Goal: Information Seeking & Learning: Learn about a topic

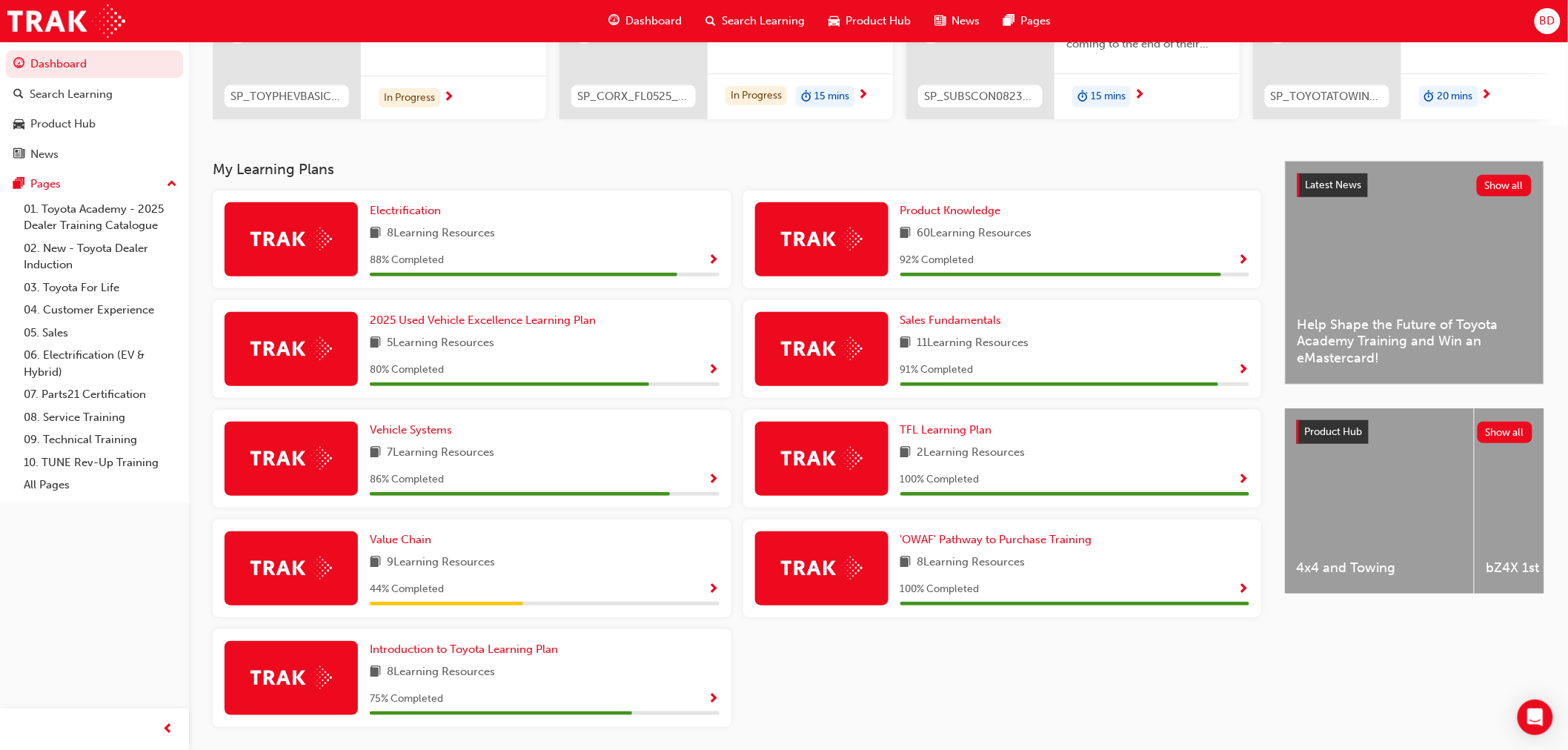
scroll to position [188, 0]
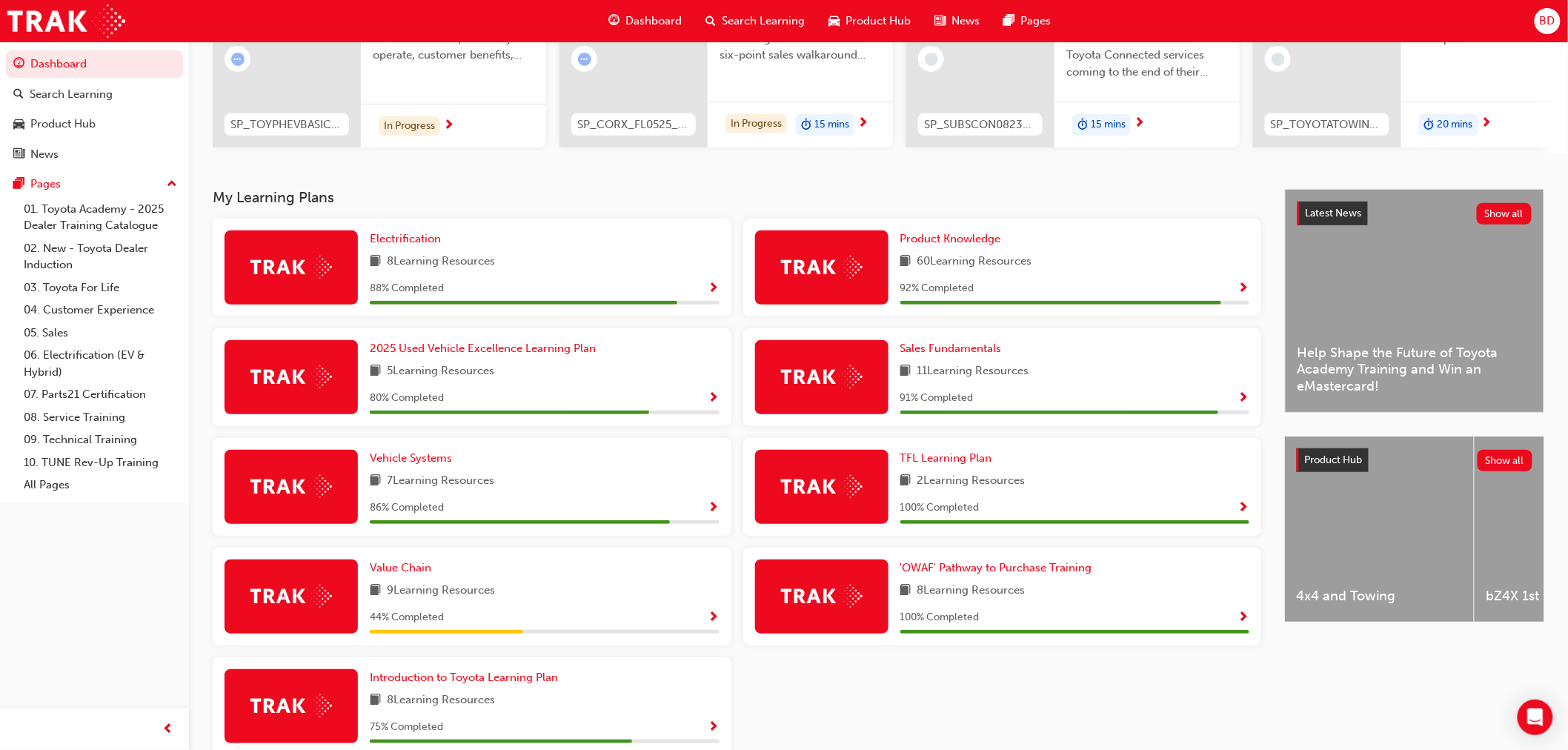
click at [892, 264] on div "Product Knowledge 60 Learning Resources 92 % Completed" at bounding box center [1002, 268] width 518 height 98
click at [968, 304] on div at bounding box center [1060, 302] width 321 height 4
click at [839, 272] on img at bounding box center [822, 267] width 81 height 23
click at [972, 248] on link "Product Knowledge" at bounding box center [953, 239] width 107 height 17
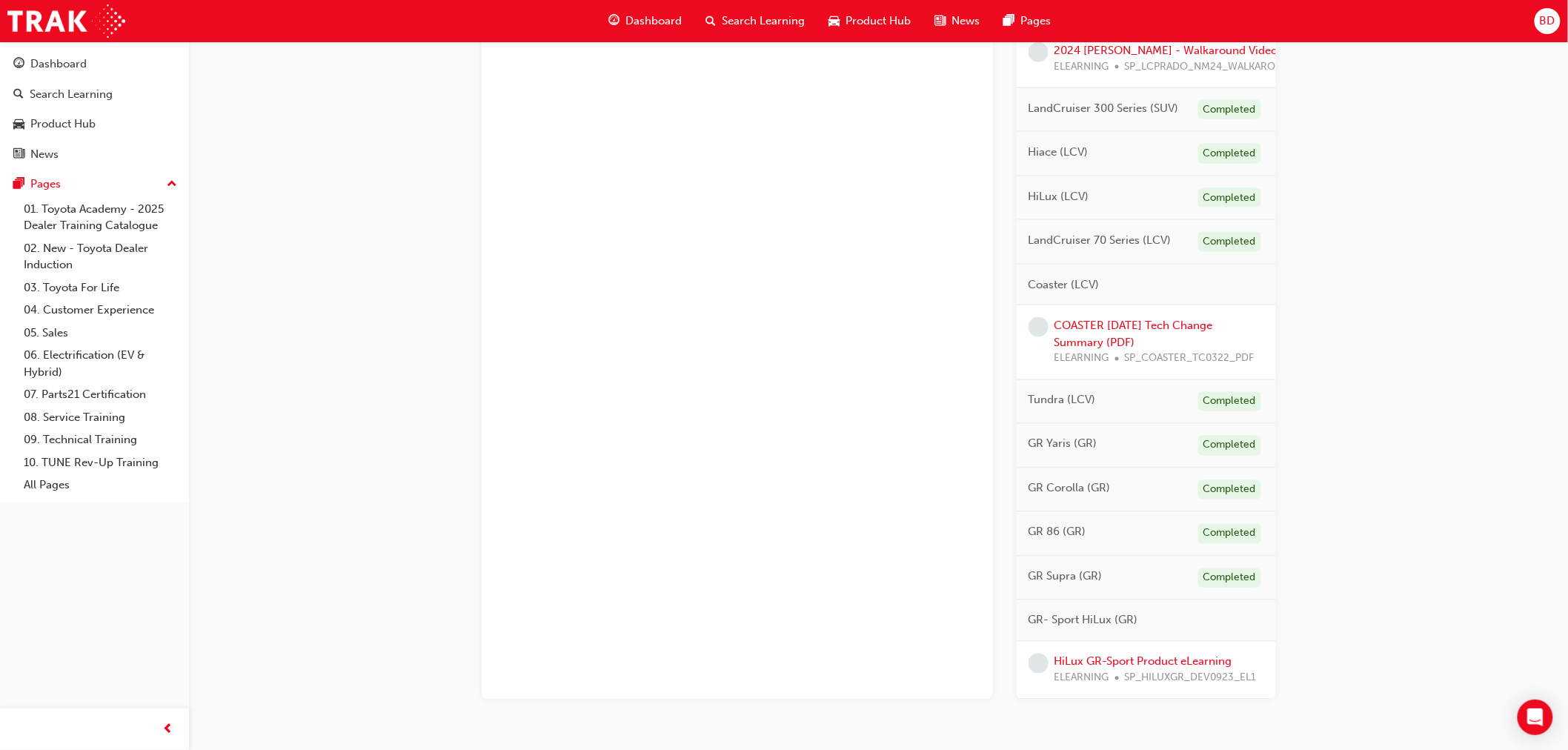
scroll to position [741, 0]
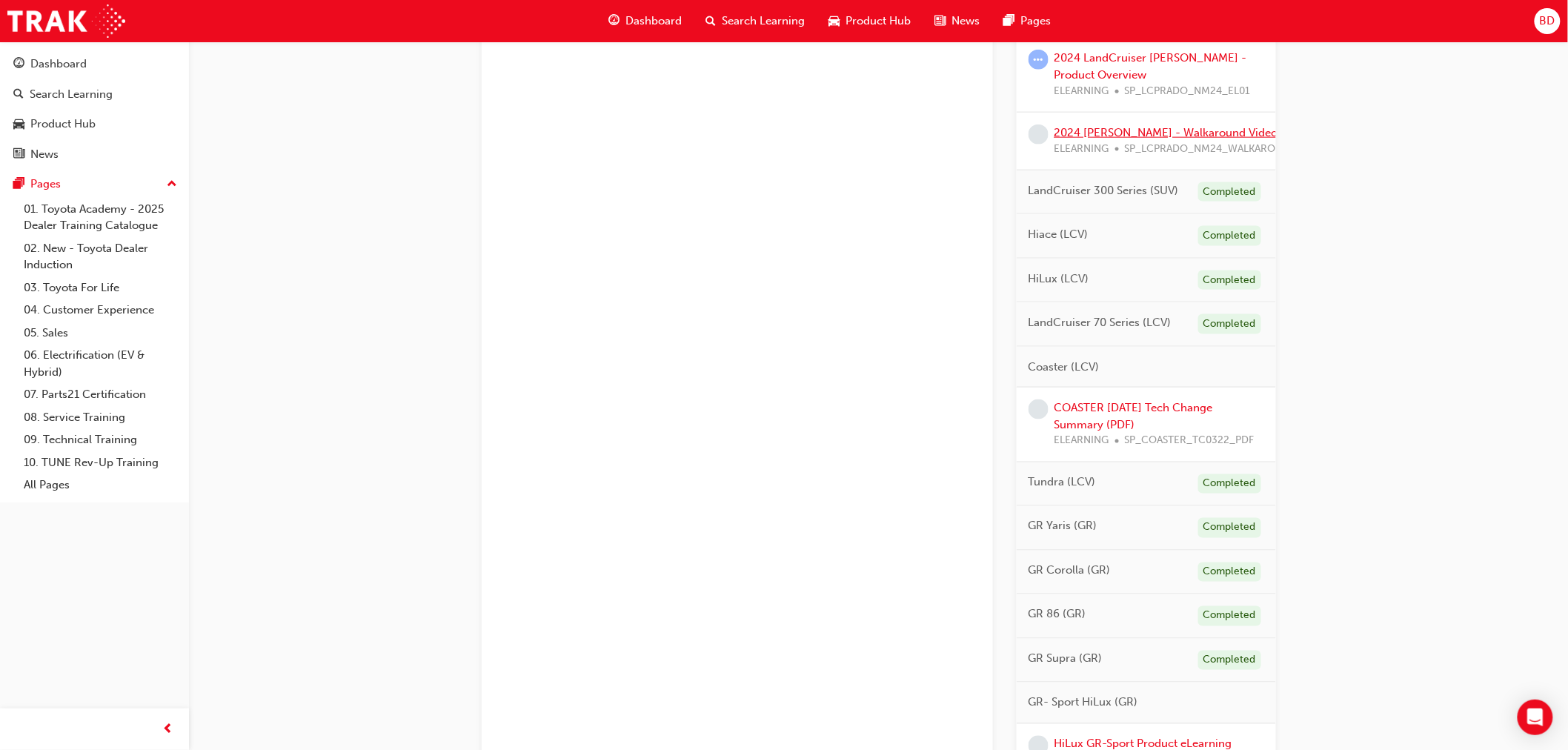
click at [1136, 132] on link "2024 [PERSON_NAME] - Walkaround Video" at bounding box center [1166, 132] width 224 height 13
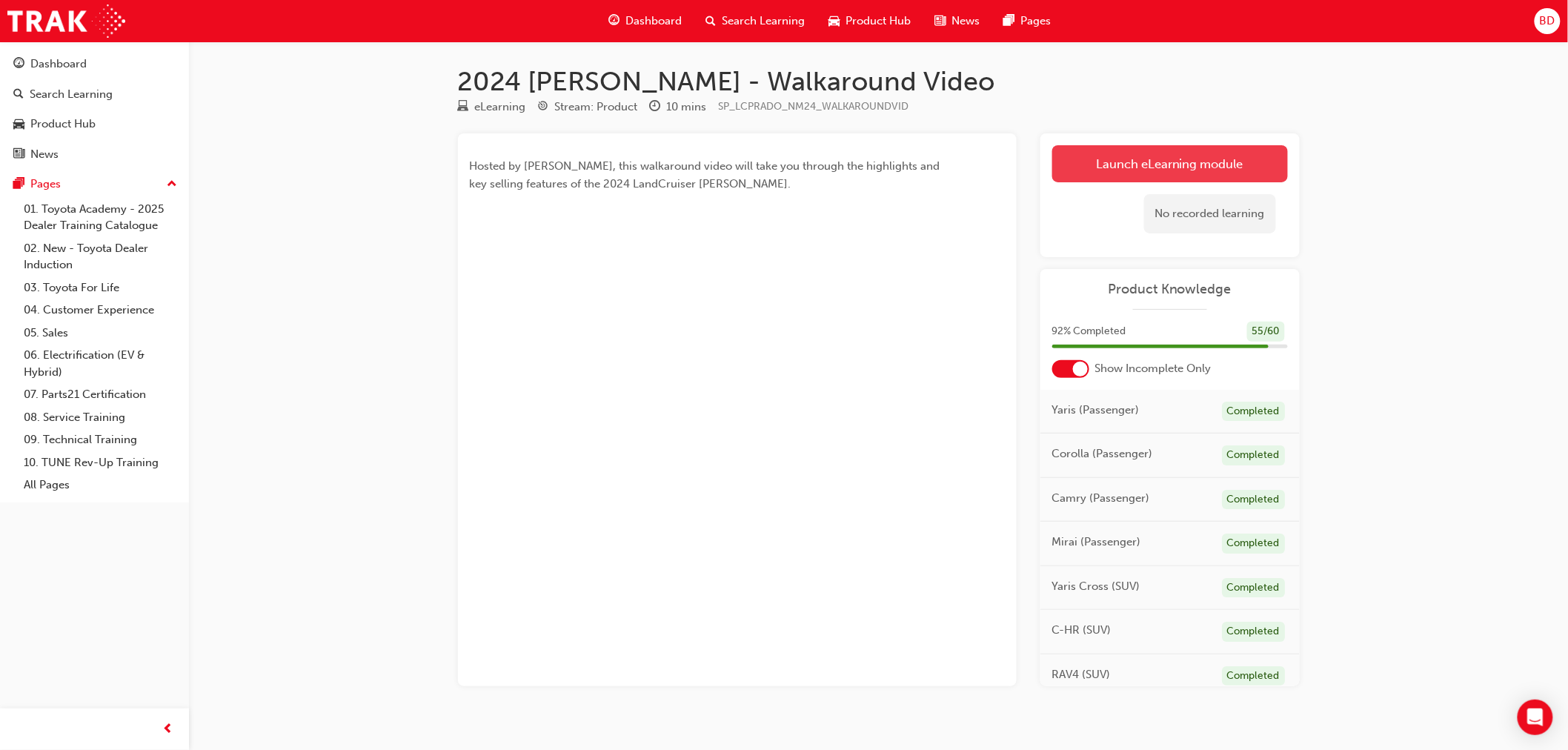
click at [1157, 156] on link "Launch eLearning module" at bounding box center [1169, 163] width 235 height 37
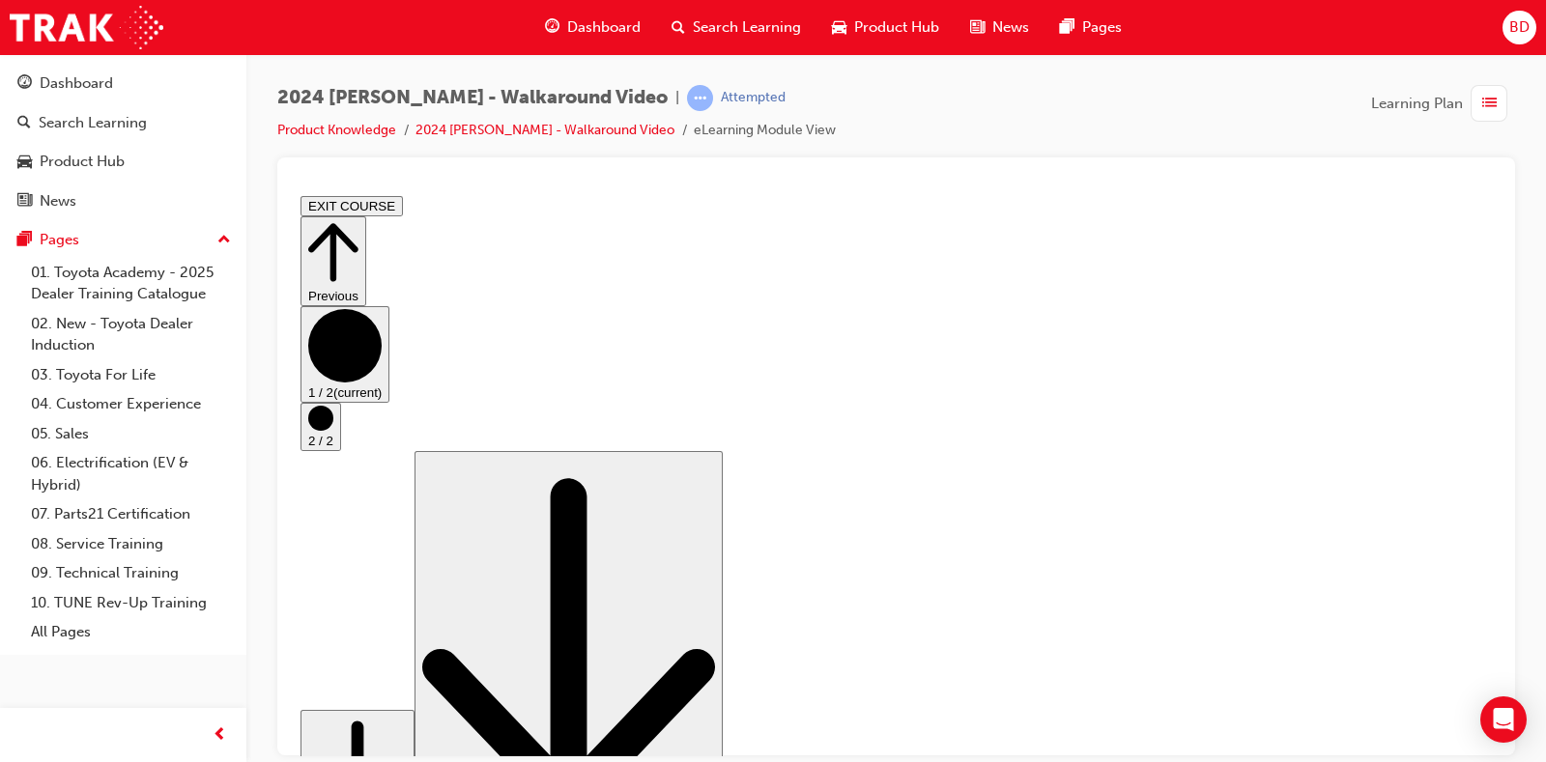
scroll to position [107, 0]
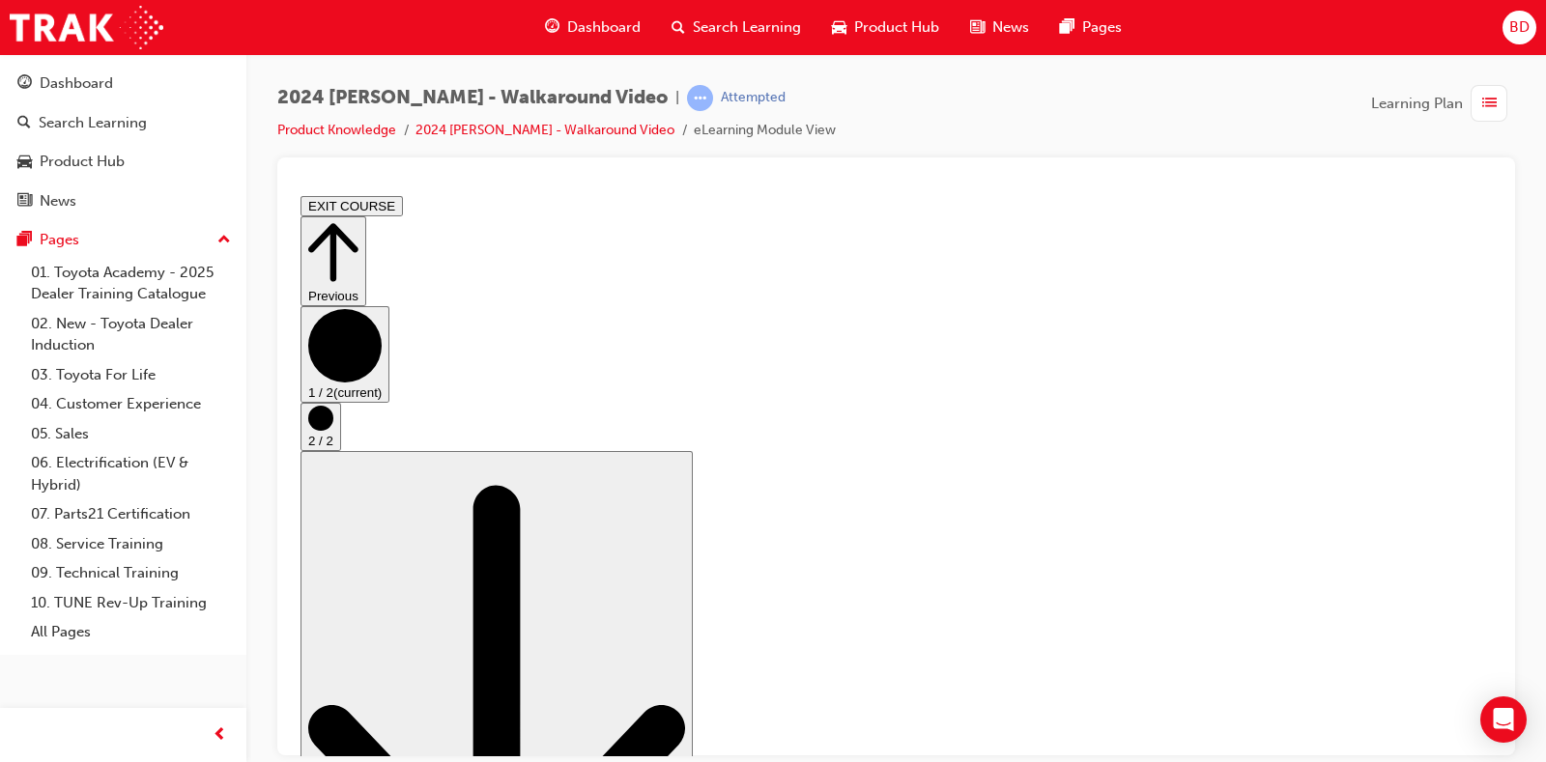
click at [341, 450] on button "2 / 2" at bounding box center [321, 426] width 41 height 48
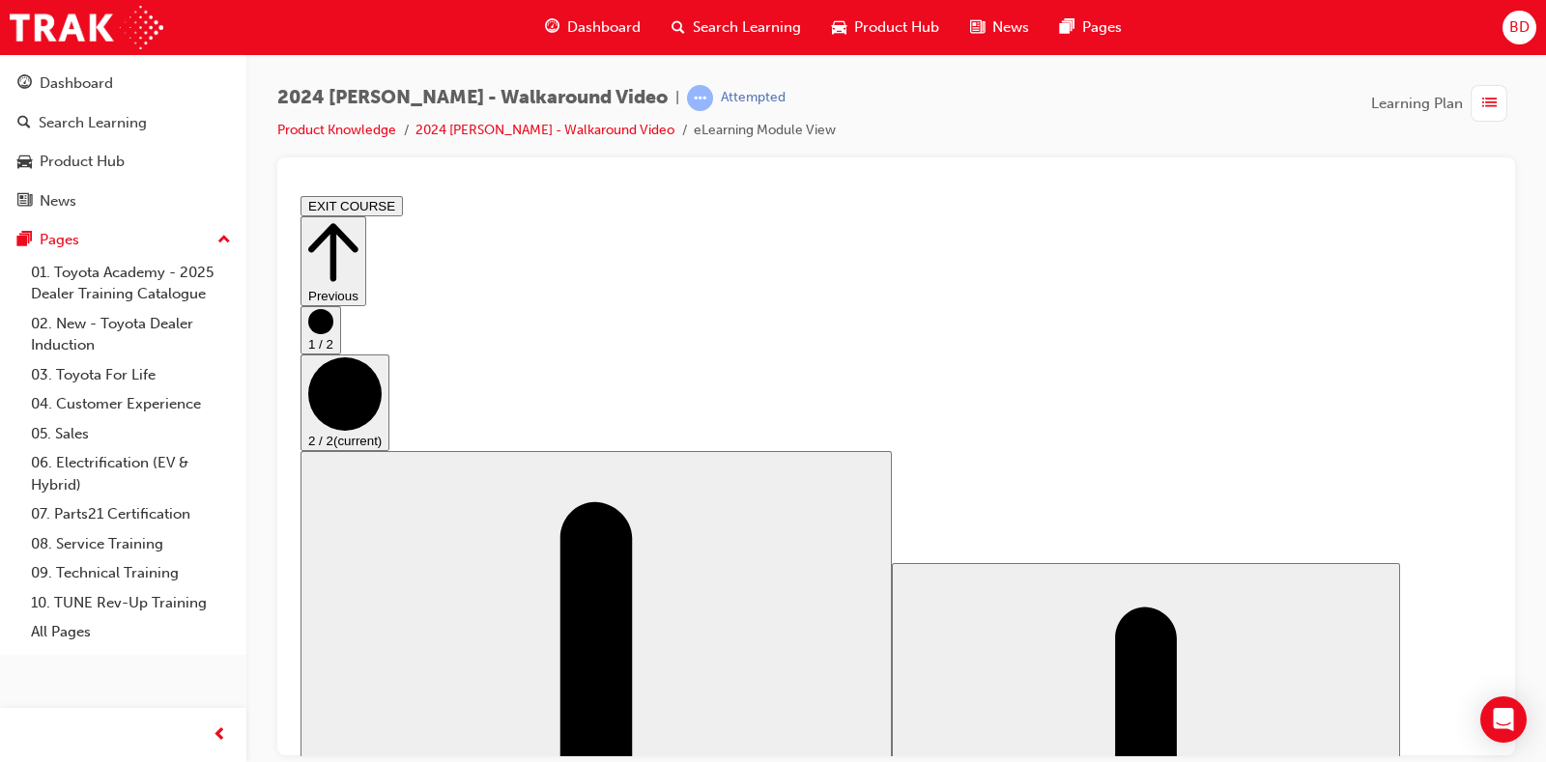
scroll to position [0, 0]
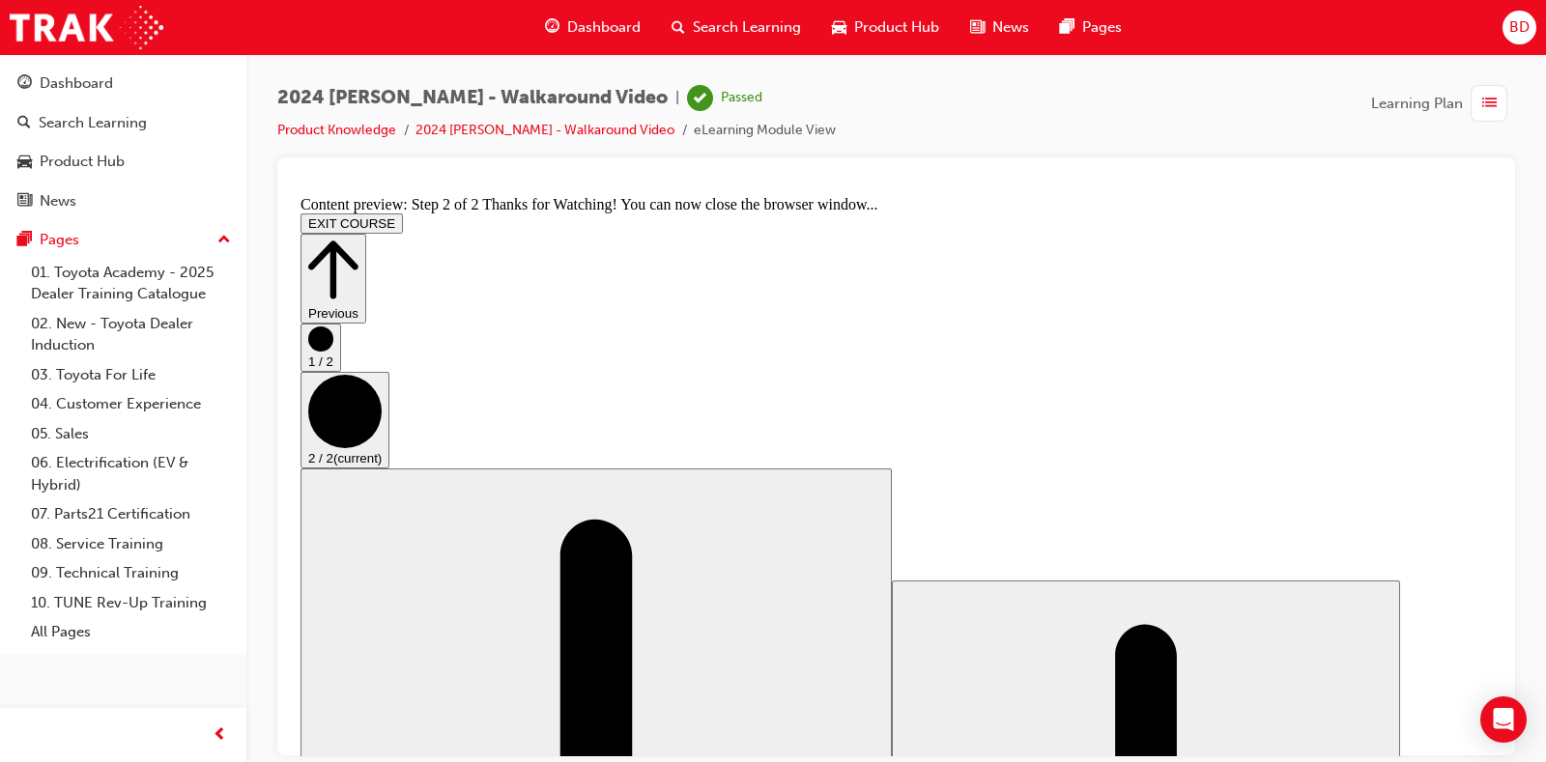
click at [403, 213] on button "EXIT COURSE" at bounding box center [352, 223] width 102 height 20
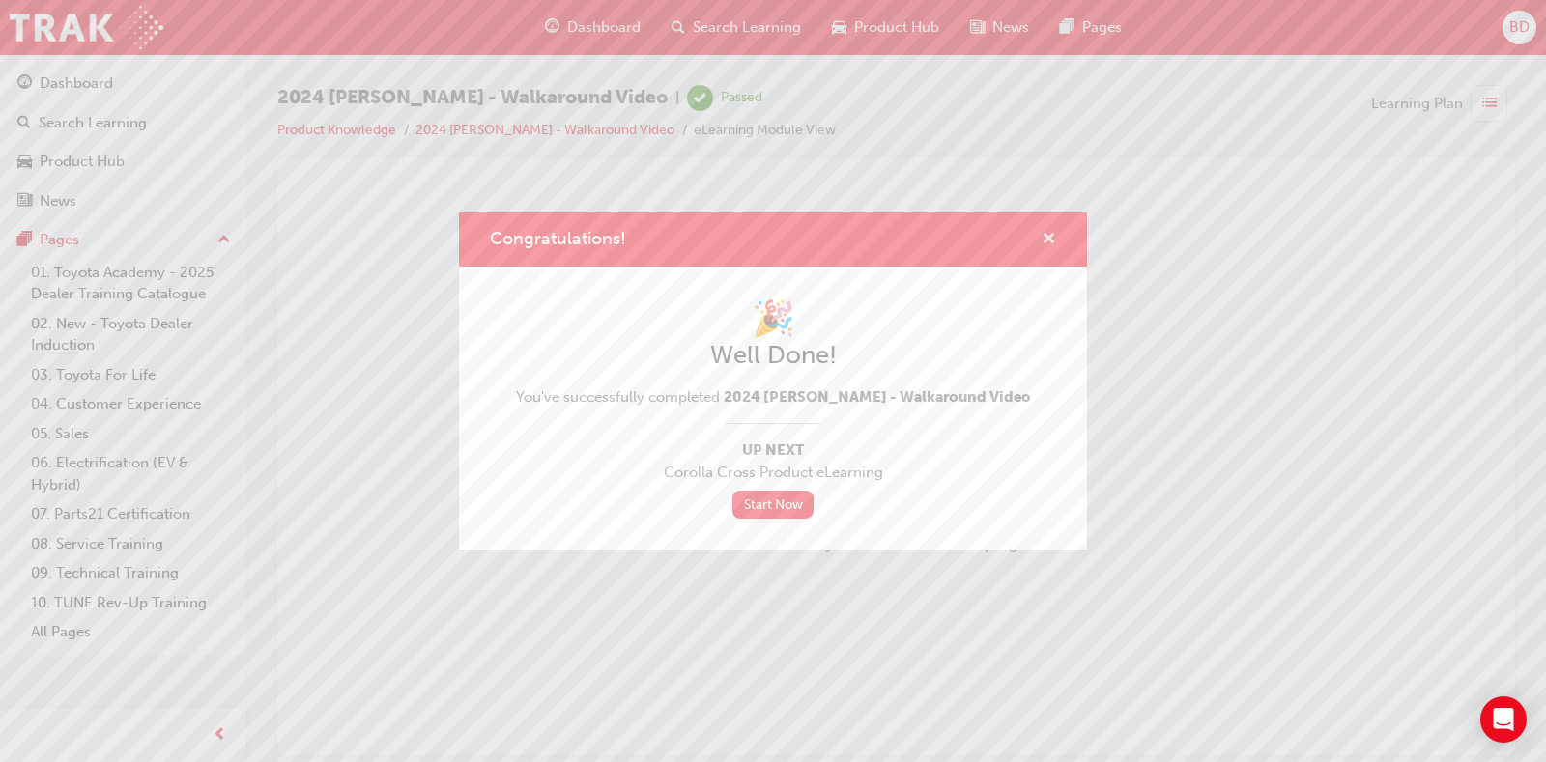
click at [1043, 236] on span "cross-icon" at bounding box center [1049, 240] width 14 height 17
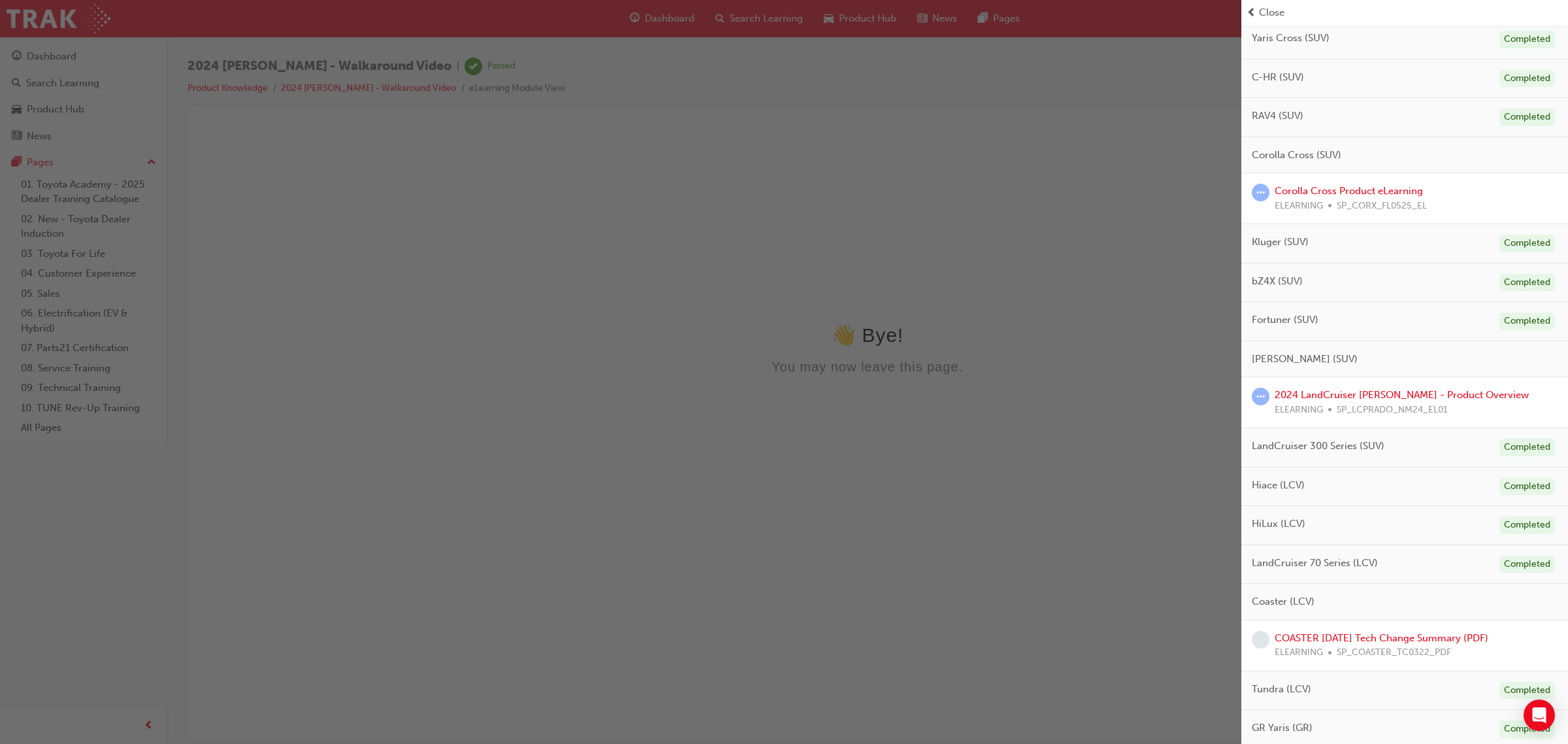
scroll to position [327, 0]
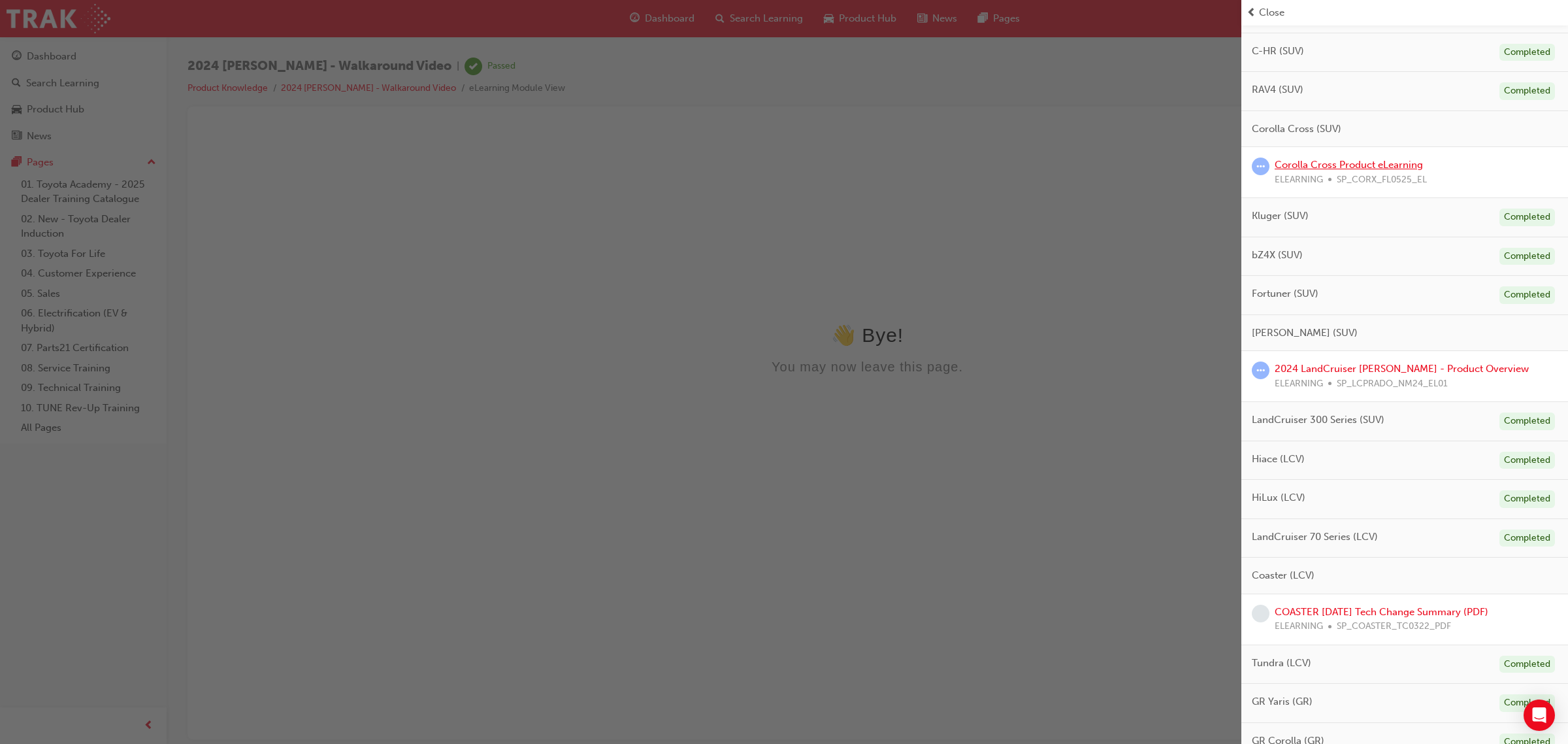
click at [1371, 162] on link "Corolla Cross Product eLearning" at bounding box center [1348, 164] width 148 height 11
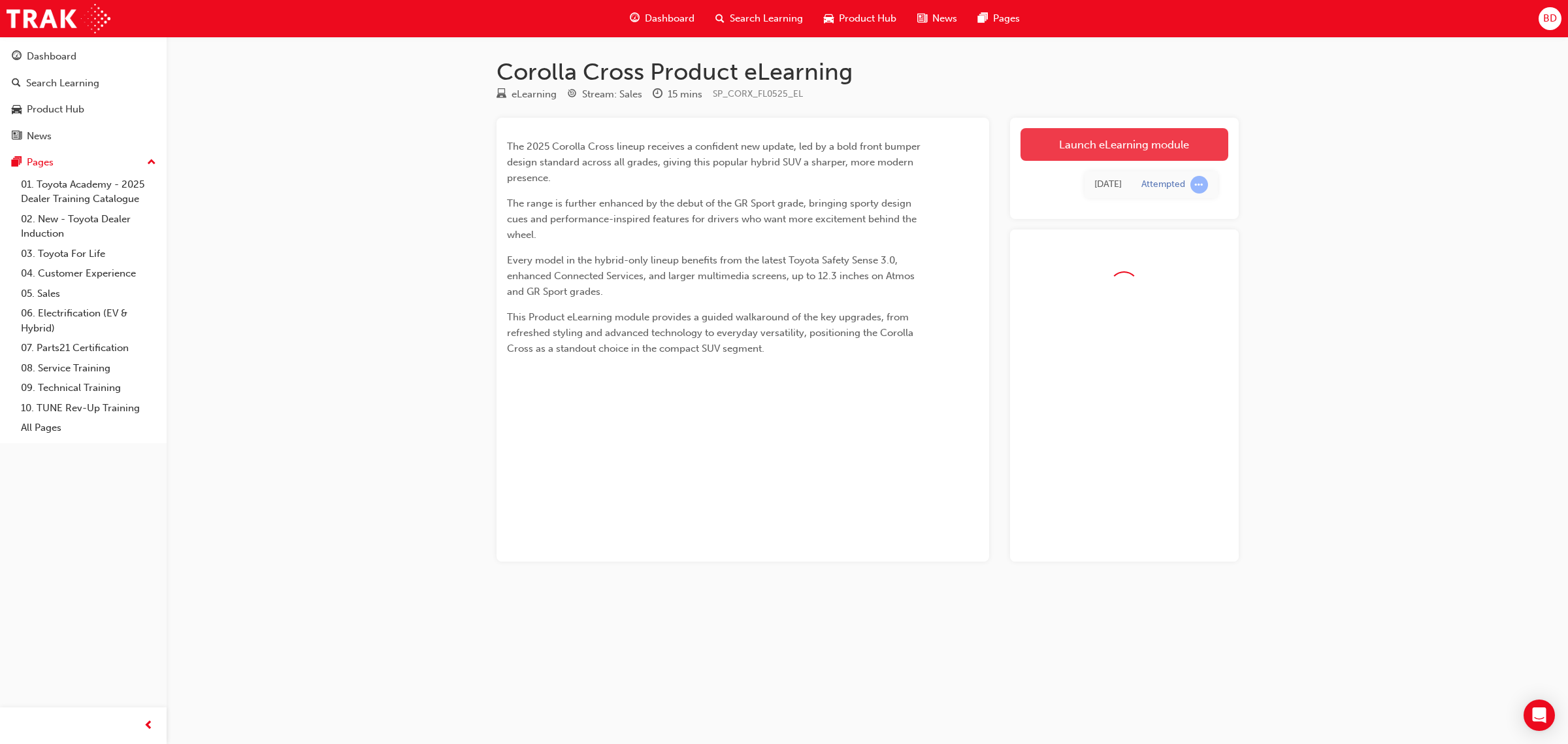
click at [1122, 139] on link "Launch eLearning module" at bounding box center [1124, 144] width 208 height 32
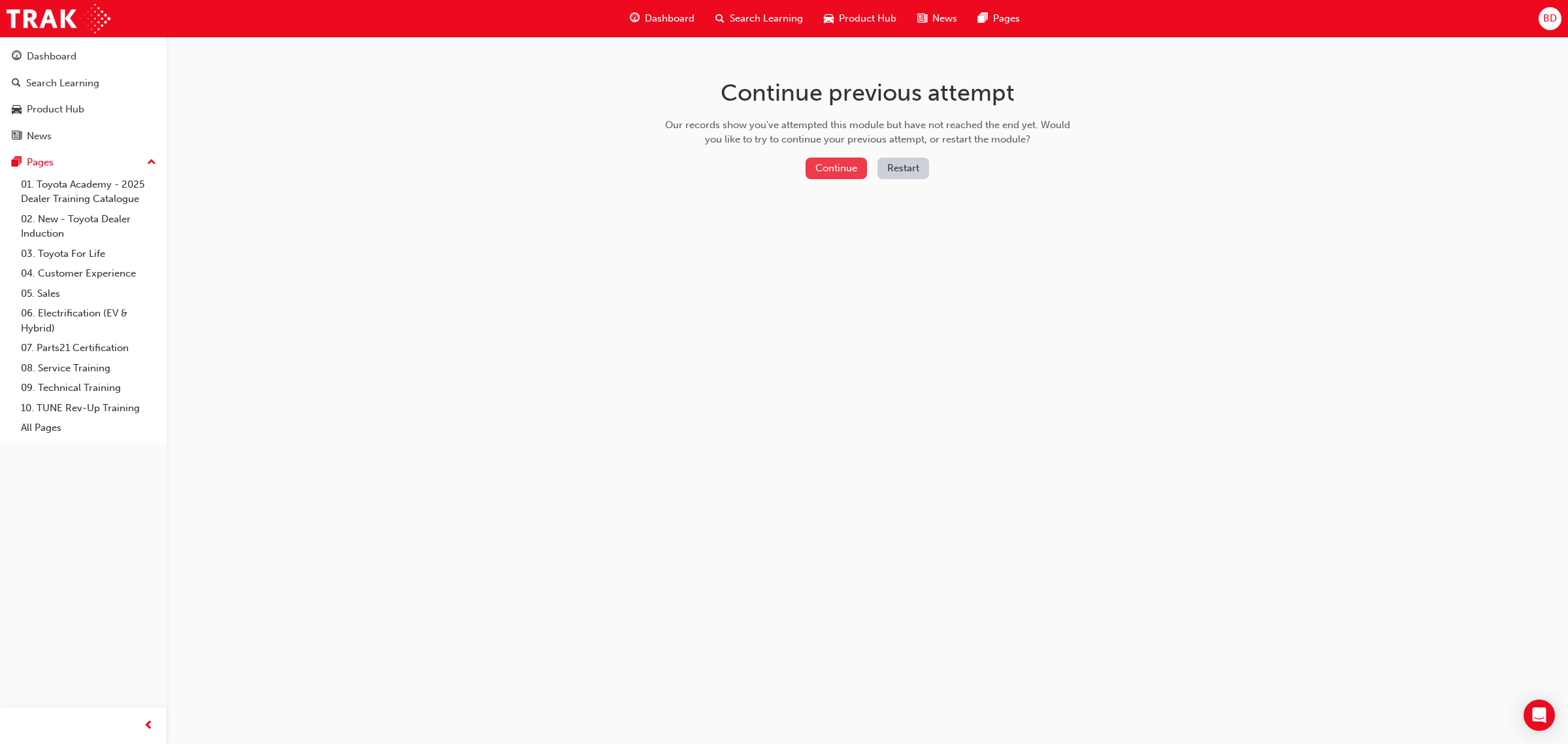
click at [826, 168] on button "Continue" at bounding box center [836, 168] width 62 height 22
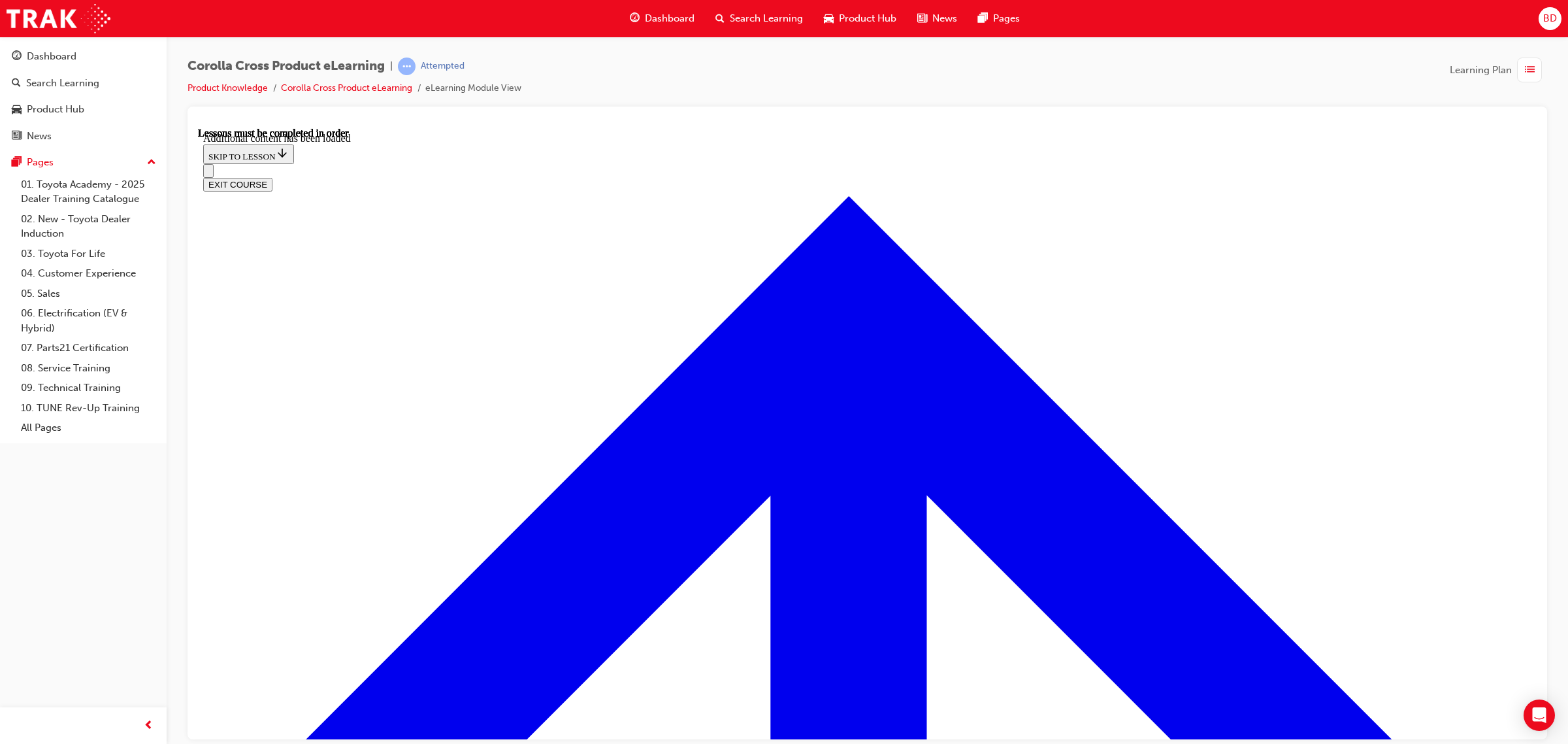
scroll to position [983, 0]
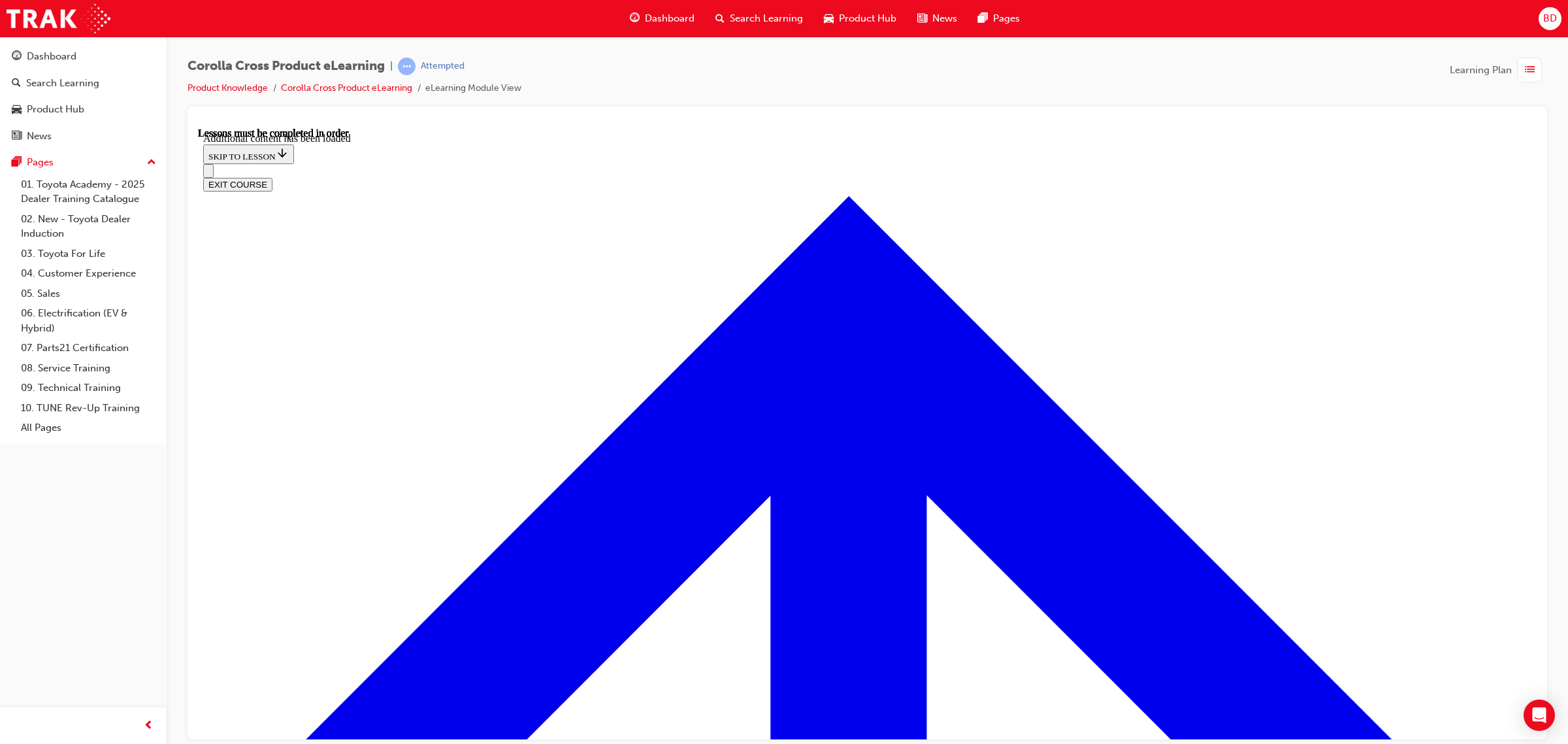
scroll to position [82, 0]
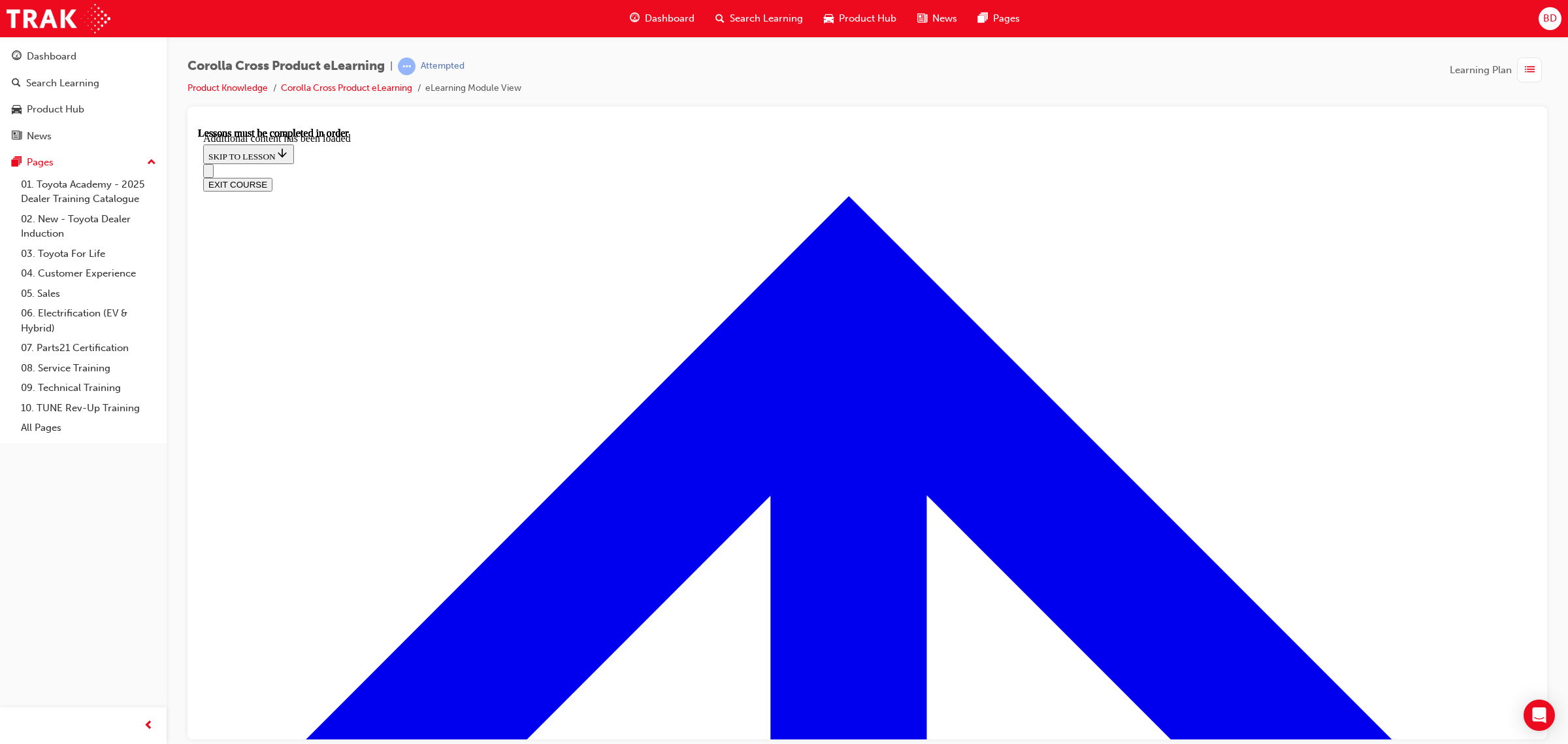
drag, startPoint x: 964, startPoint y: 297, endPoint x: 975, endPoint y: 391, distance: 94.6
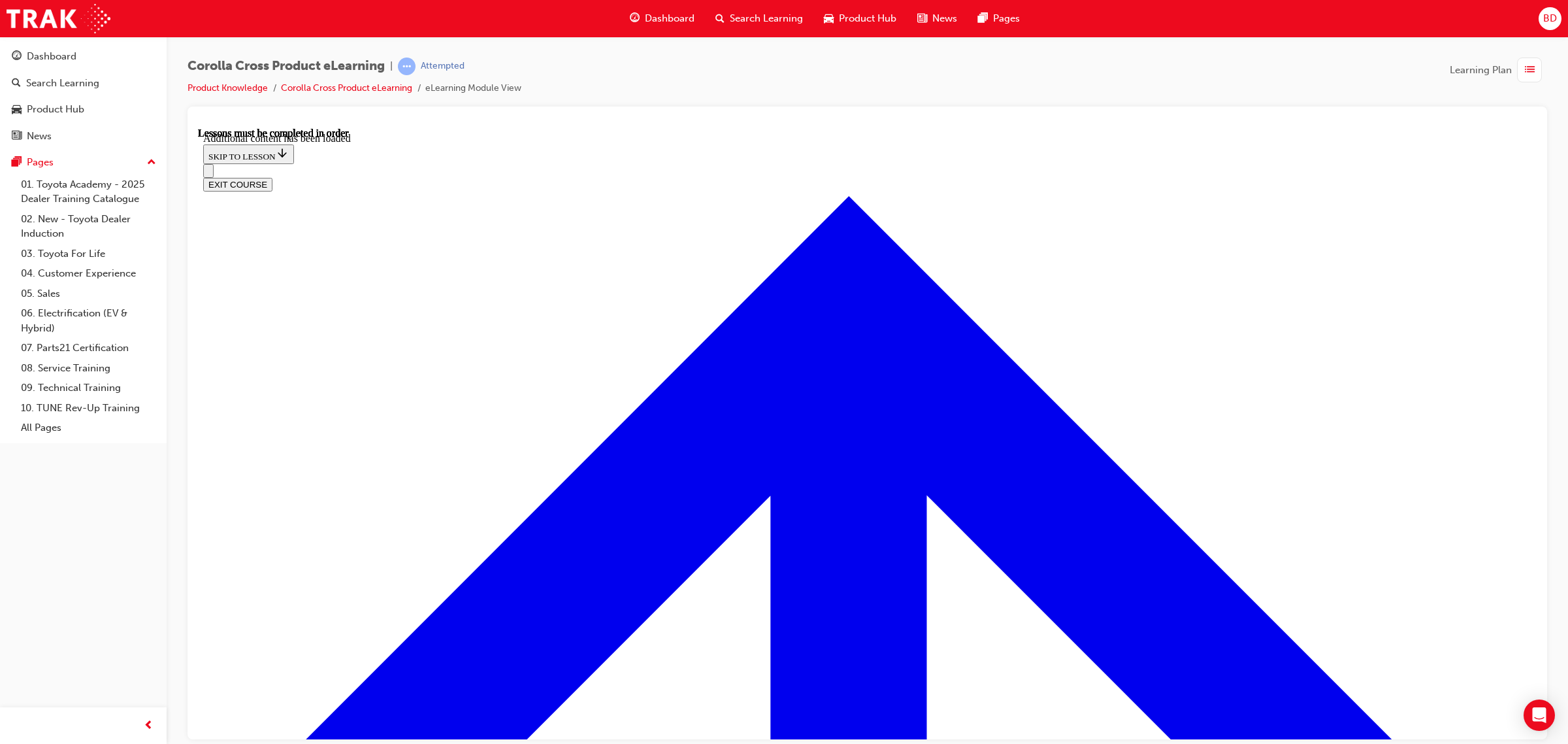
scroll to position [1474, 0]
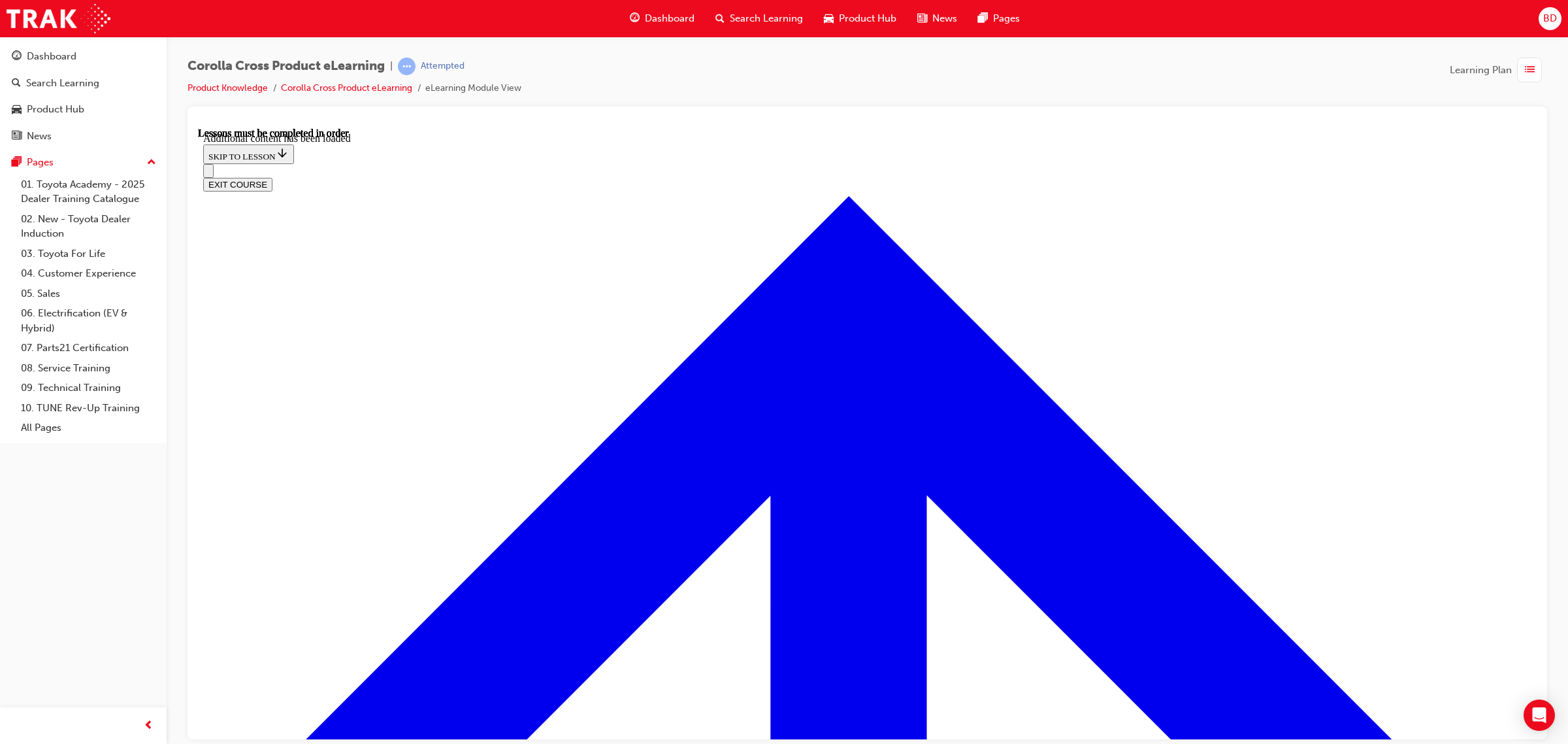
radio input "true"
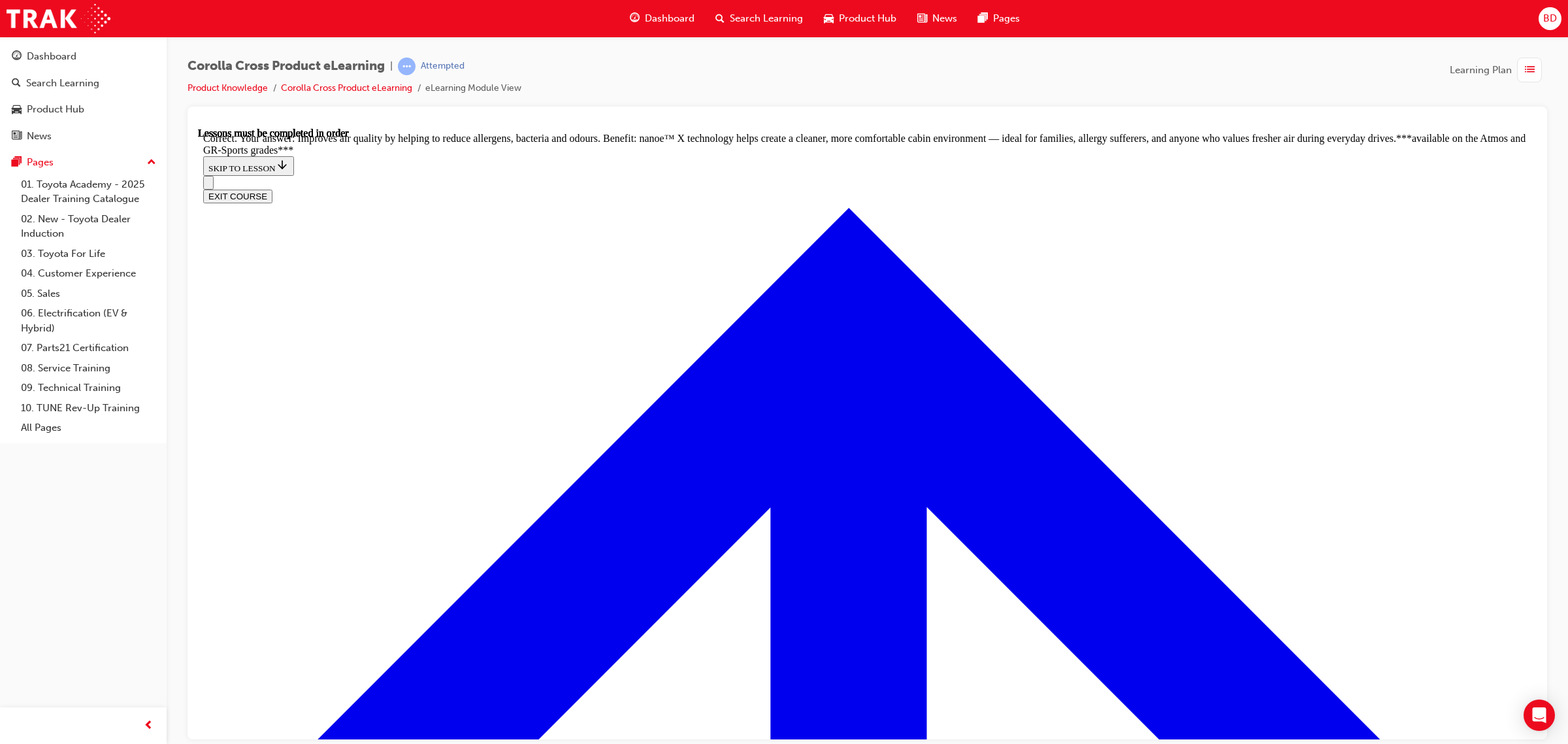
scroll to position [2730, 0]
radio input "true"
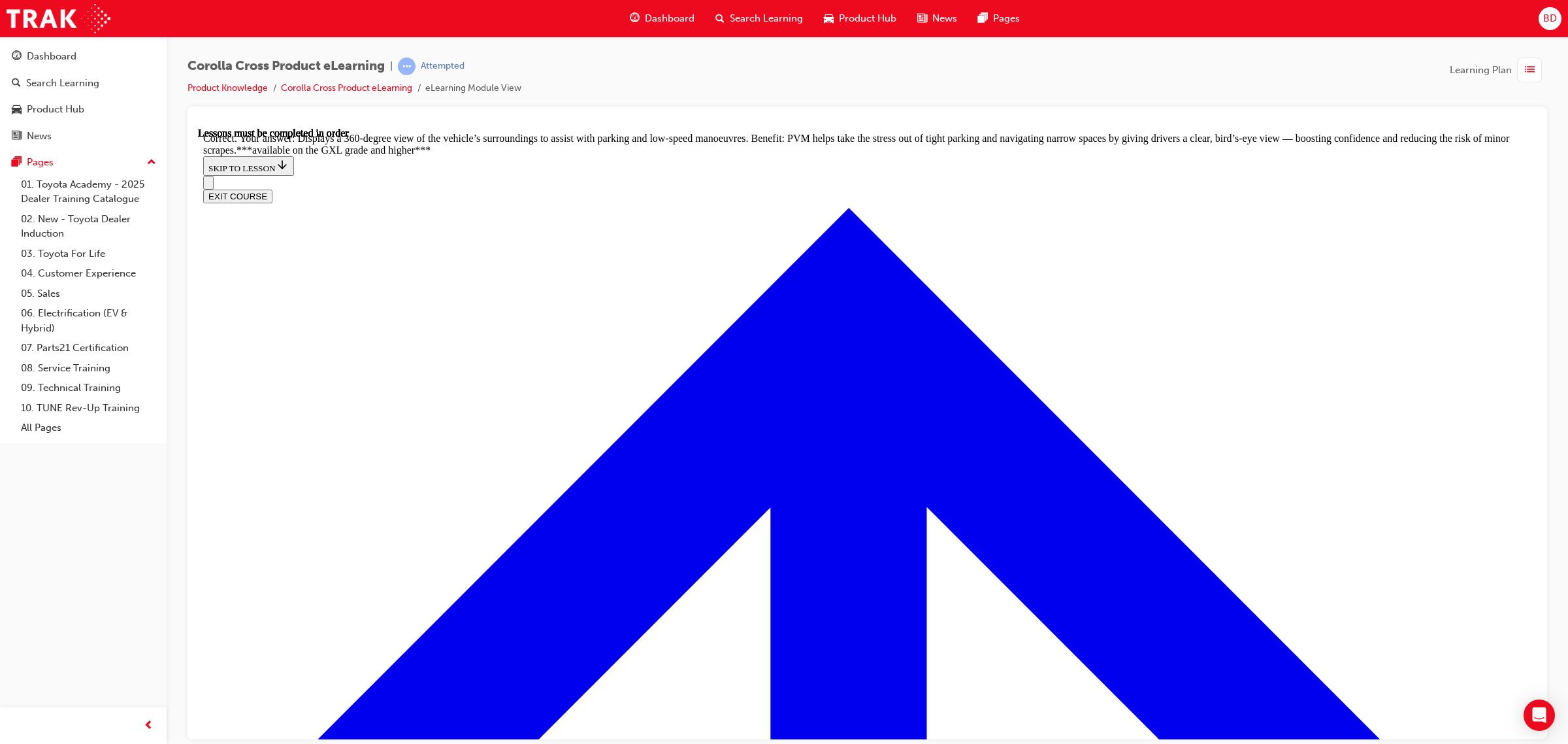
scroll to position [2987, 0]
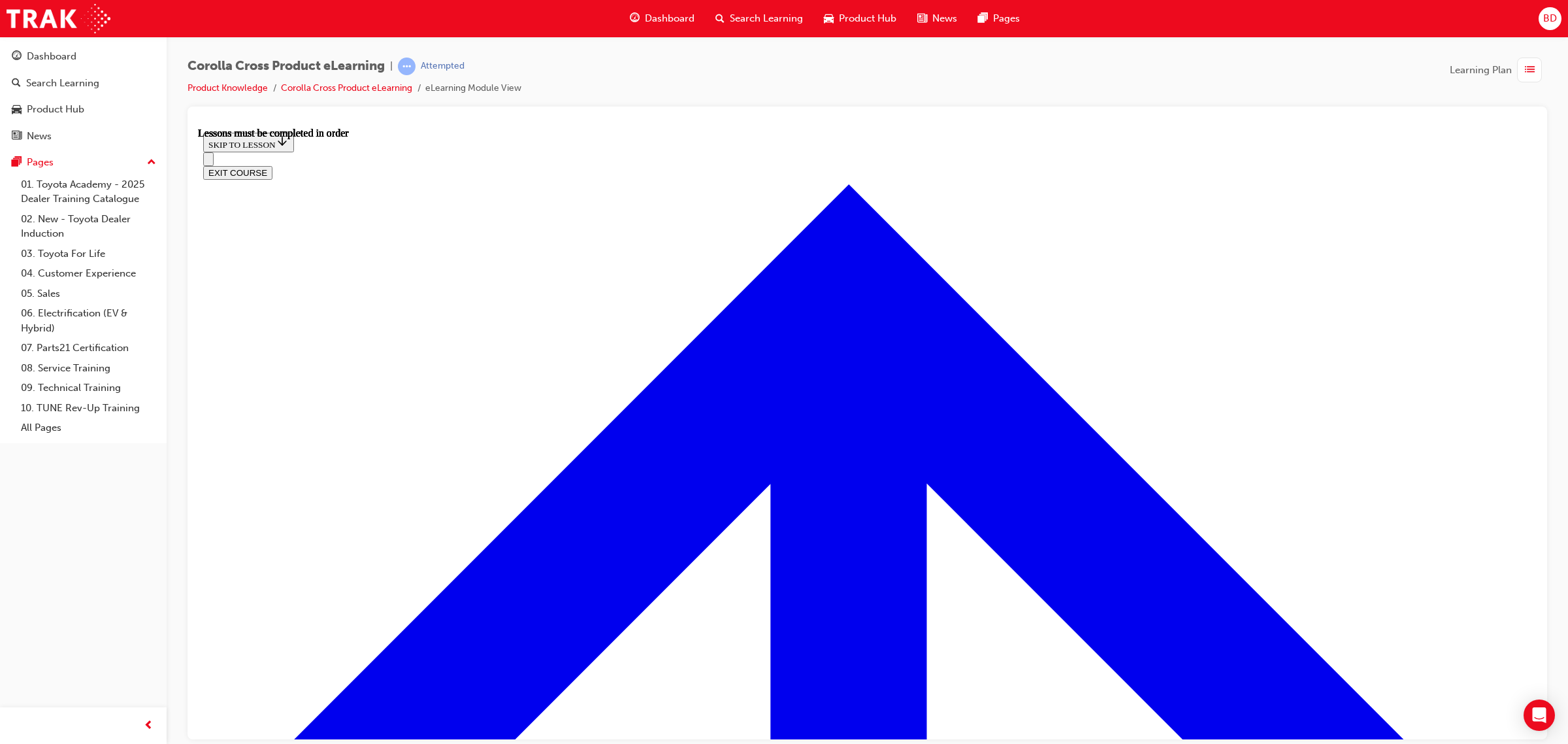
scroll to position [1026, 0]
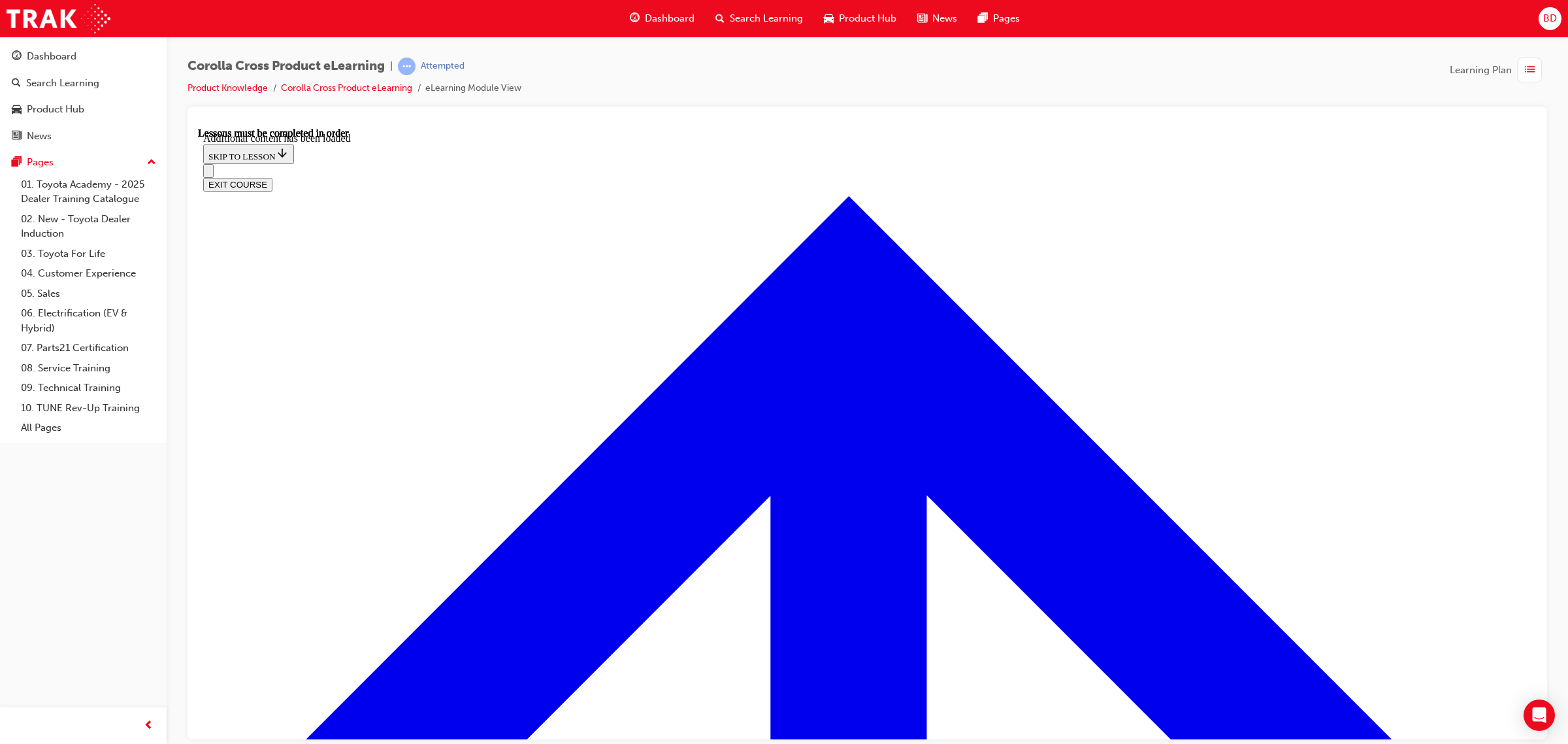
scroll to position [2053, 0]
radio input "true"
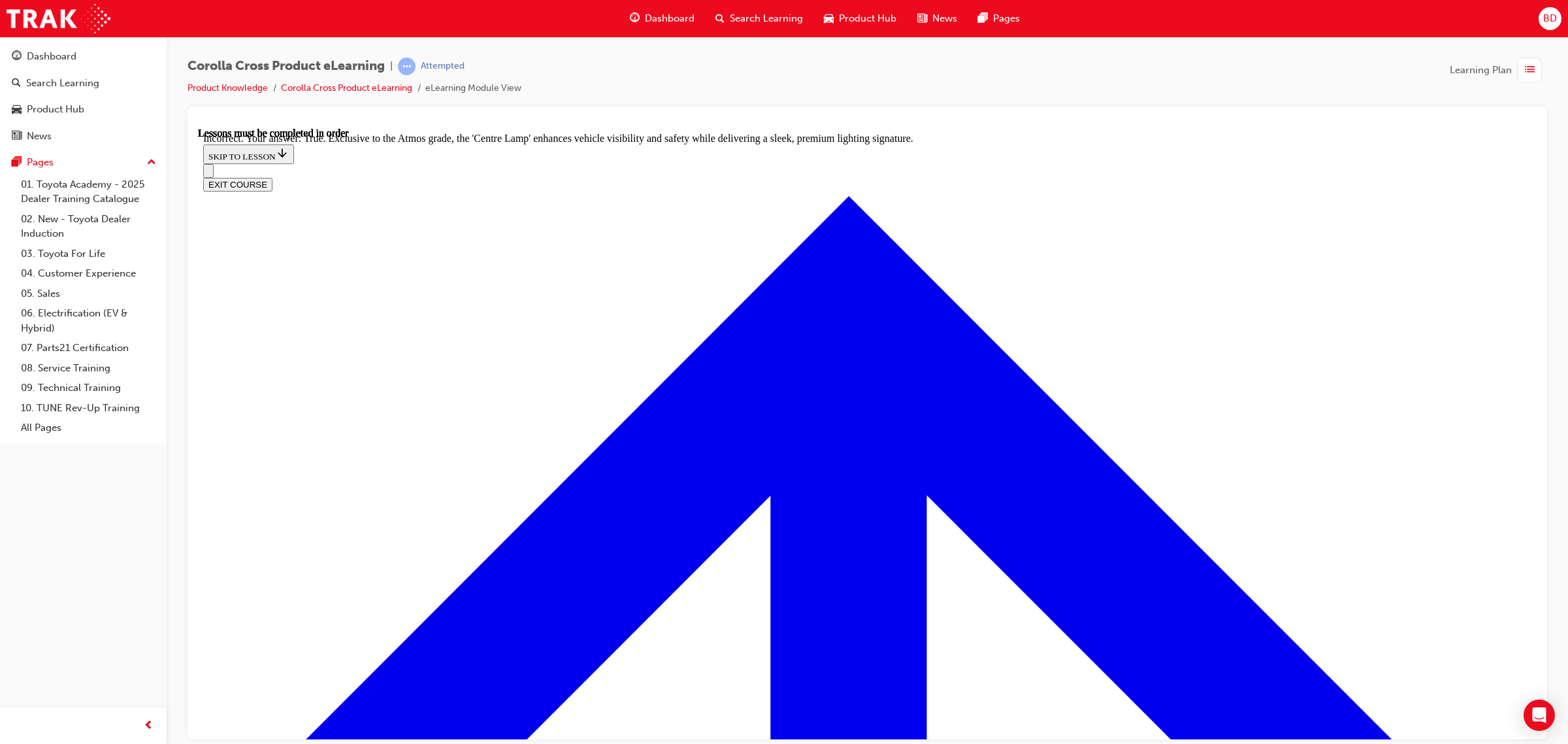
scroll to position [2135, 0]
radio input "true"
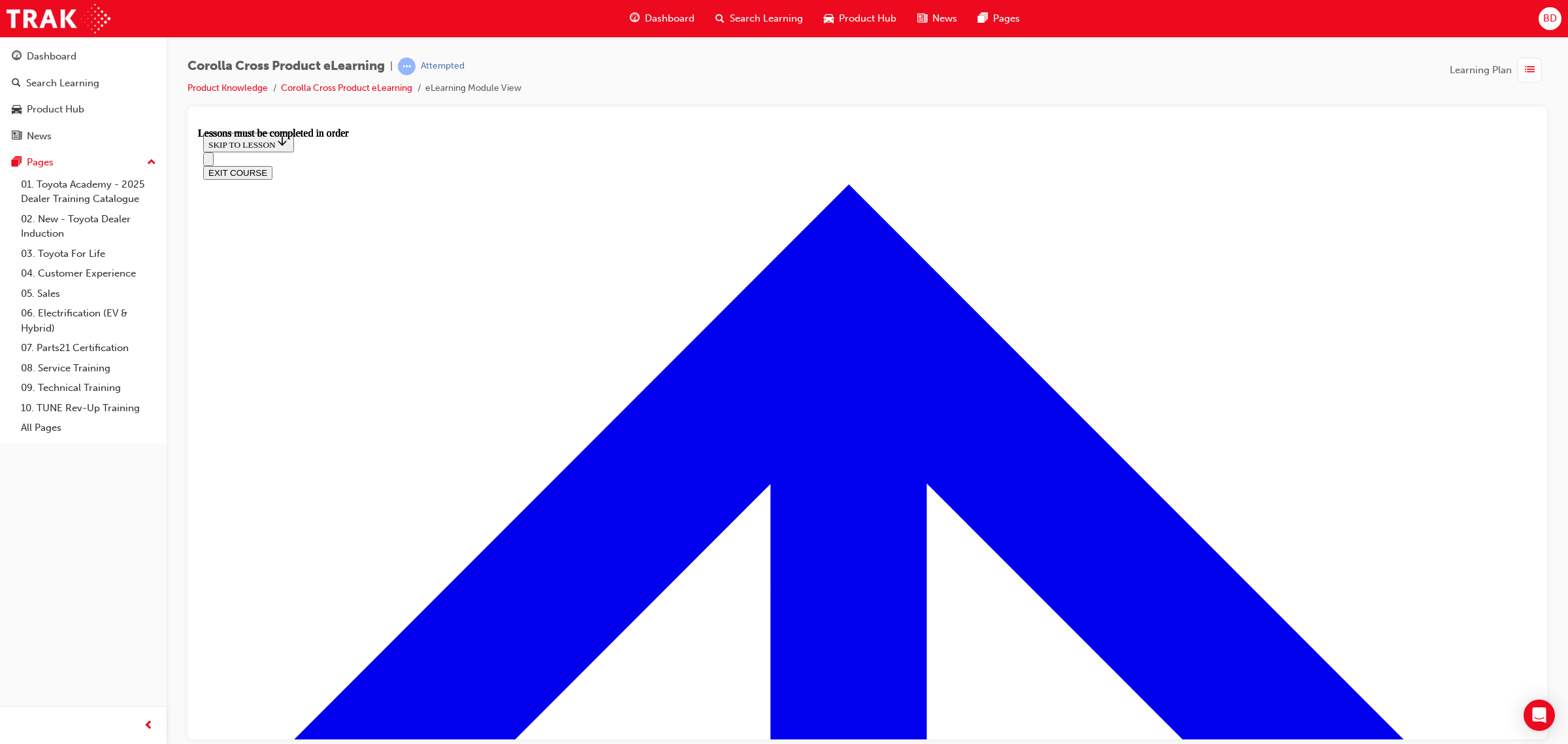
scroll to position [1127, 0]
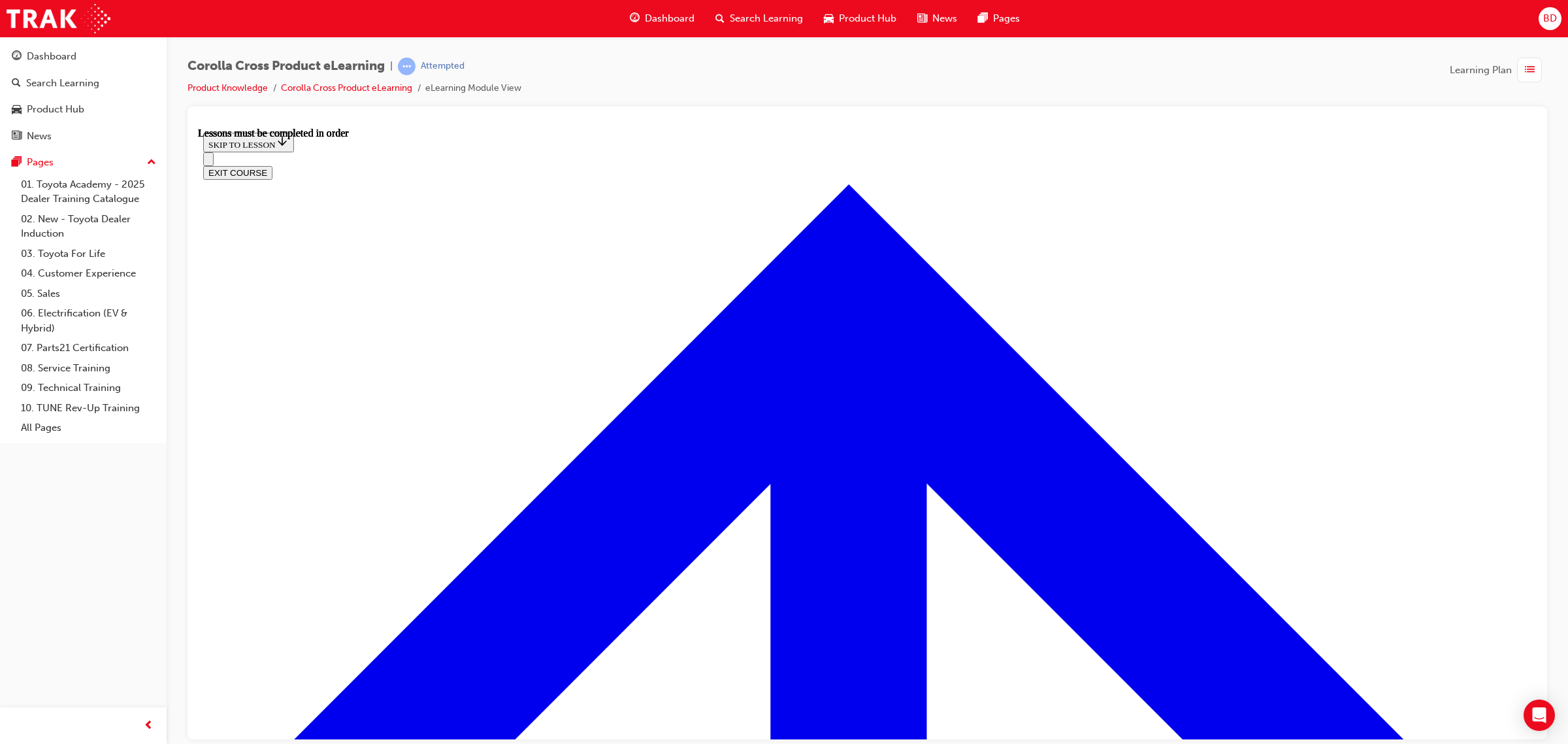
scroll to position [1125, 0]
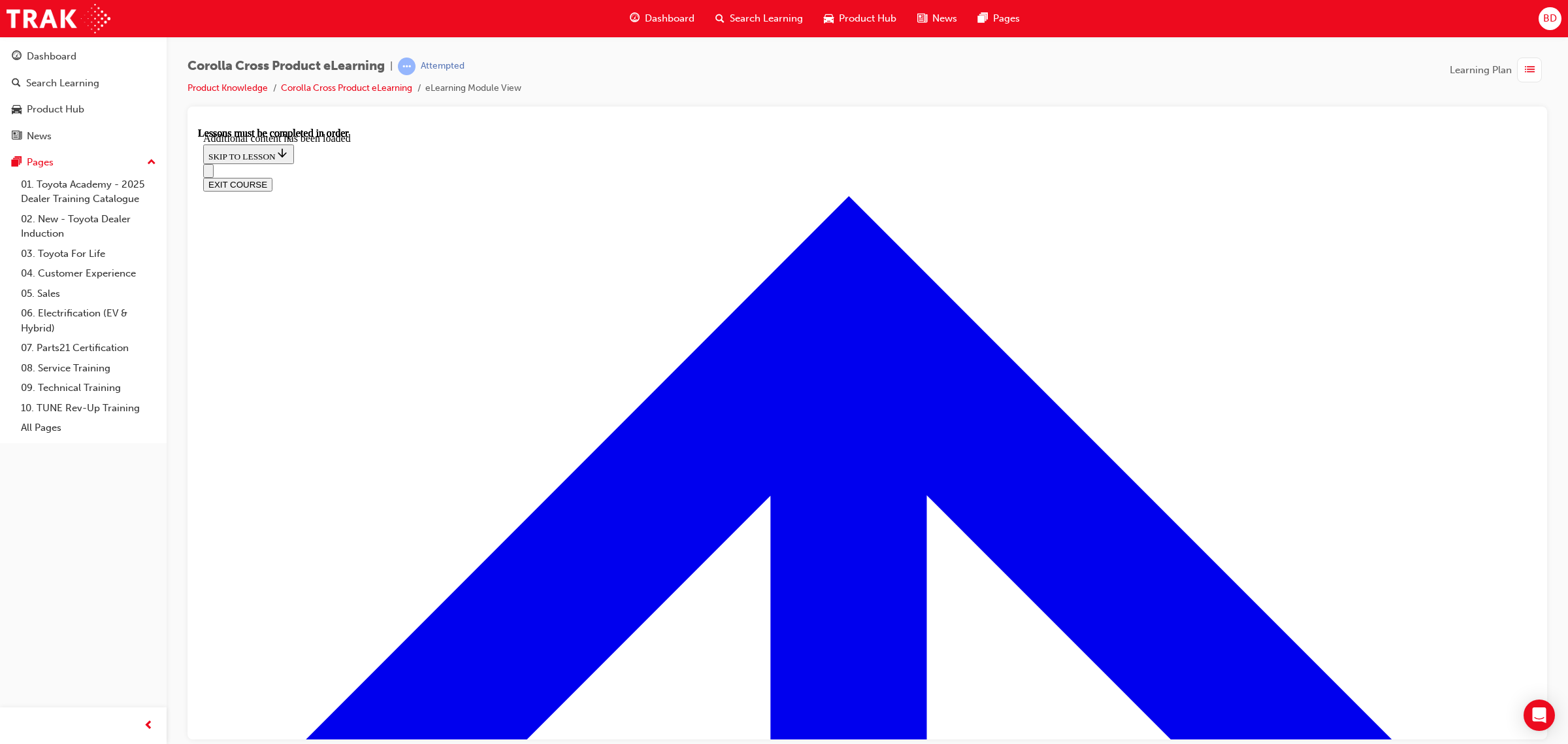
scroll to position [1474, 0]
radio input "true"
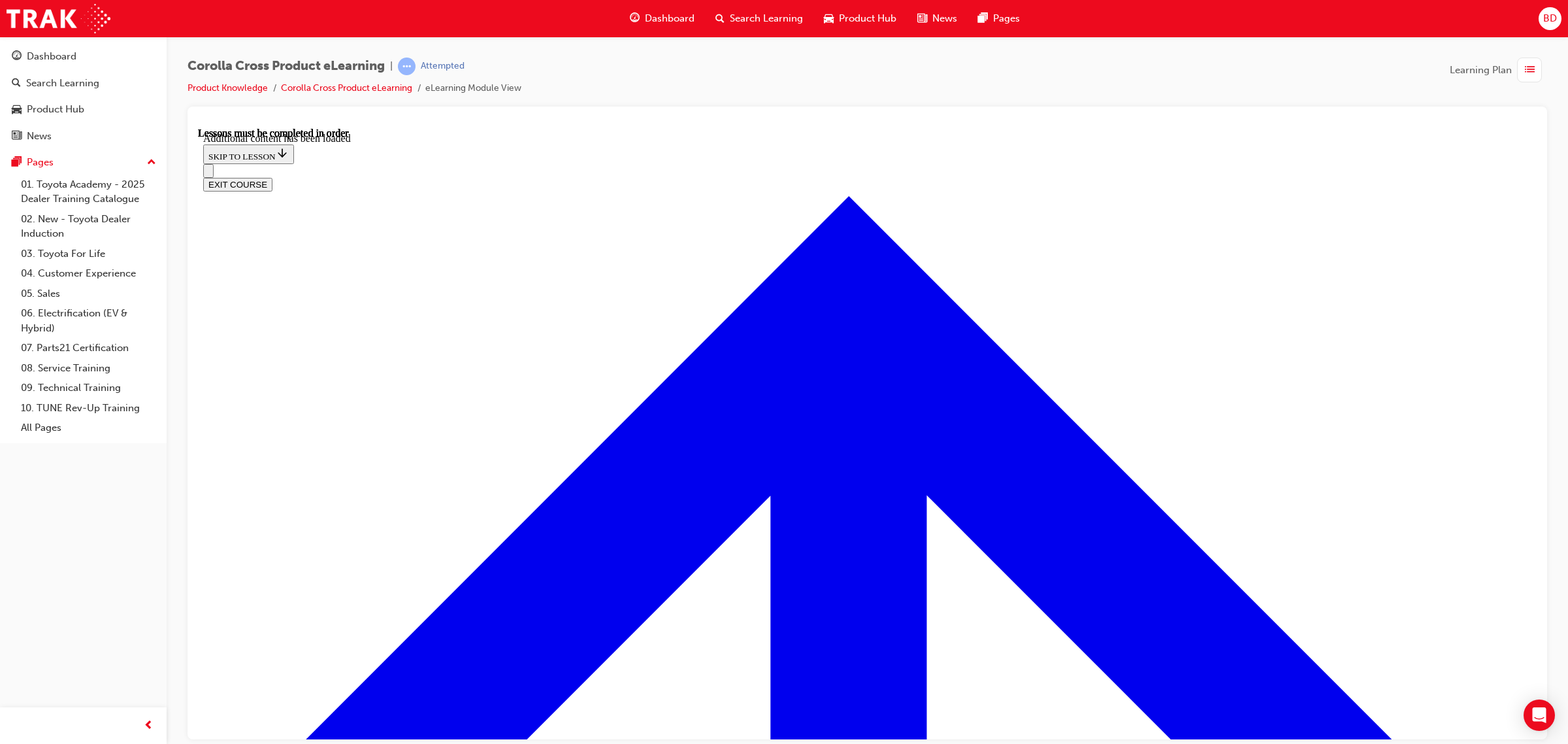
radio input "true"
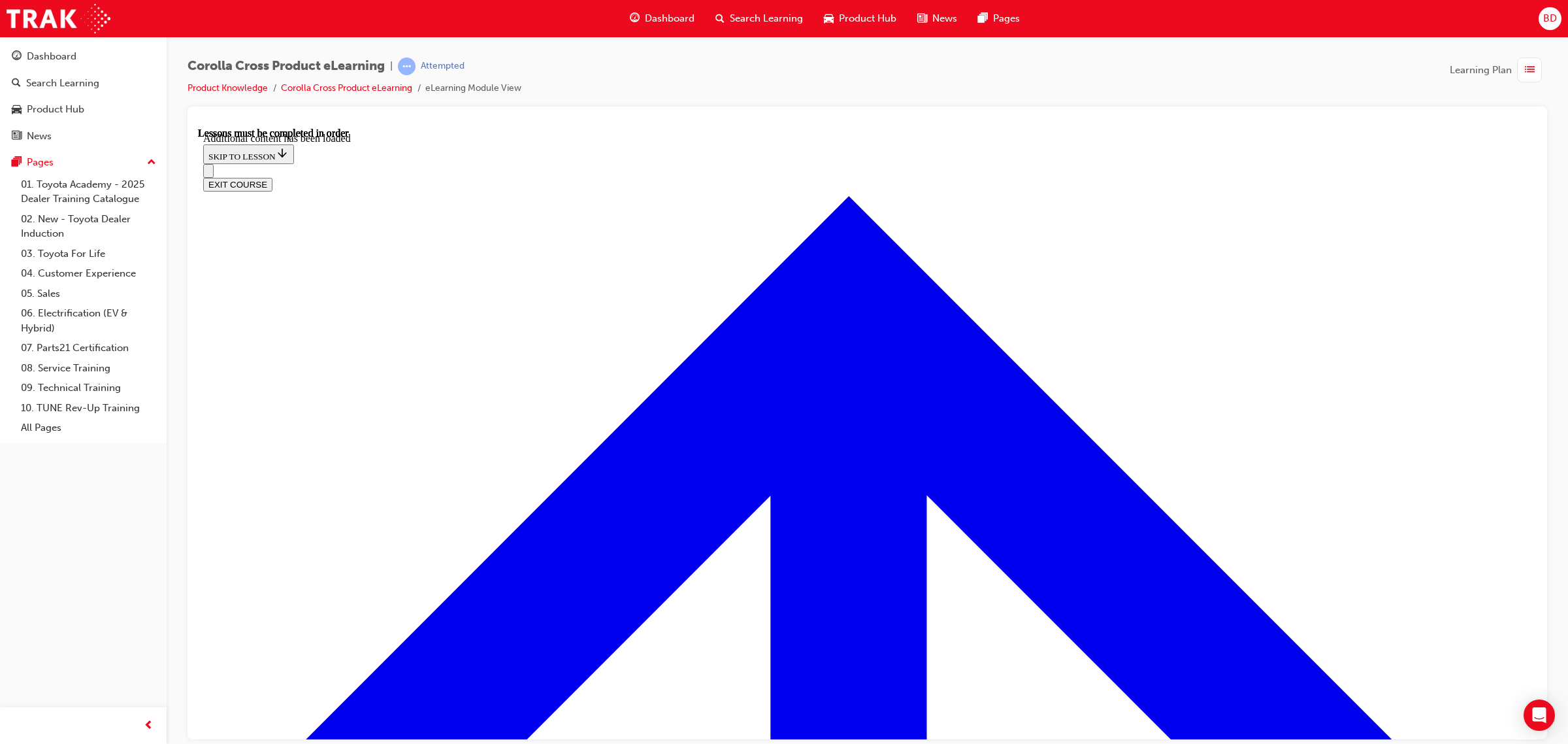
radio input "true"
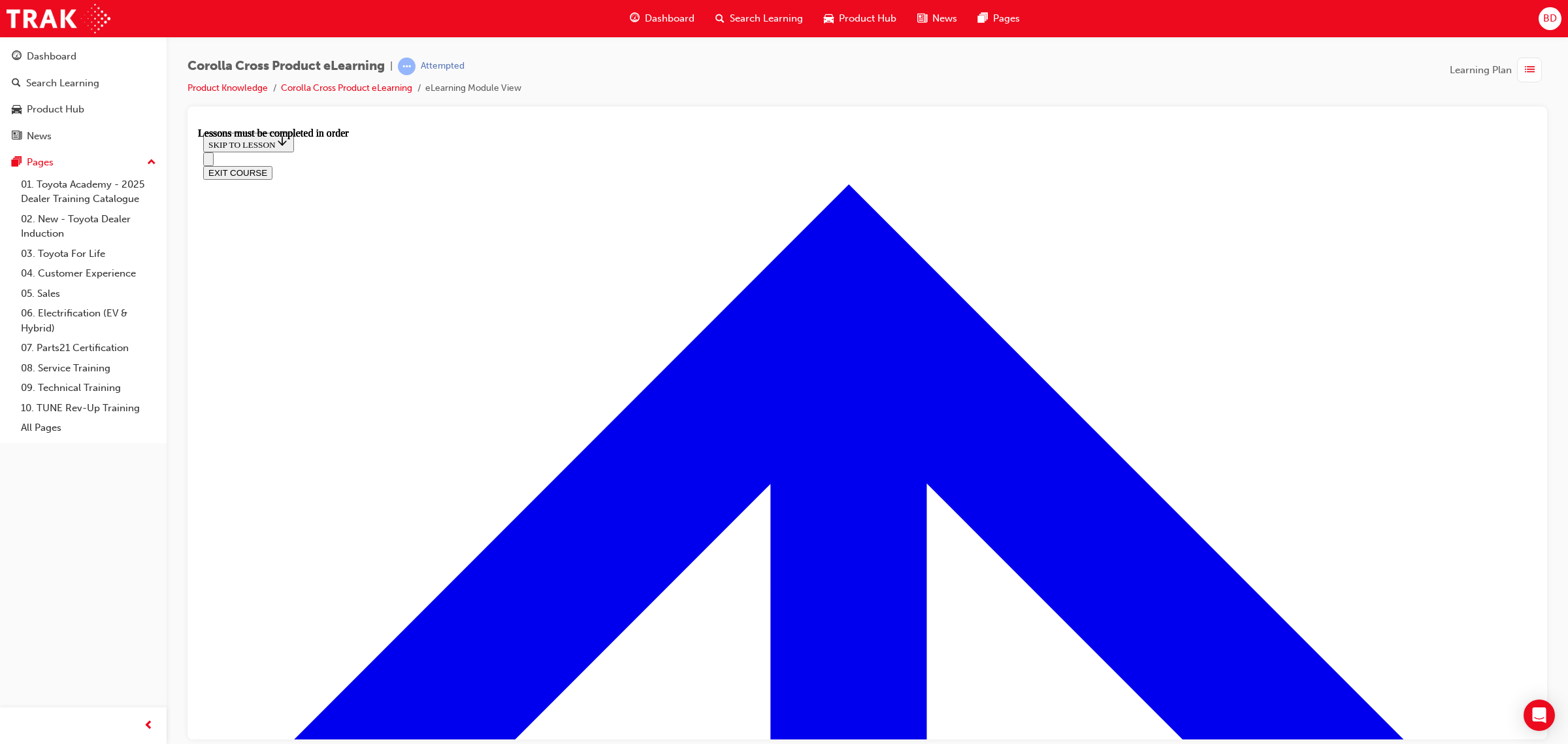
scroll to position [1149, 0]
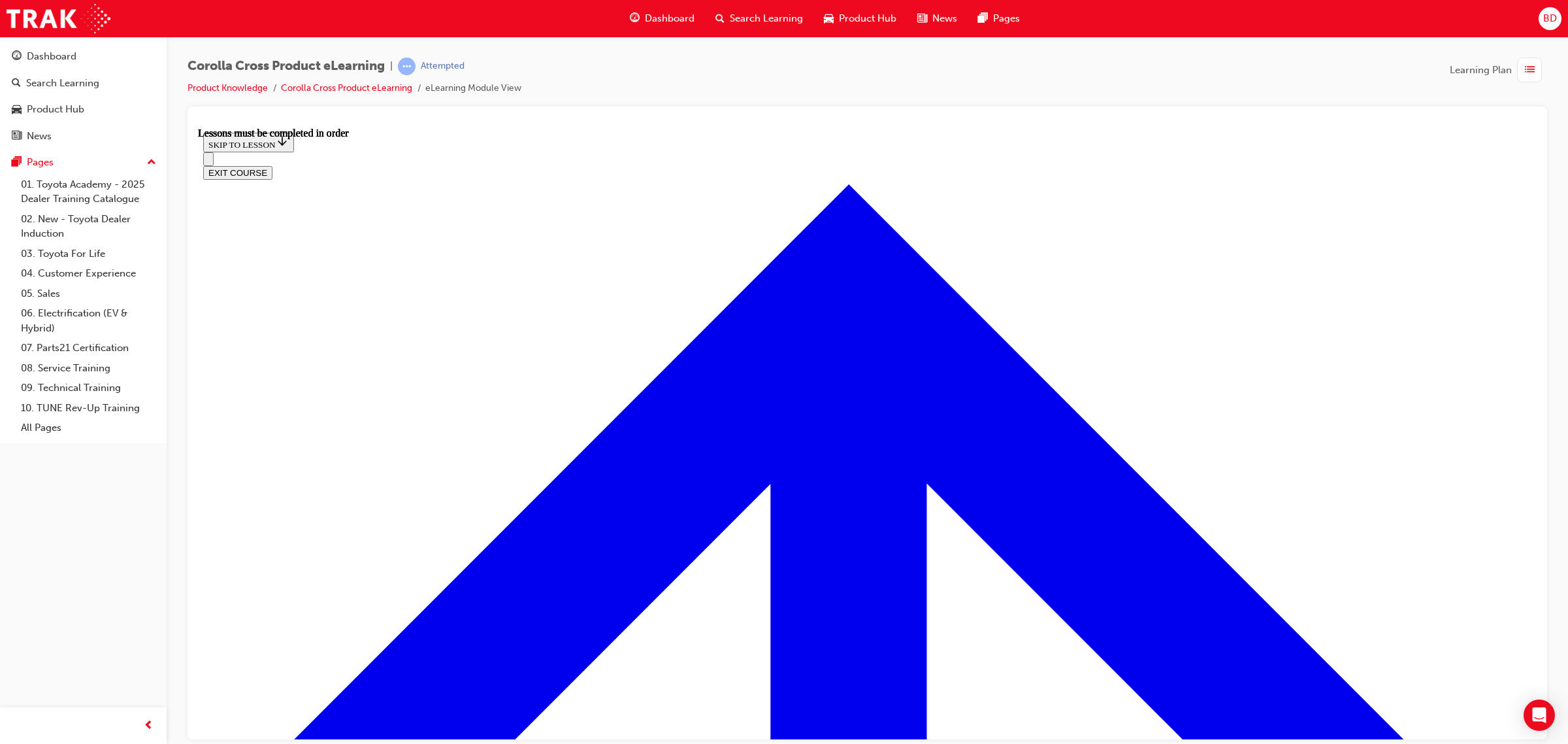
drag, startPoint x: 613, startPoint y: 394, endPoint x: 567, endPoint y: 379, distance: 48.4
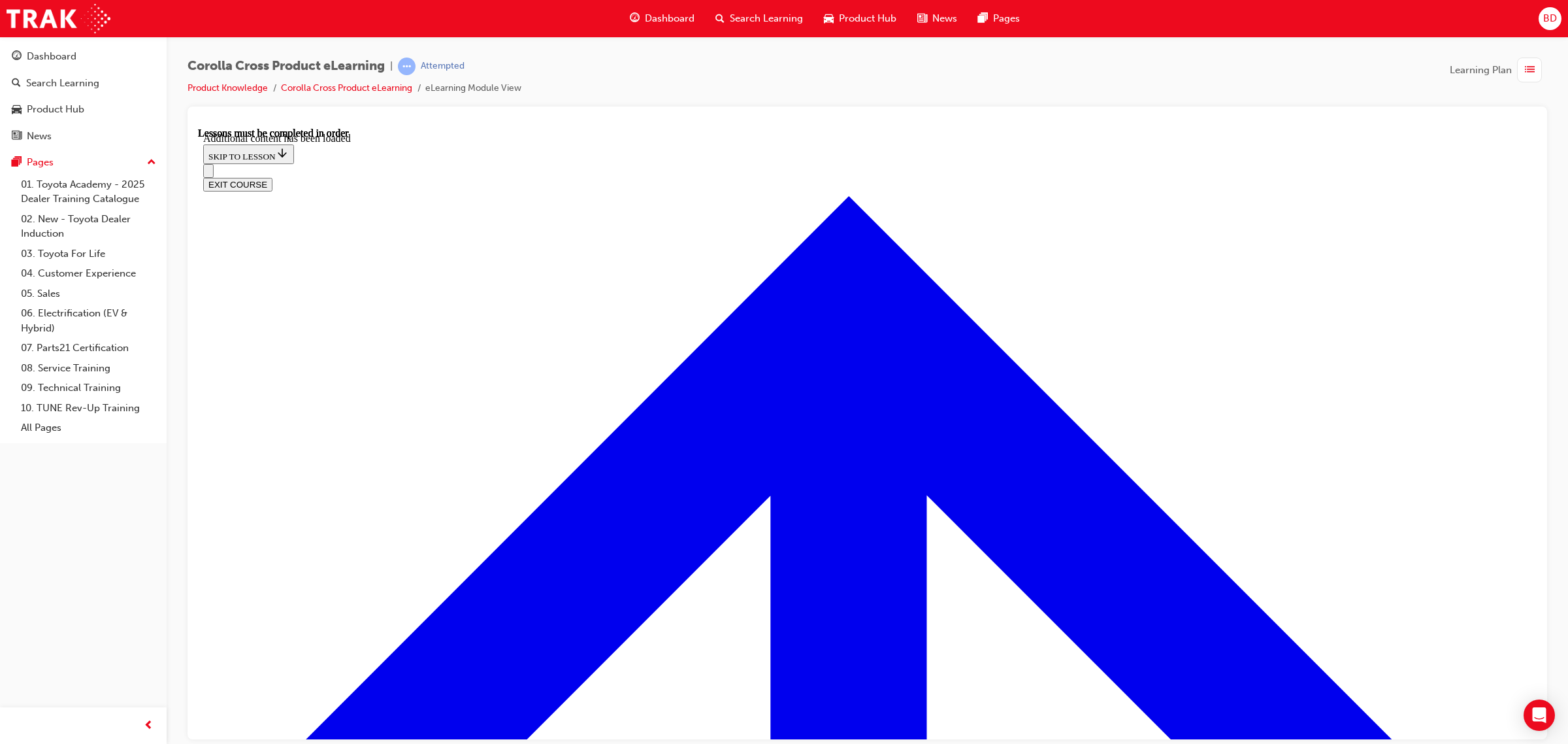
scroll to position [1659, 0]
radio input "true"
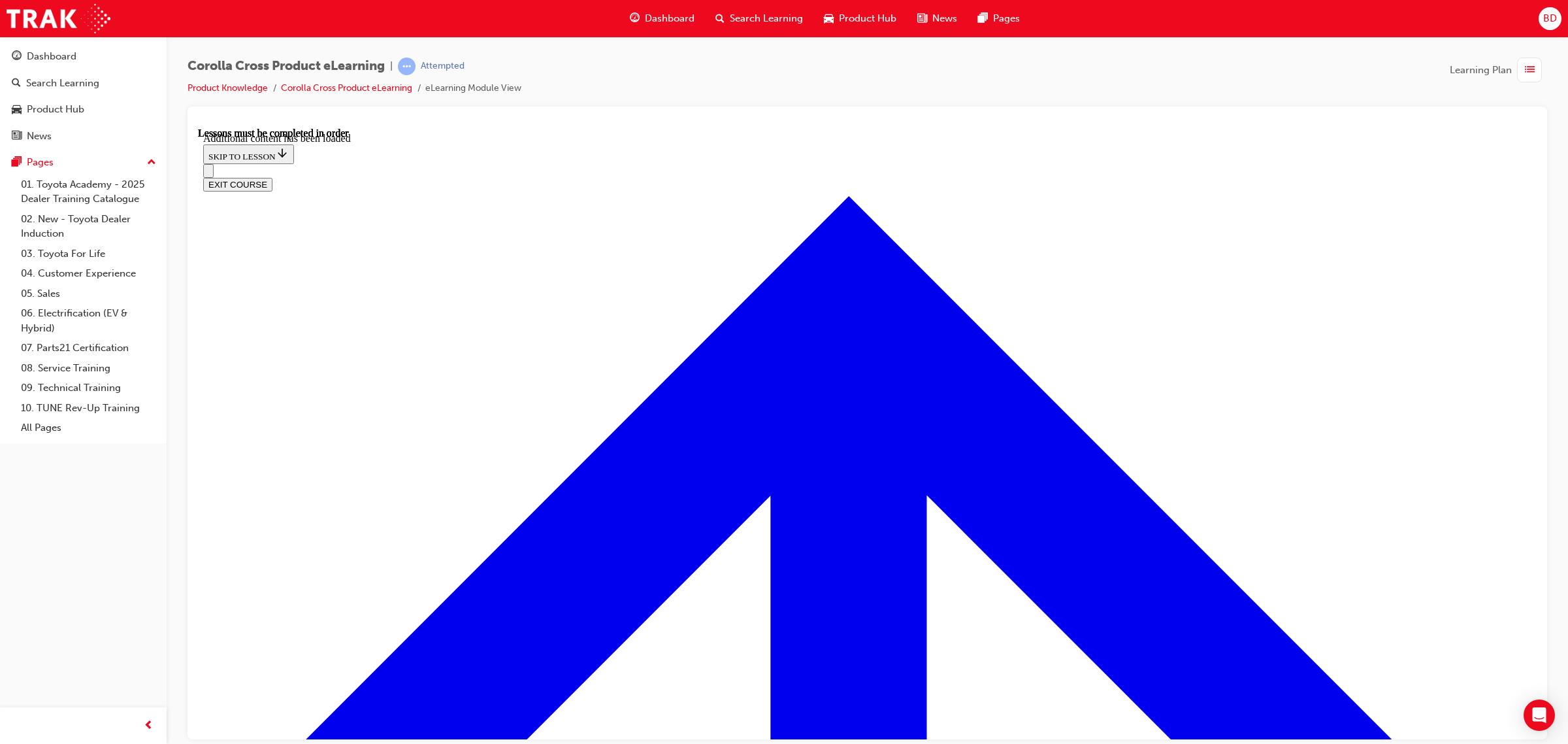
radio input "true"
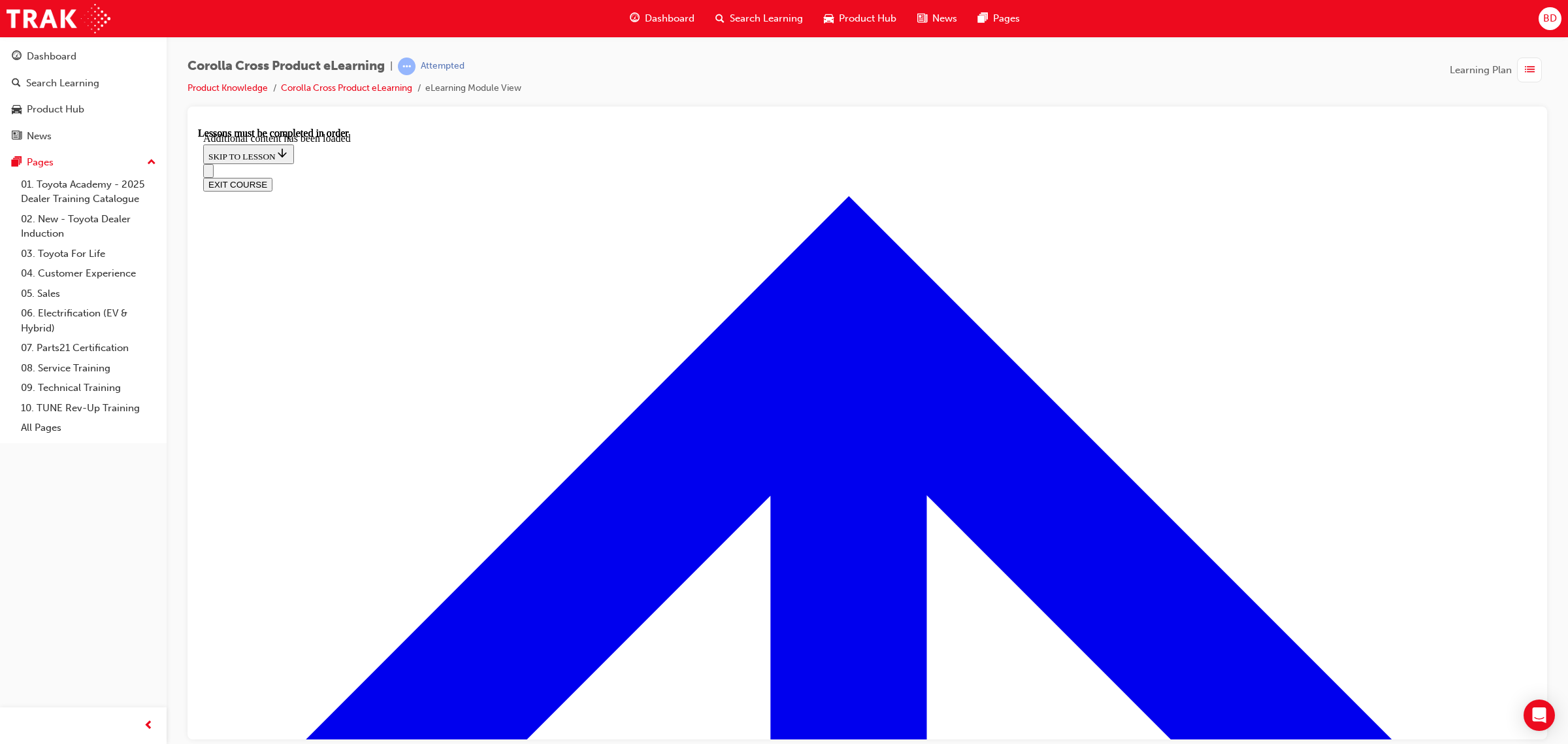
scroll to position [1879, 0]
drag, startPoint x: 861, startPoint y: 515, endPoint x: 863, endPoint y: 455, distance: 60.0
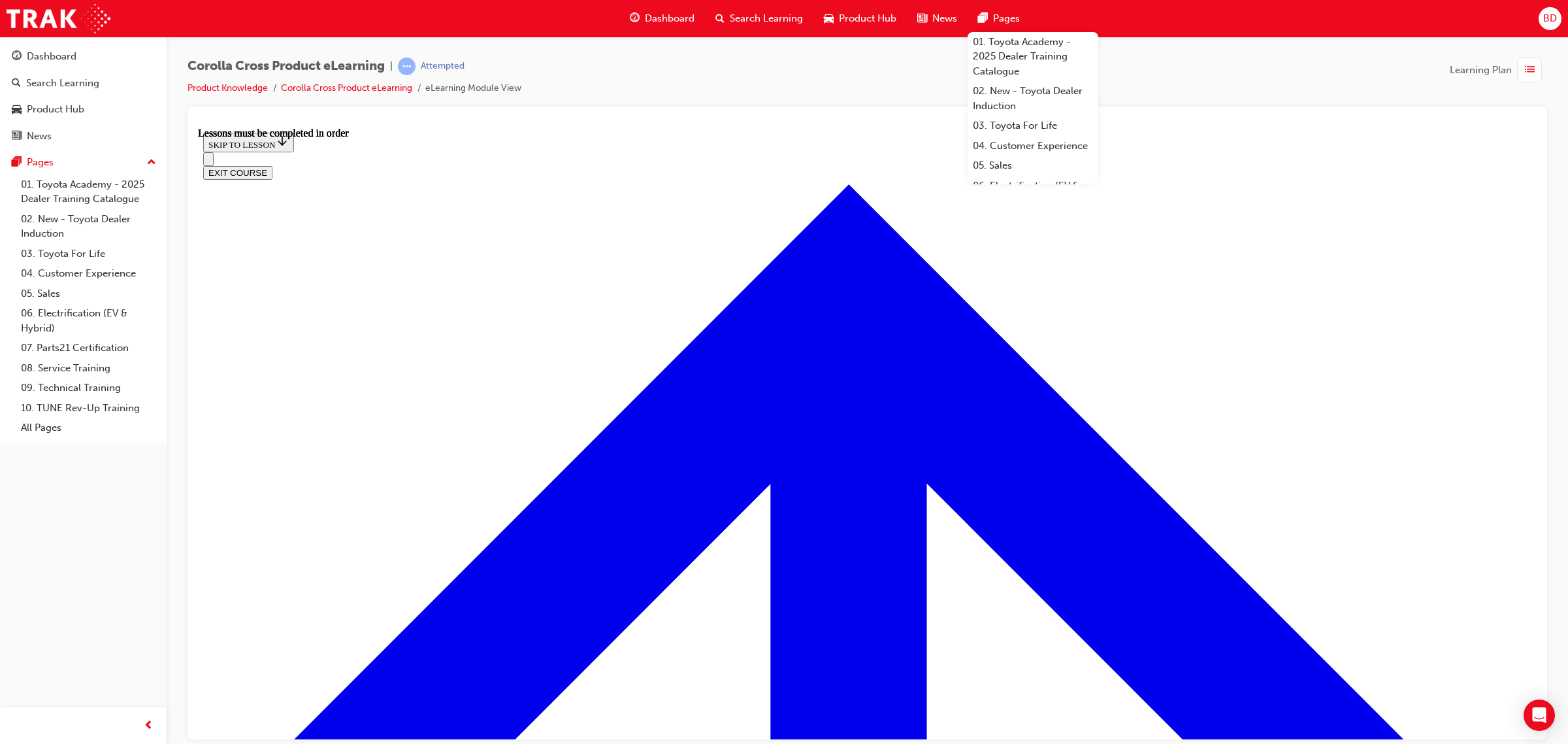
scroll to position [1353, 0]
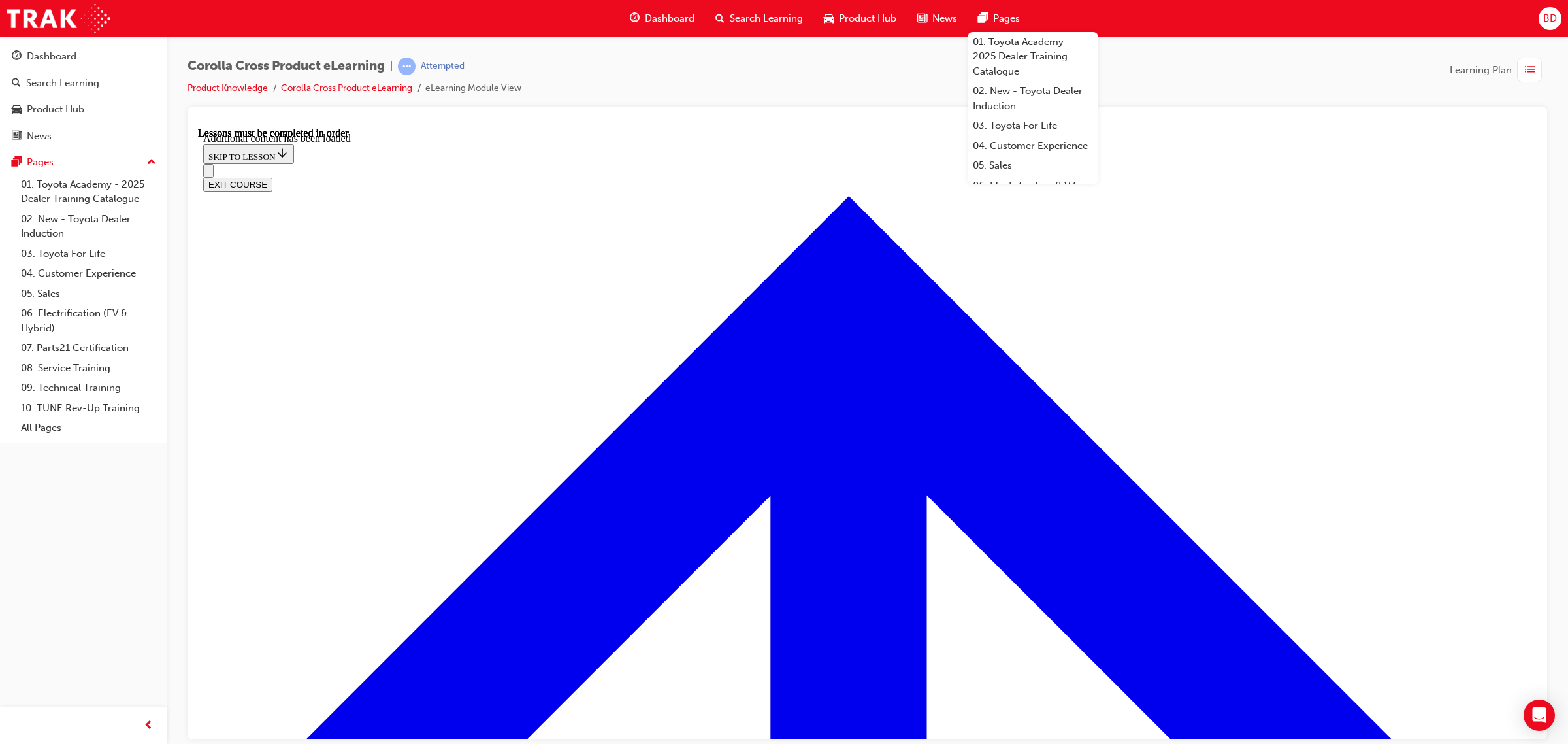
scroll to position [2189, 0]
radio input "true"
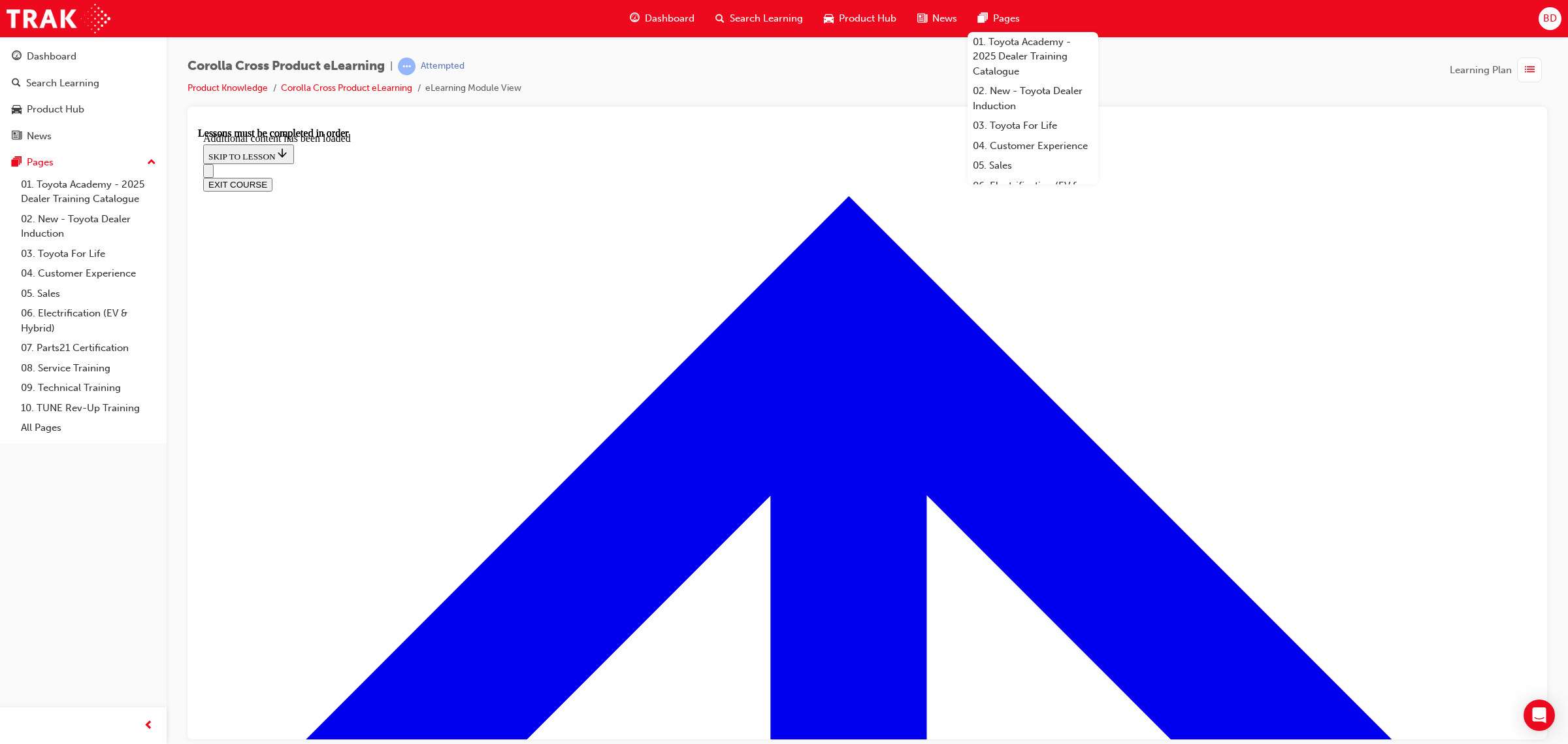
radio input "true"
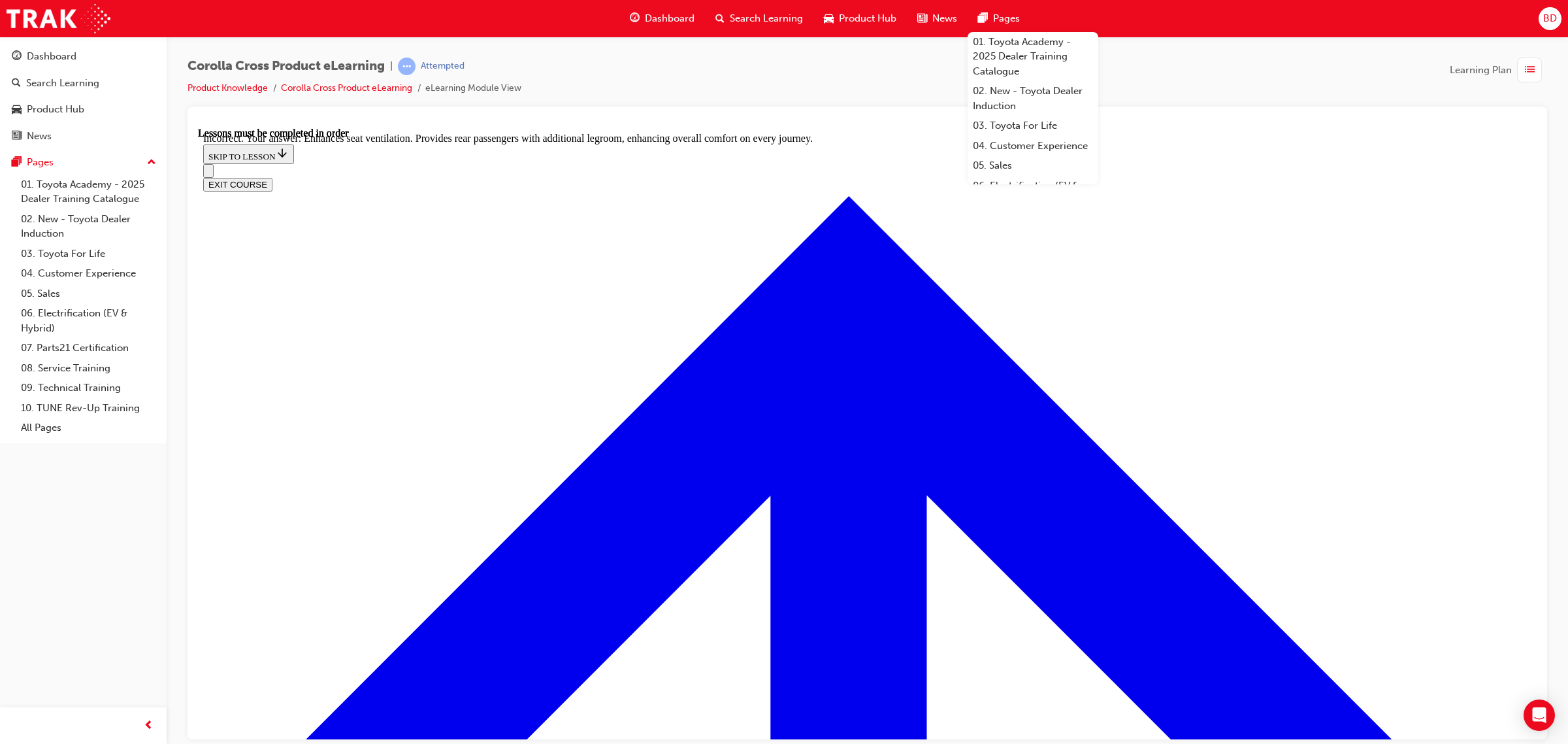
radio input "true"
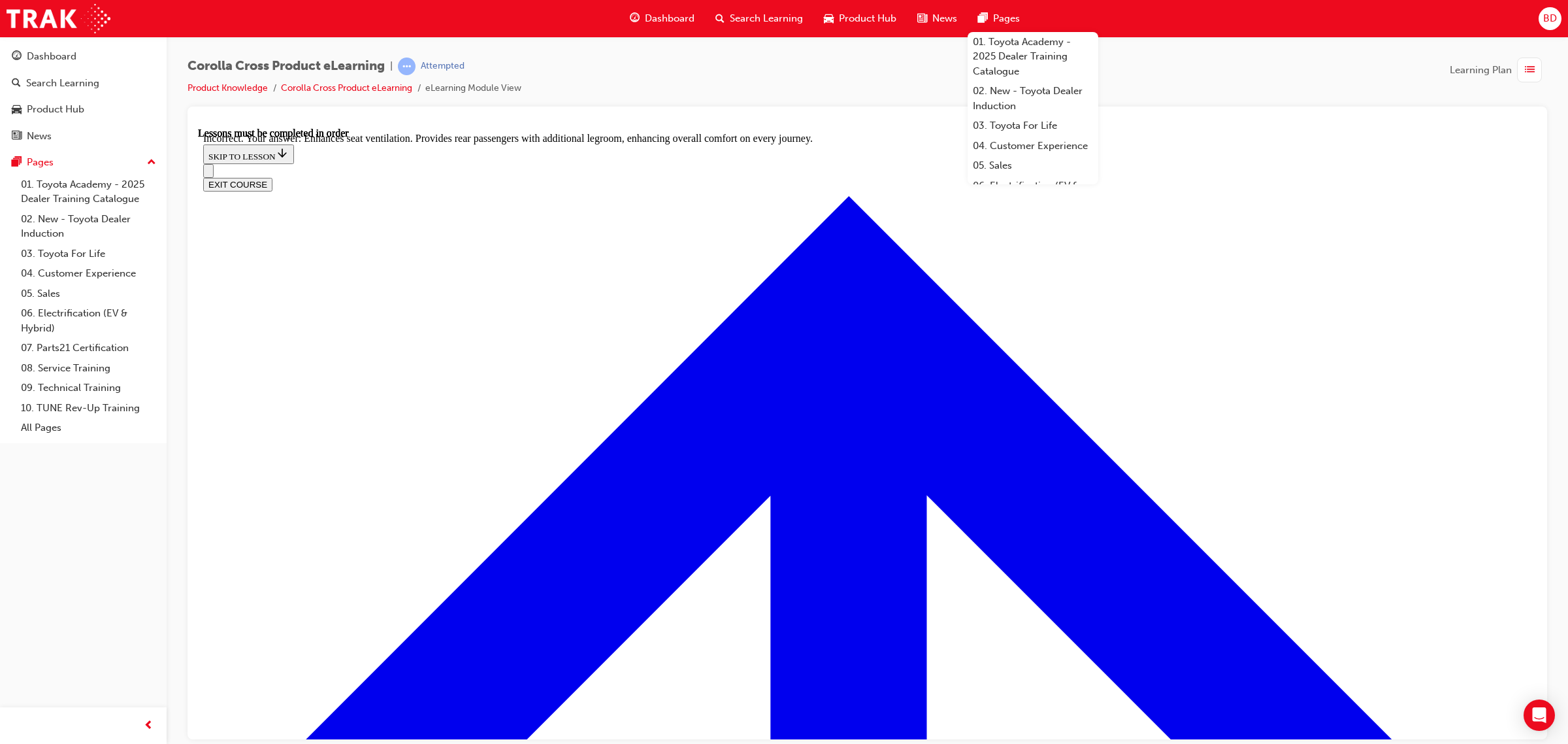
radio input "true"
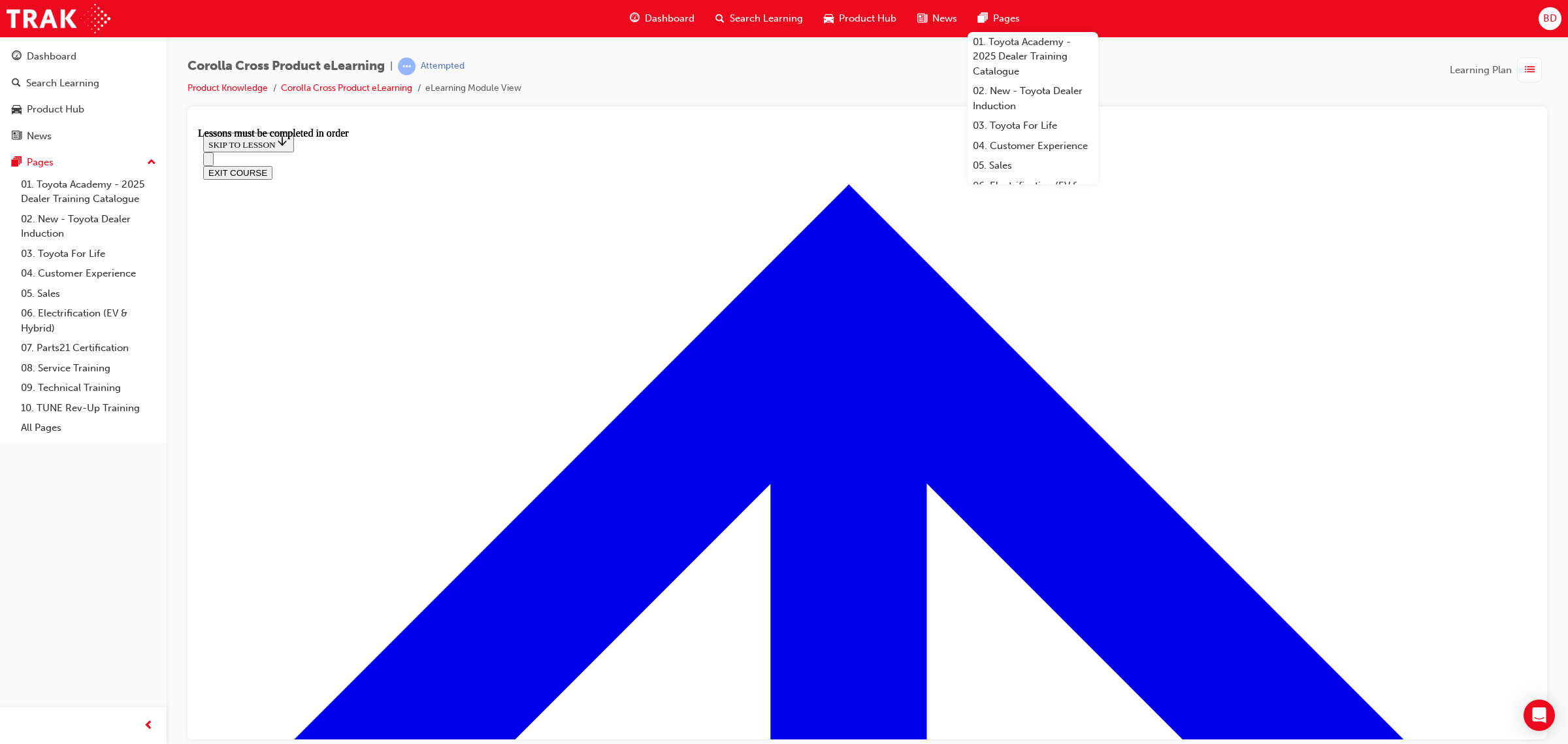
scroll to position [1026, 0]
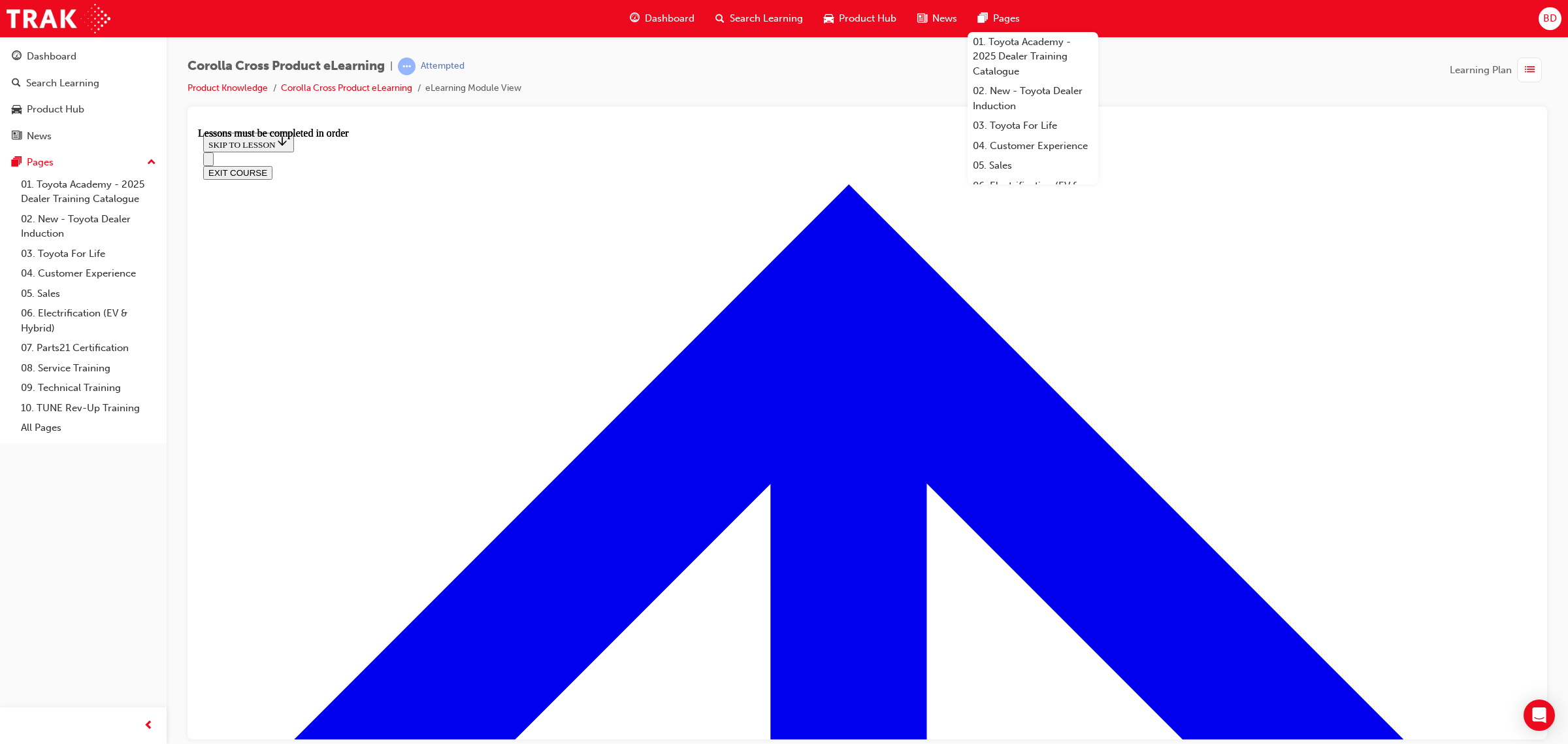
scroll to position [1085, 0]
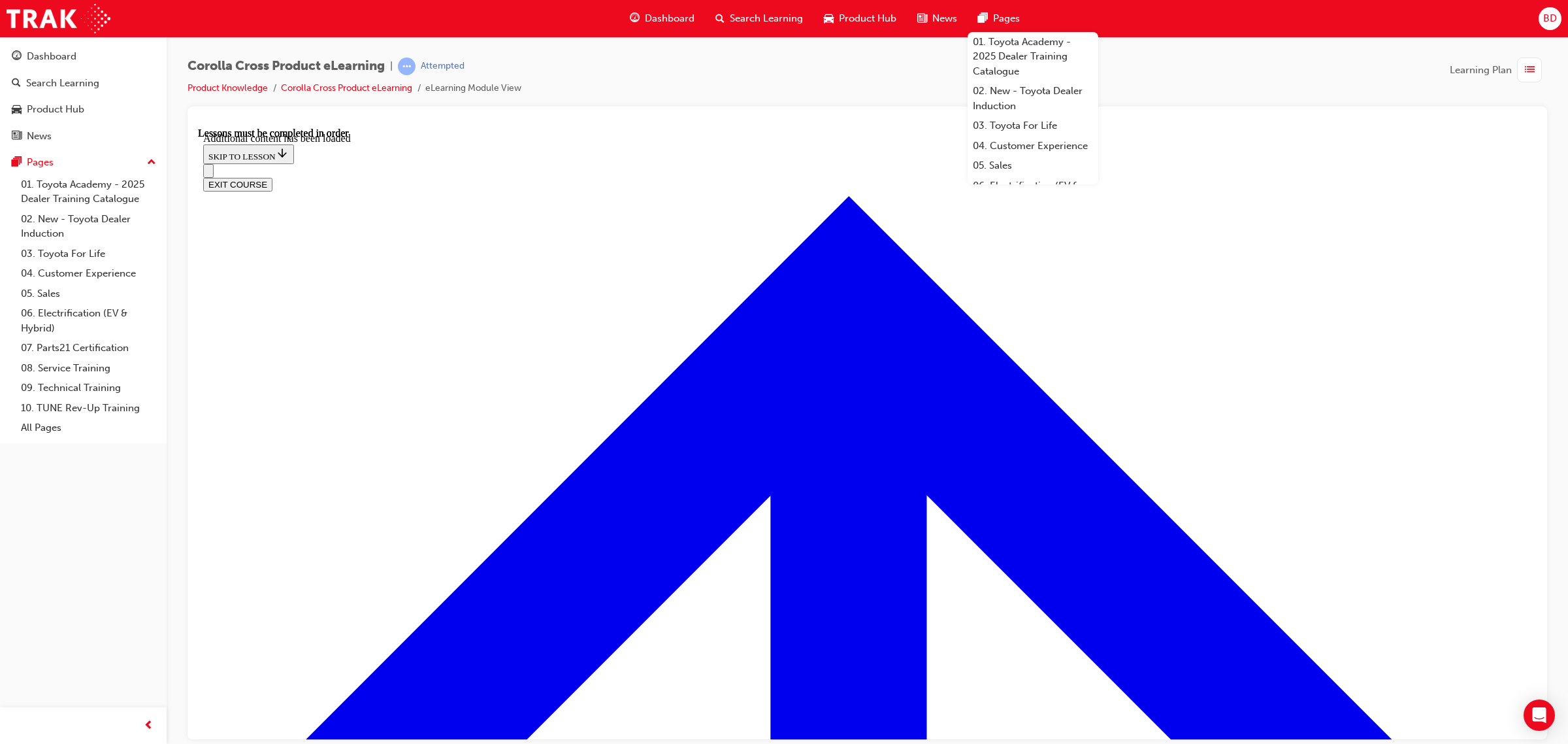
scroll to position [1964, 0]
radio input "true"
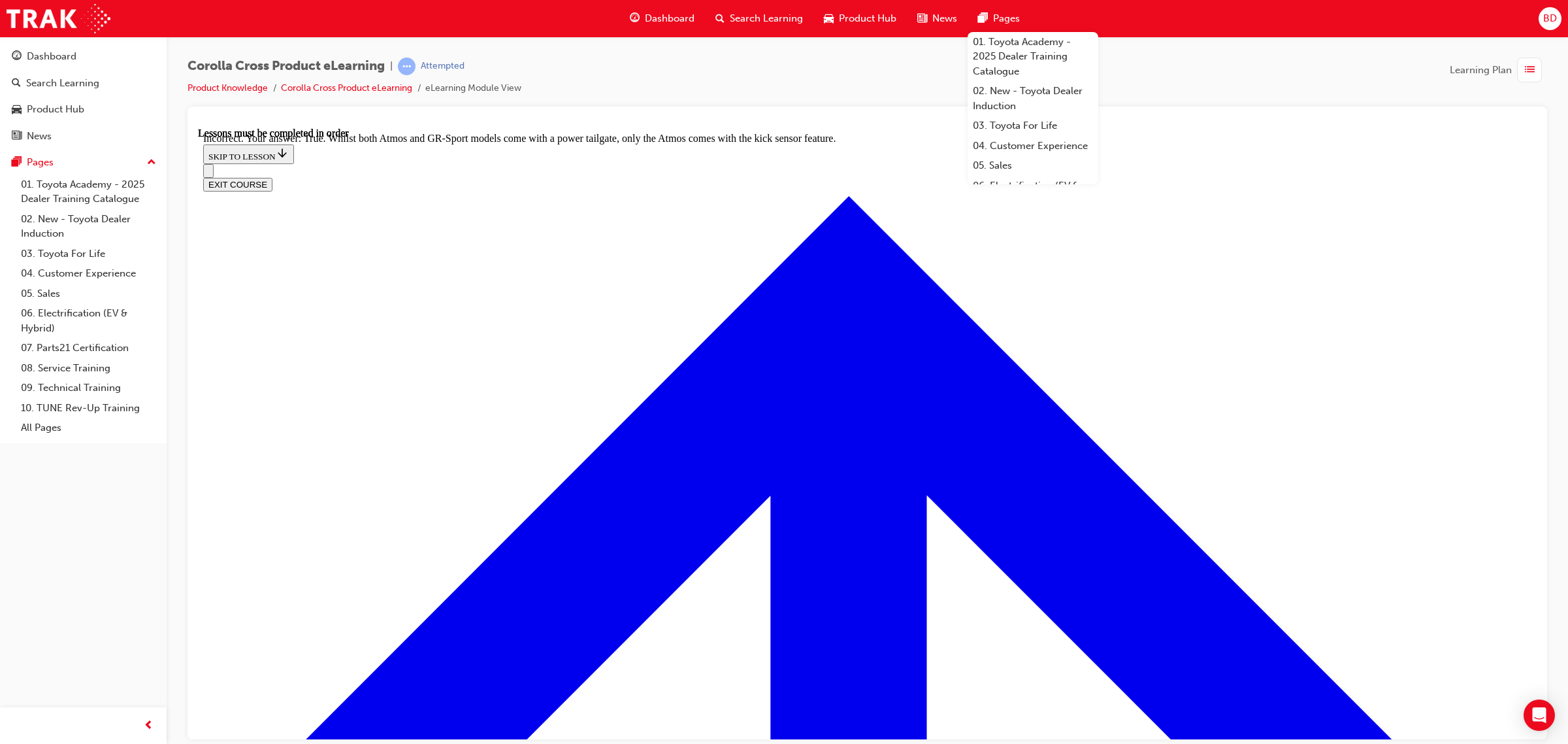
radio input "true"
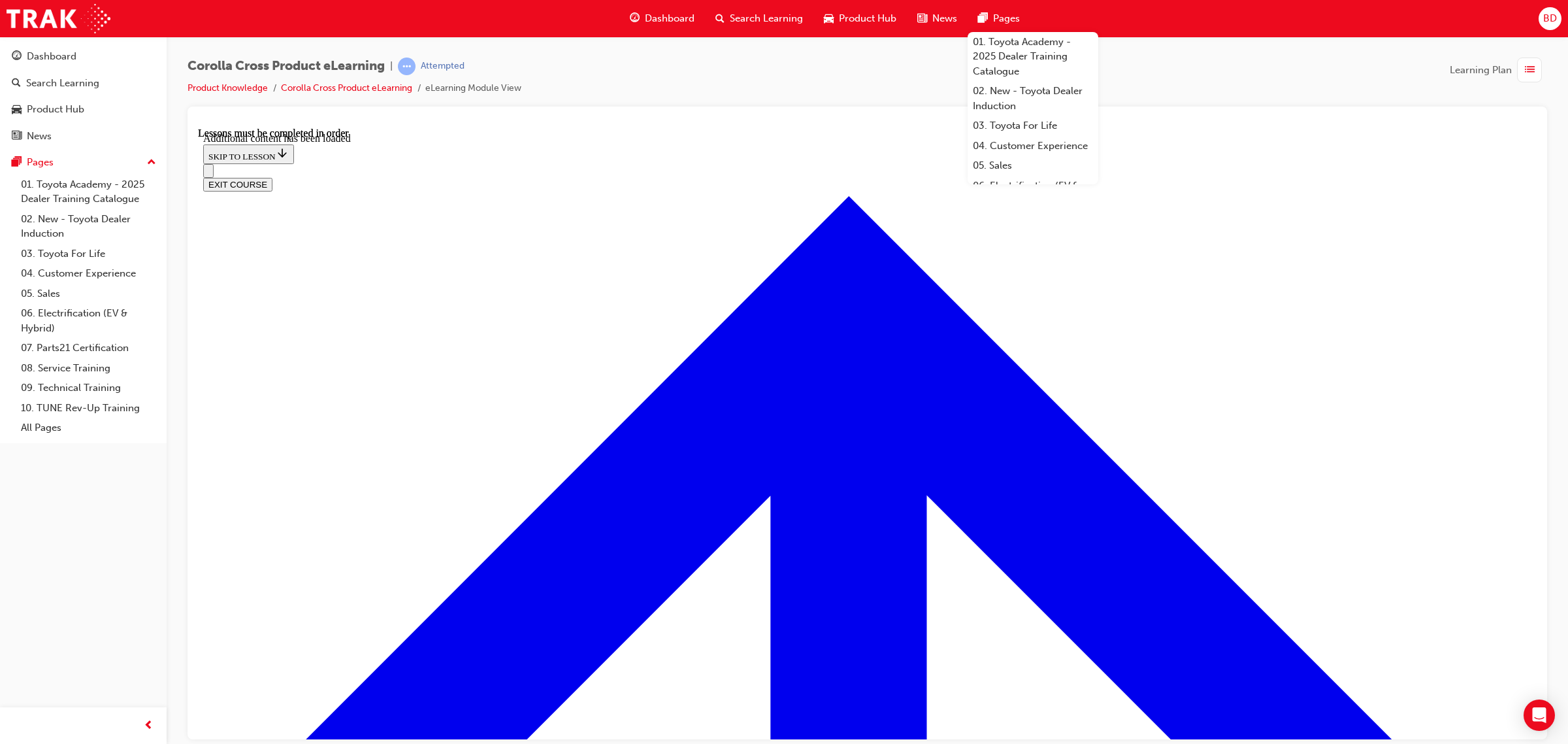
scroll to position [3378, 0]
checkbox input "true"
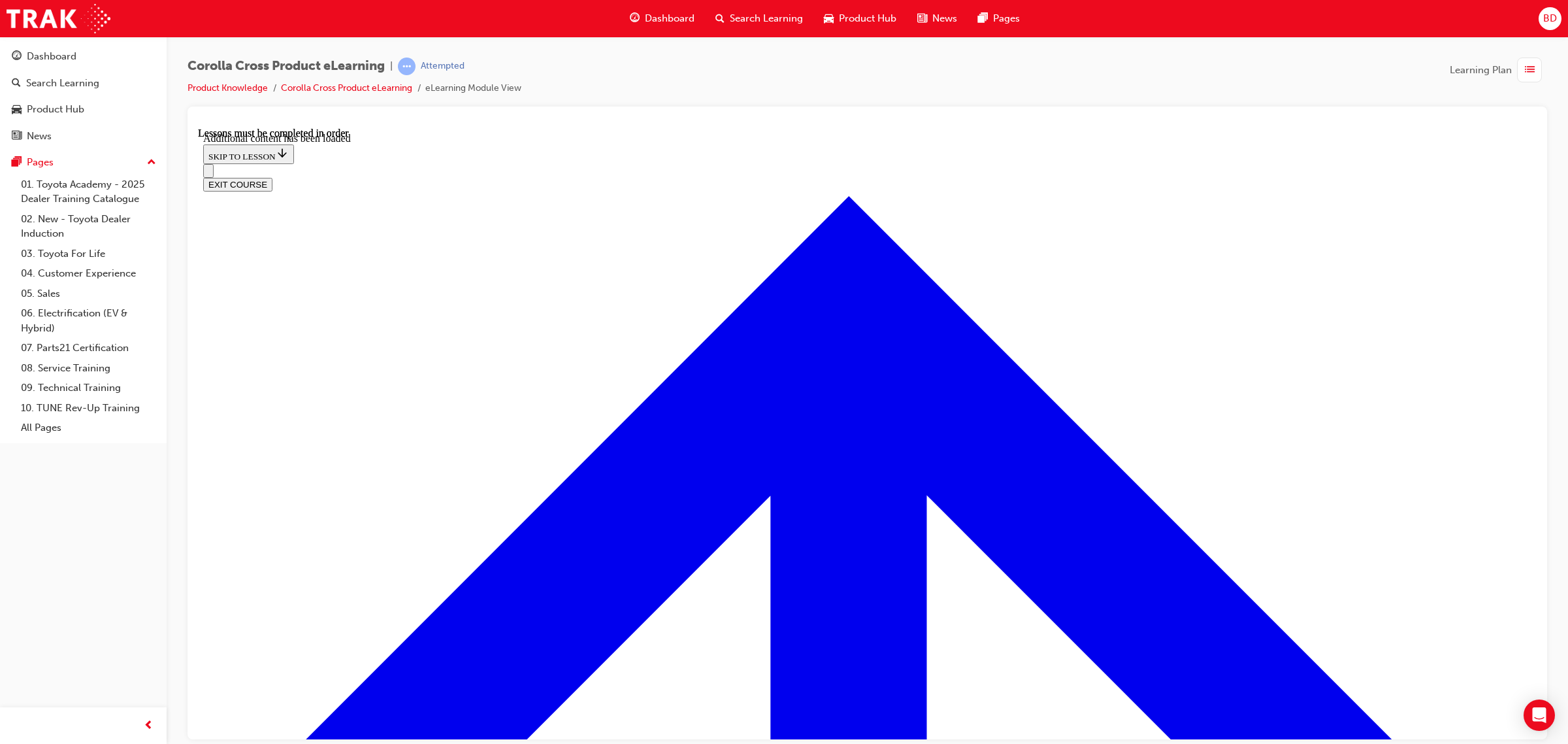
checkbox input "true"
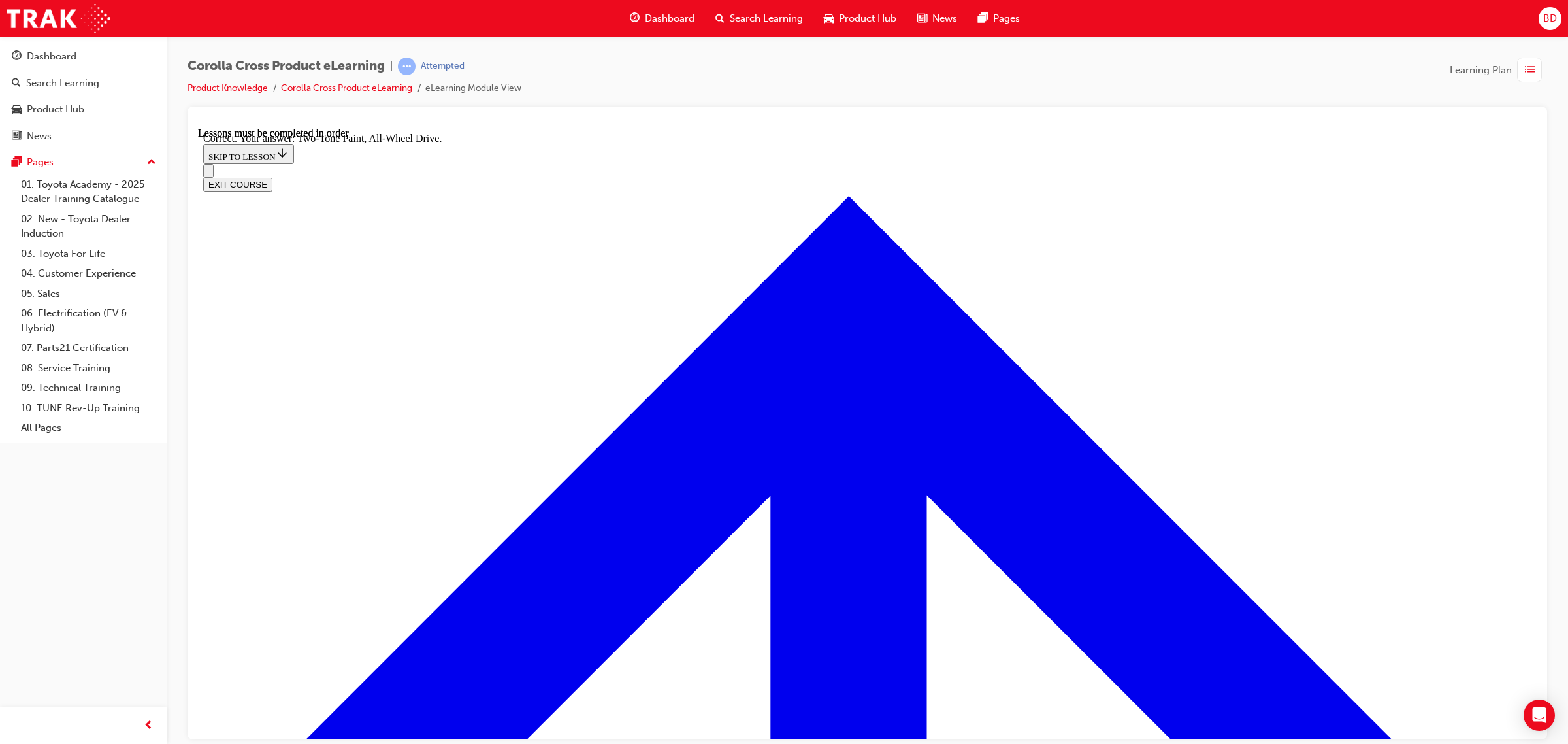
scroll to position [4126, 0]
radio input "true"
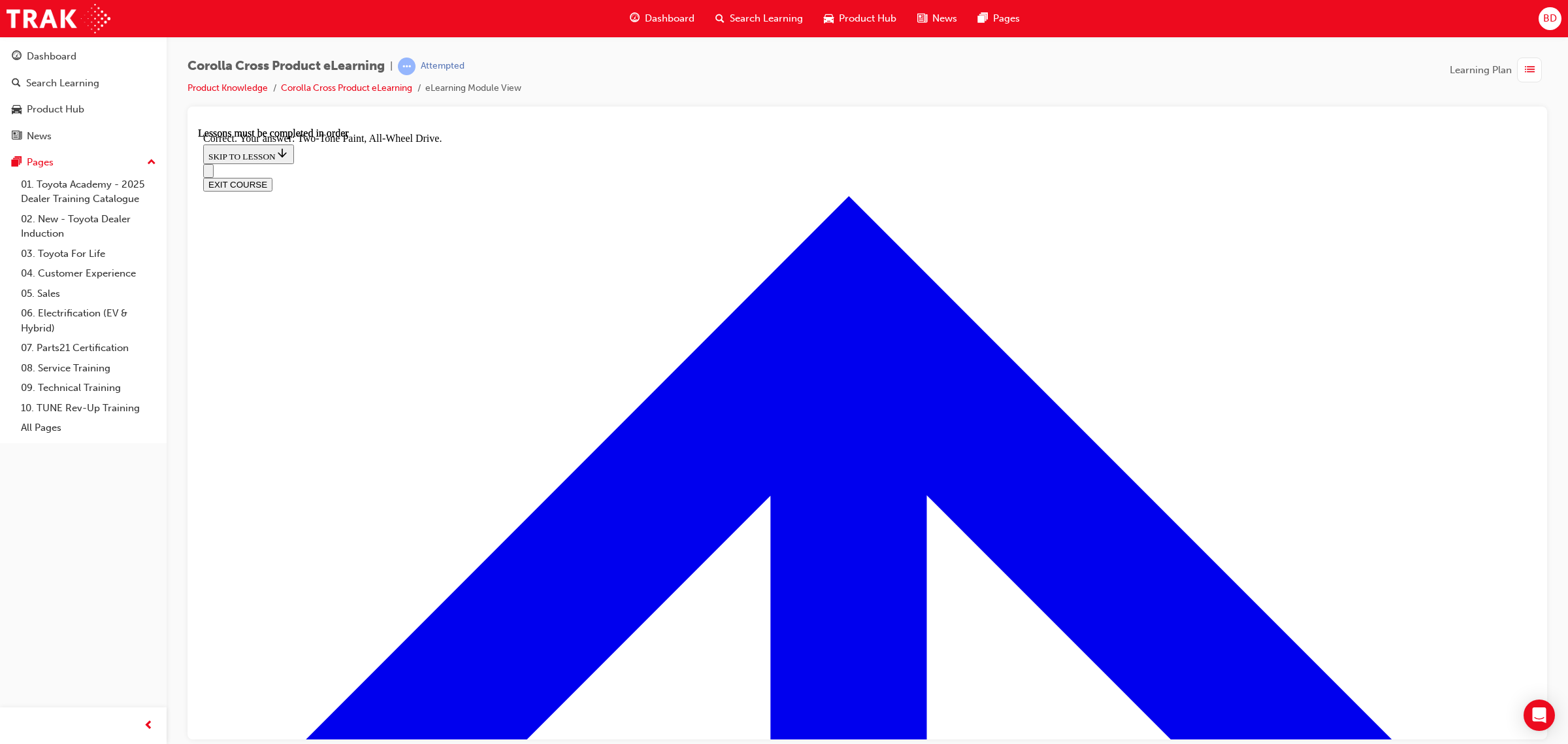
radio input "true"
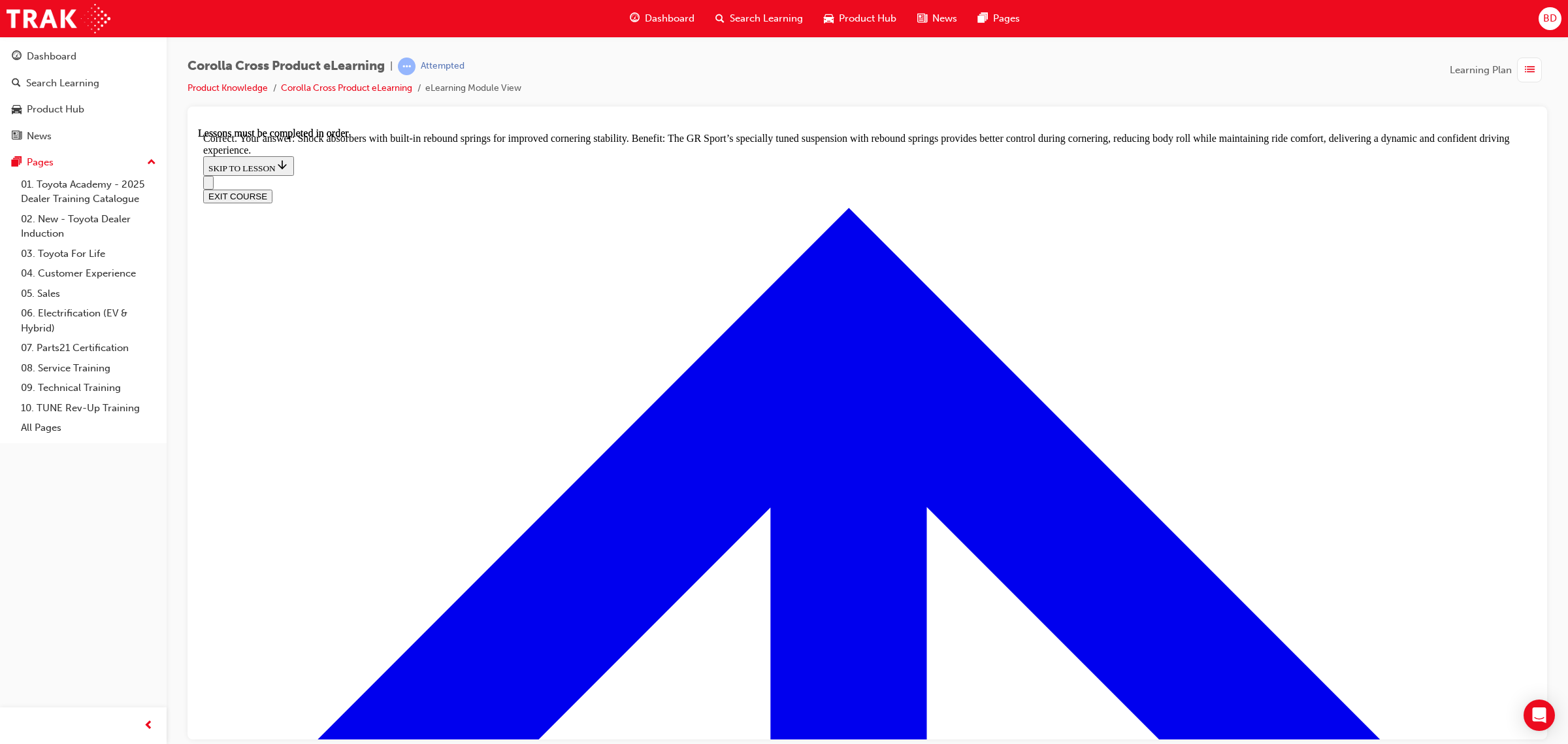
scroll to position [4408, 0]
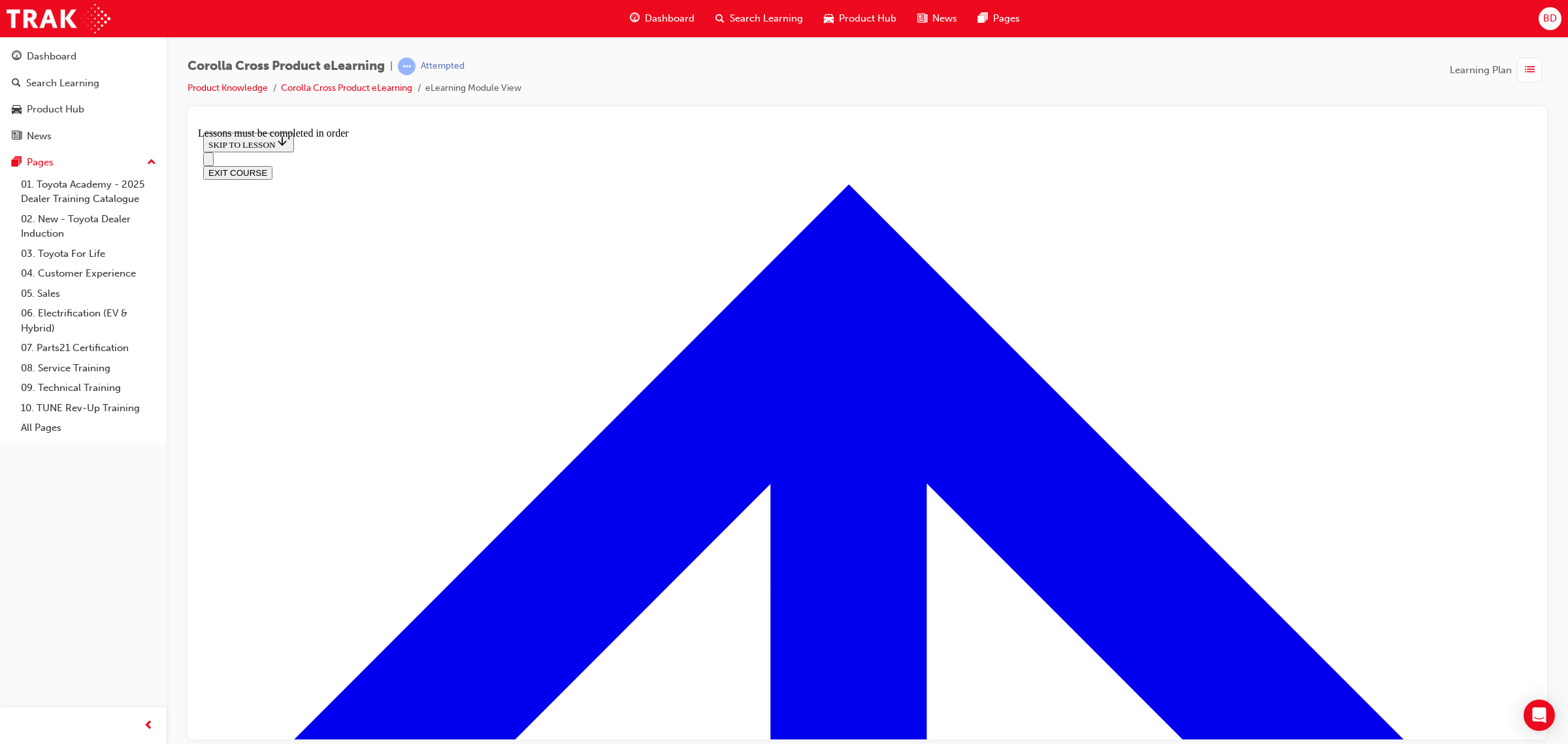
scroll to position [776, 0]
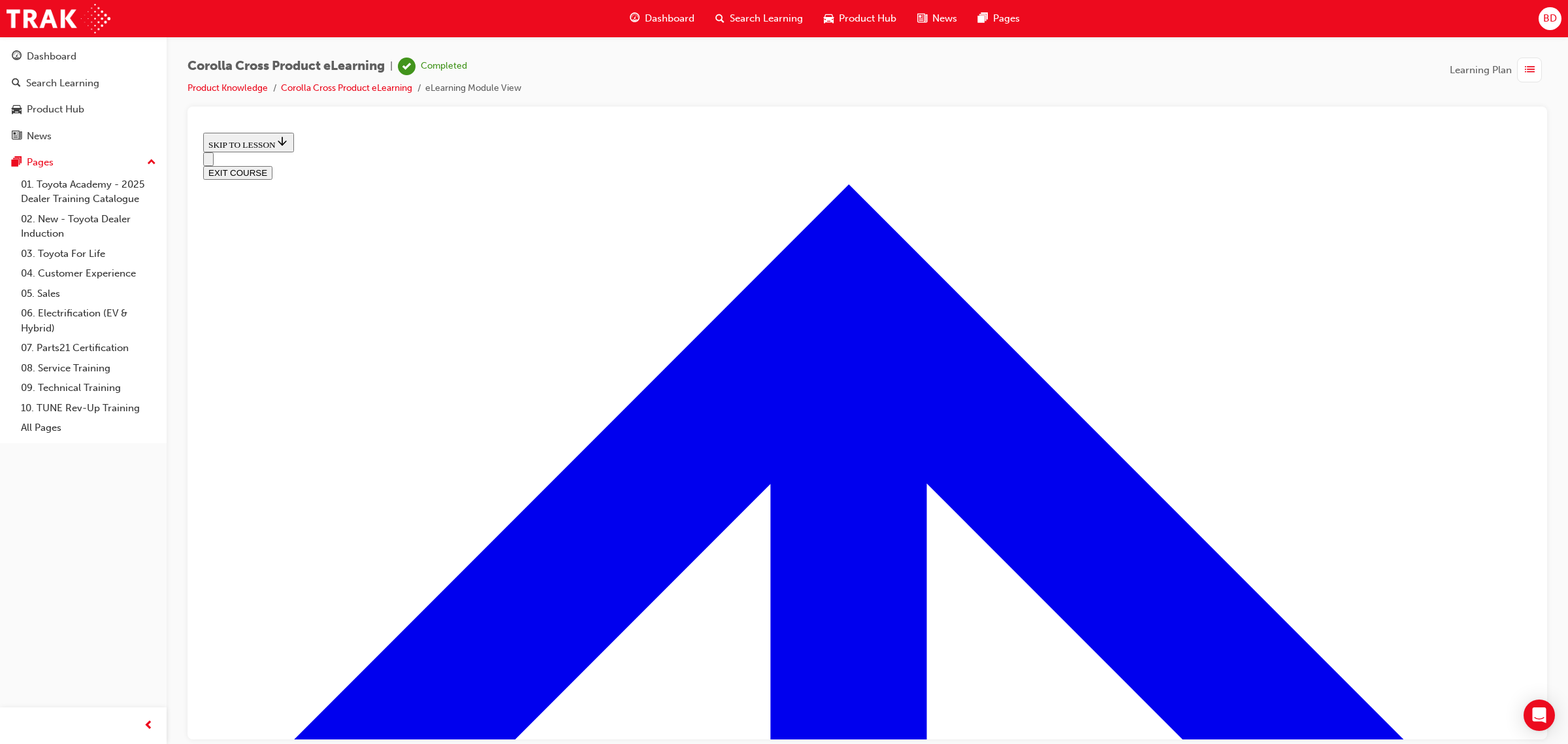
click at [272, 166] on button "EXIT COURSE" at bounding box center [238, 172] width 69 height 14
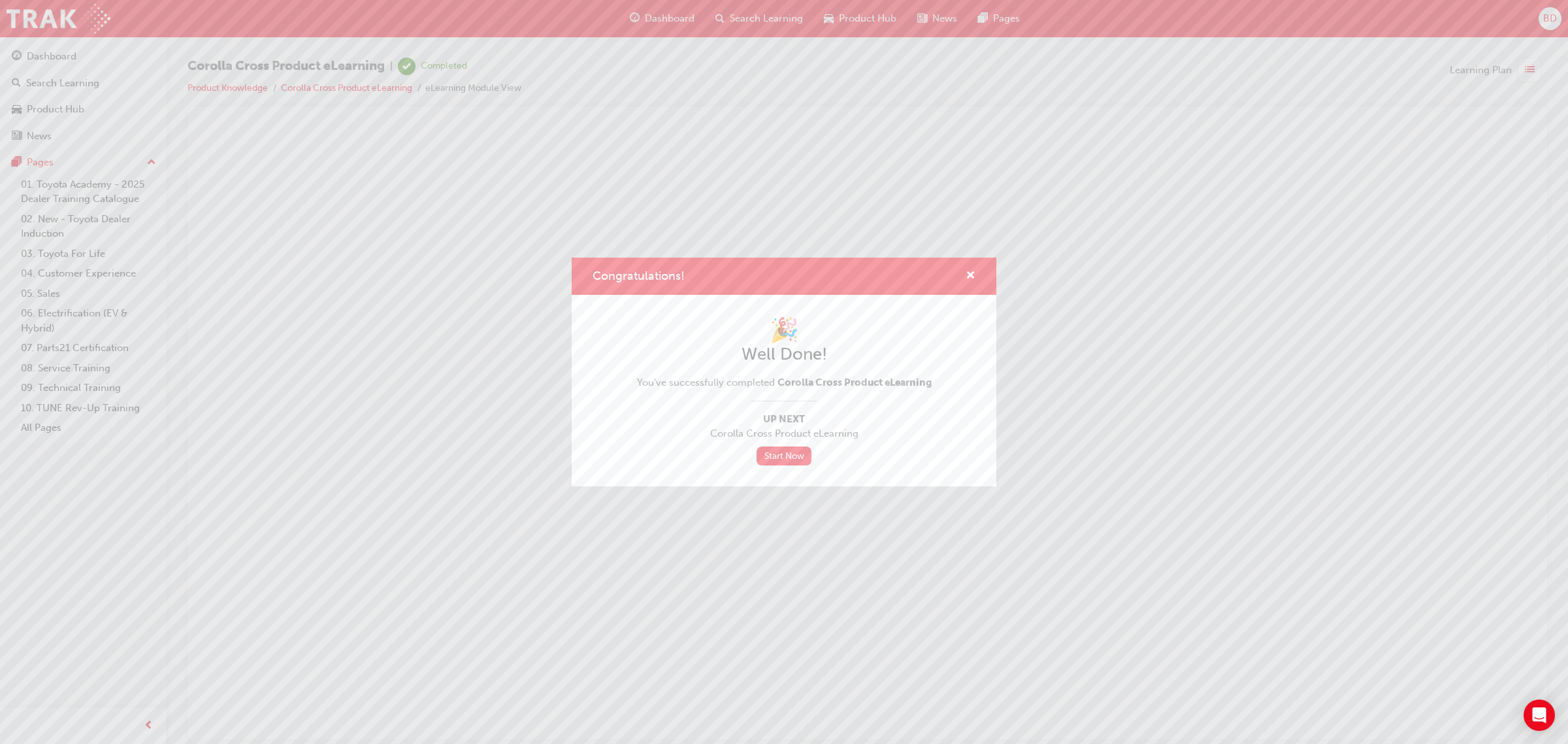
scroll to position [0, 0]
click at [970, 272] on span "cross-icon" at bounding box center [970, 276] width 9 height 11
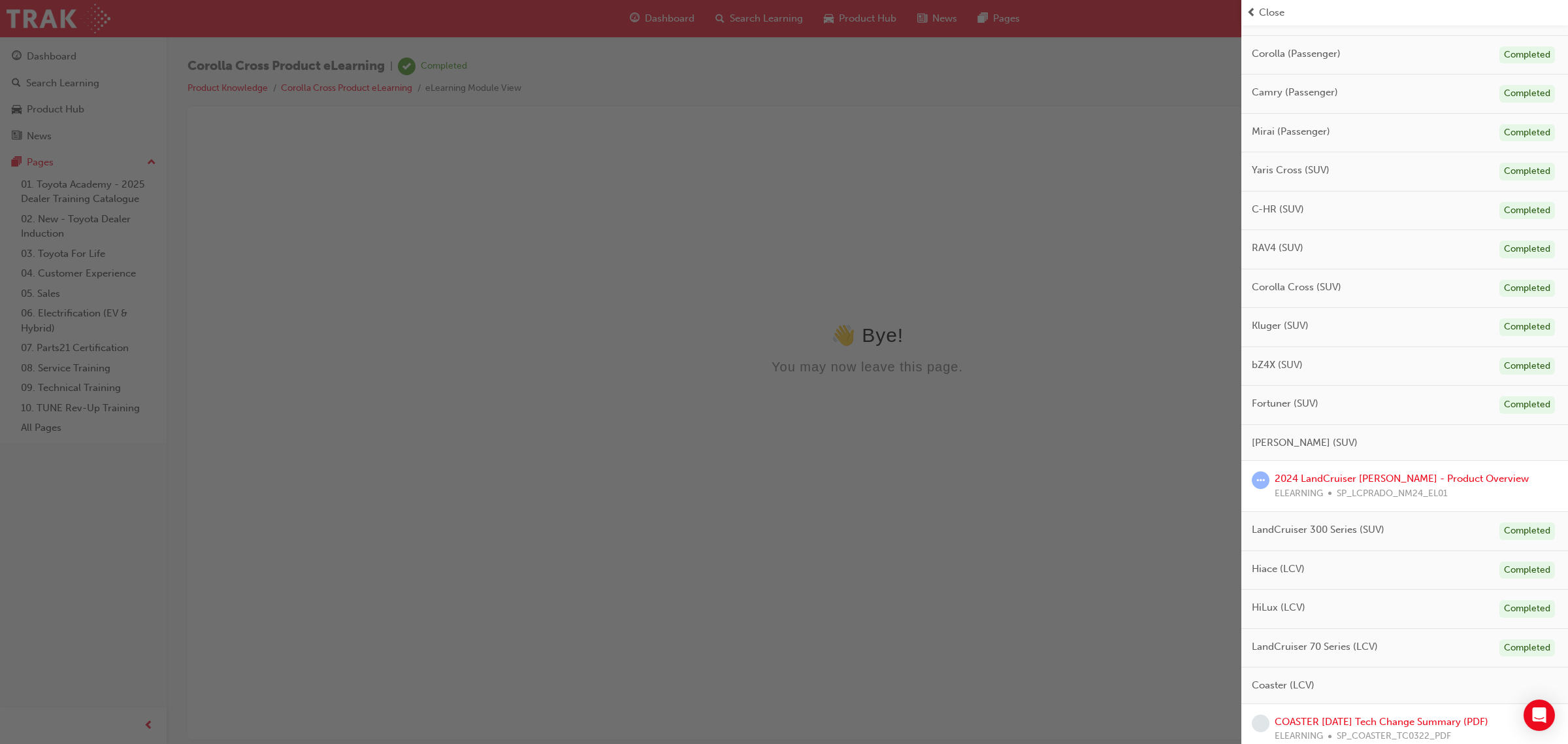
scroll to position [465, 0]
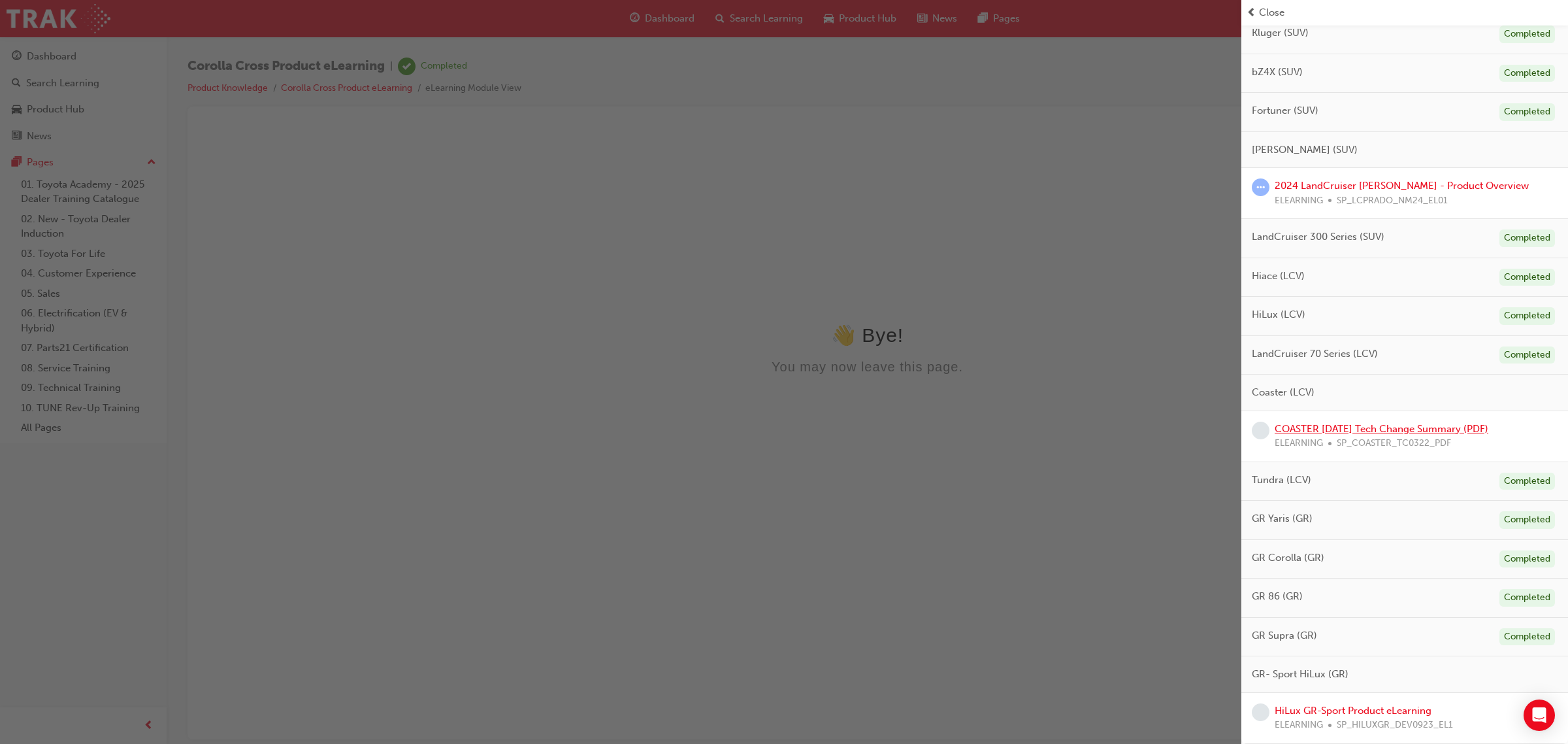
click at [1363, 432] on link "COASTER [DATE] Tech Change Summary (PDF)" at bounding box center [1381, 428] width 214 height 11
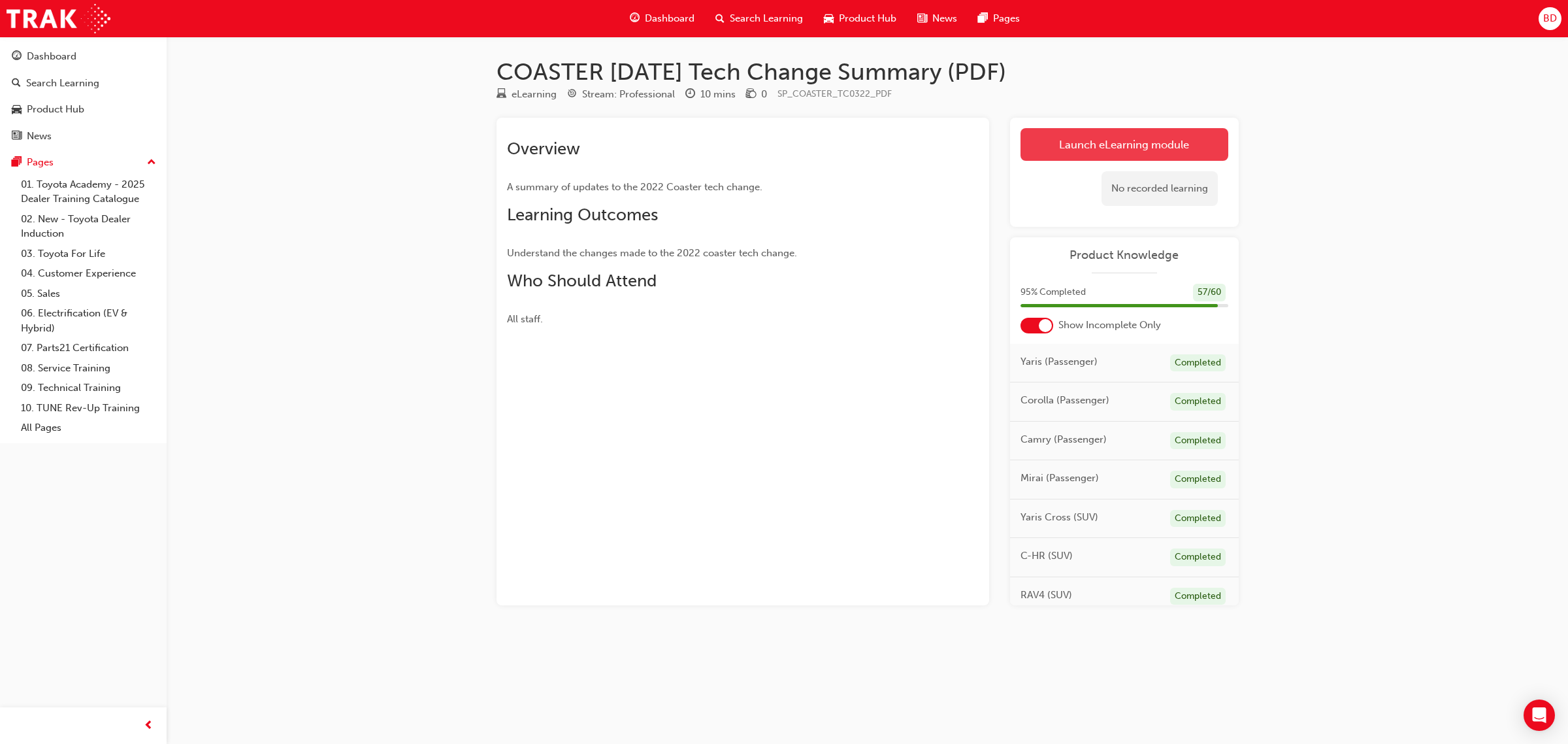
click at [1101, 154] on link "Launch eLearning module" at bounding box center [1124, 144] width 208 height 32
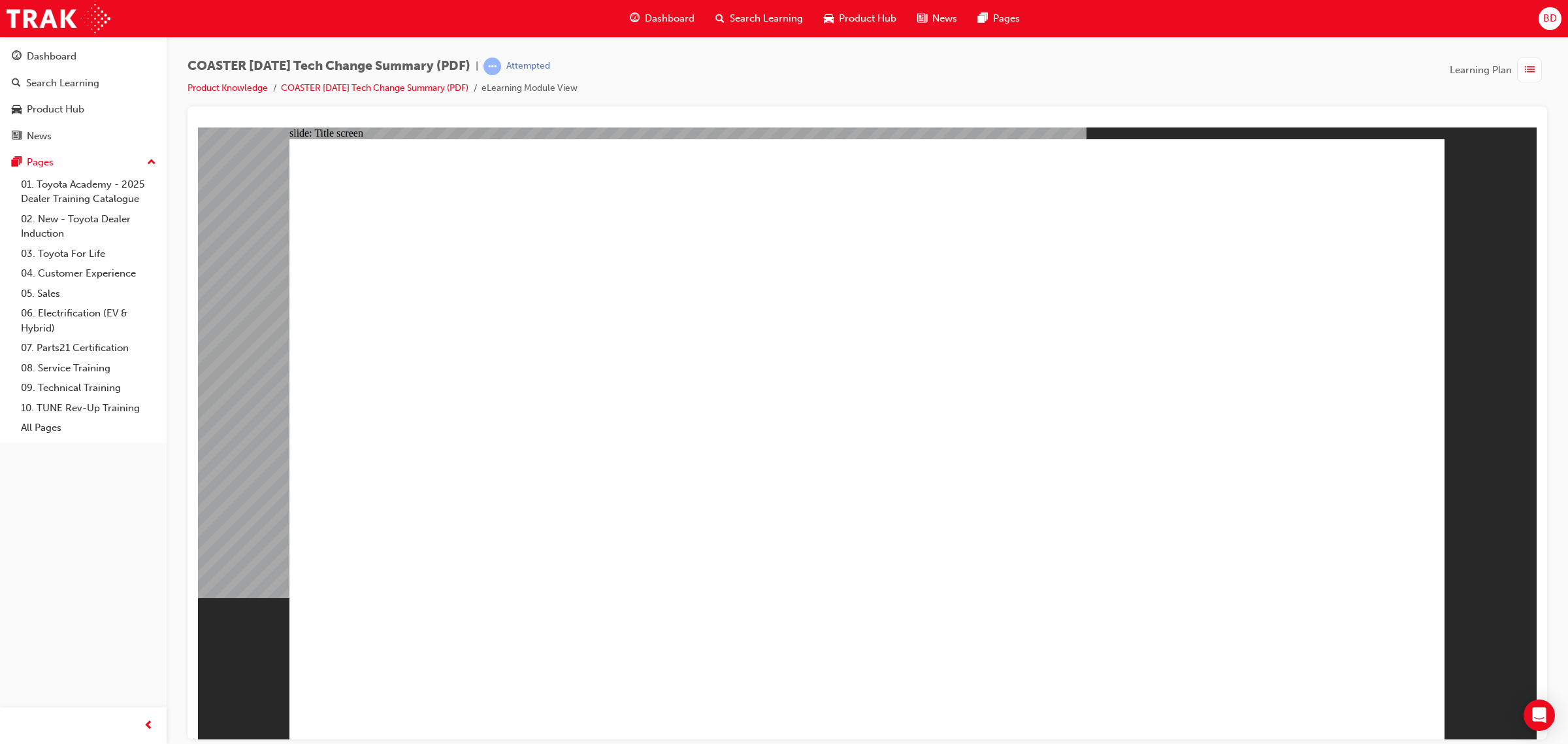
click at [249, 86] on link "Product Knowledge" at bounding box center [227, 88] width 80 height 11
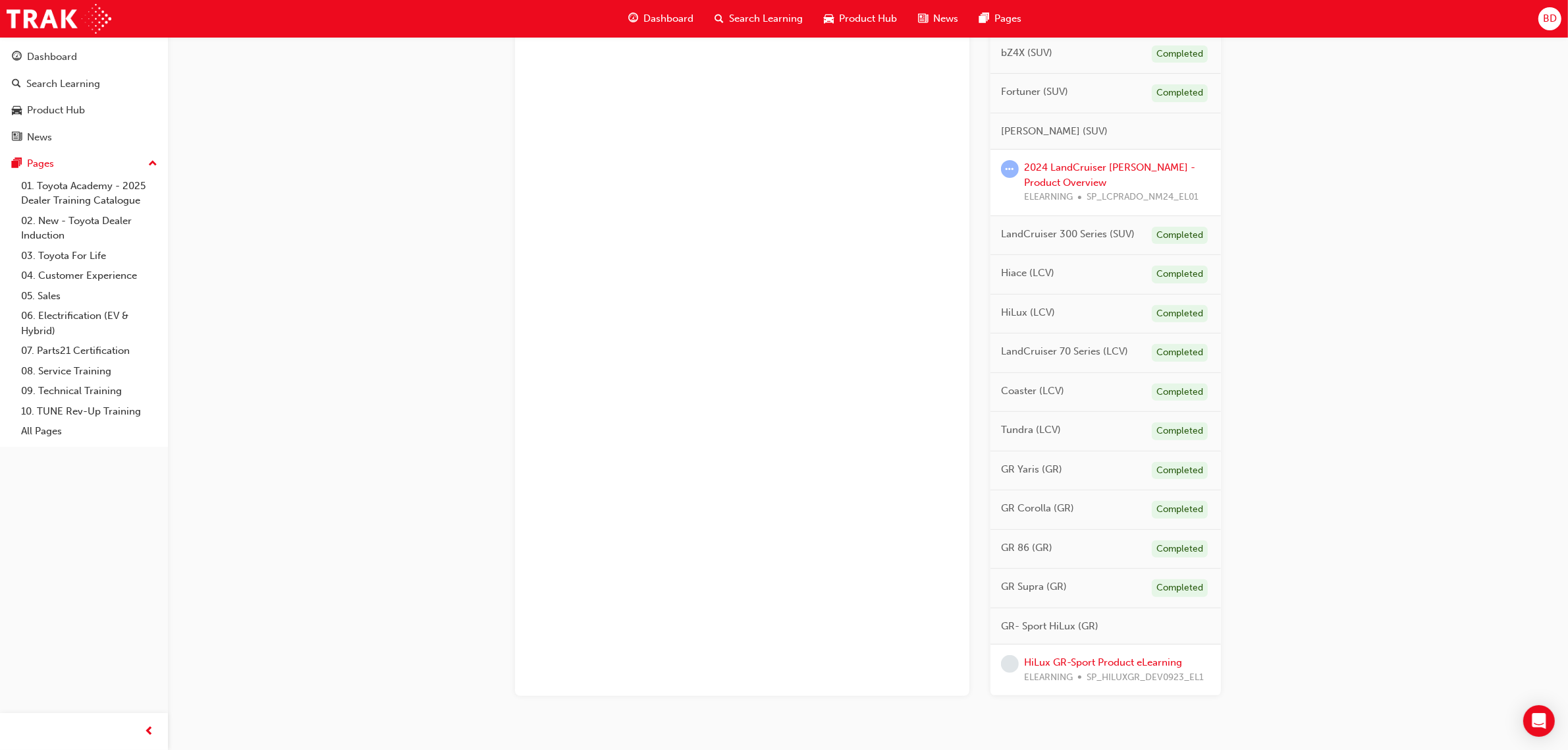
scroll to position [539, 0]
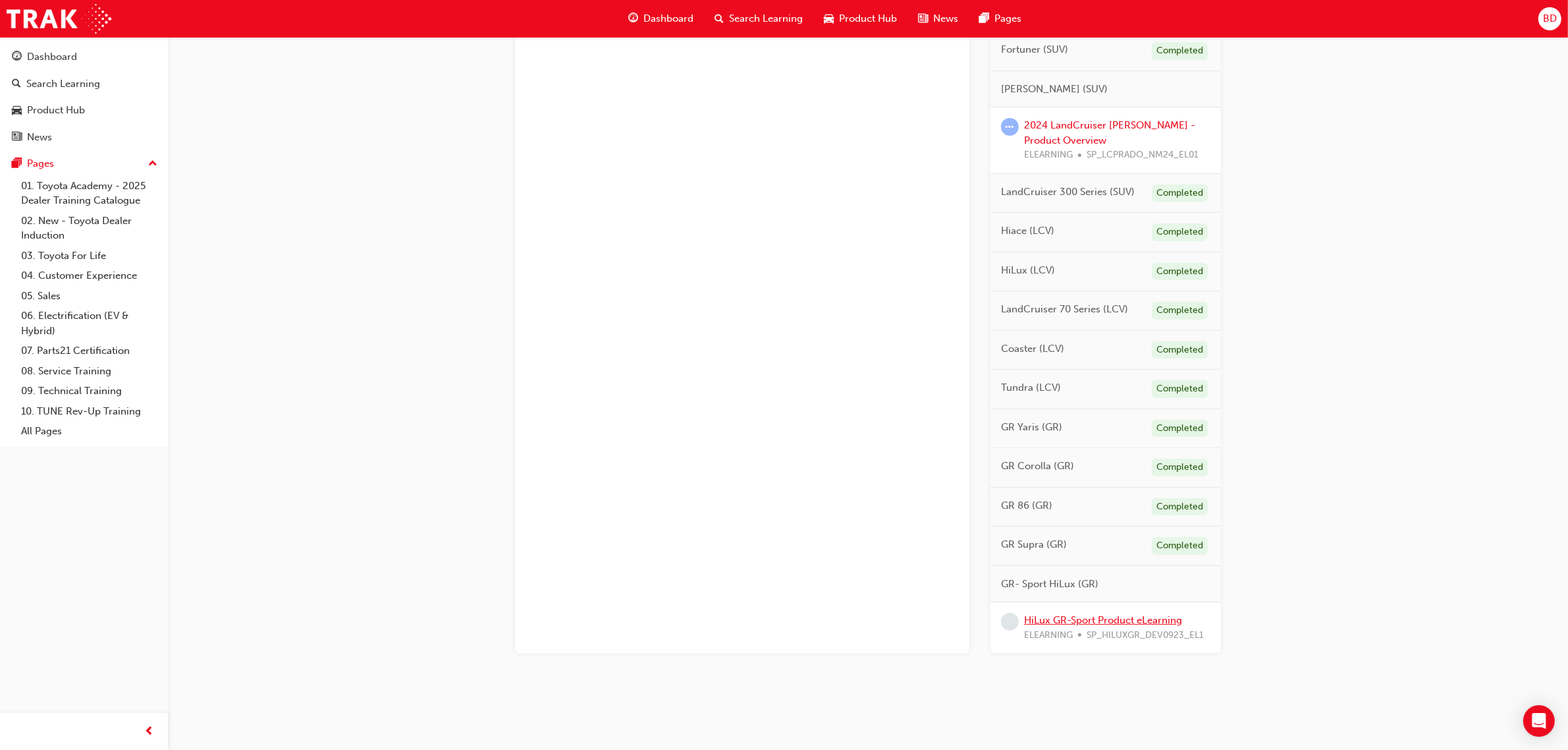
click at [1098, 622] on link "HiLux GR-Sport Product eLearning" at bounding box center [1103, 620] width 158 height 12
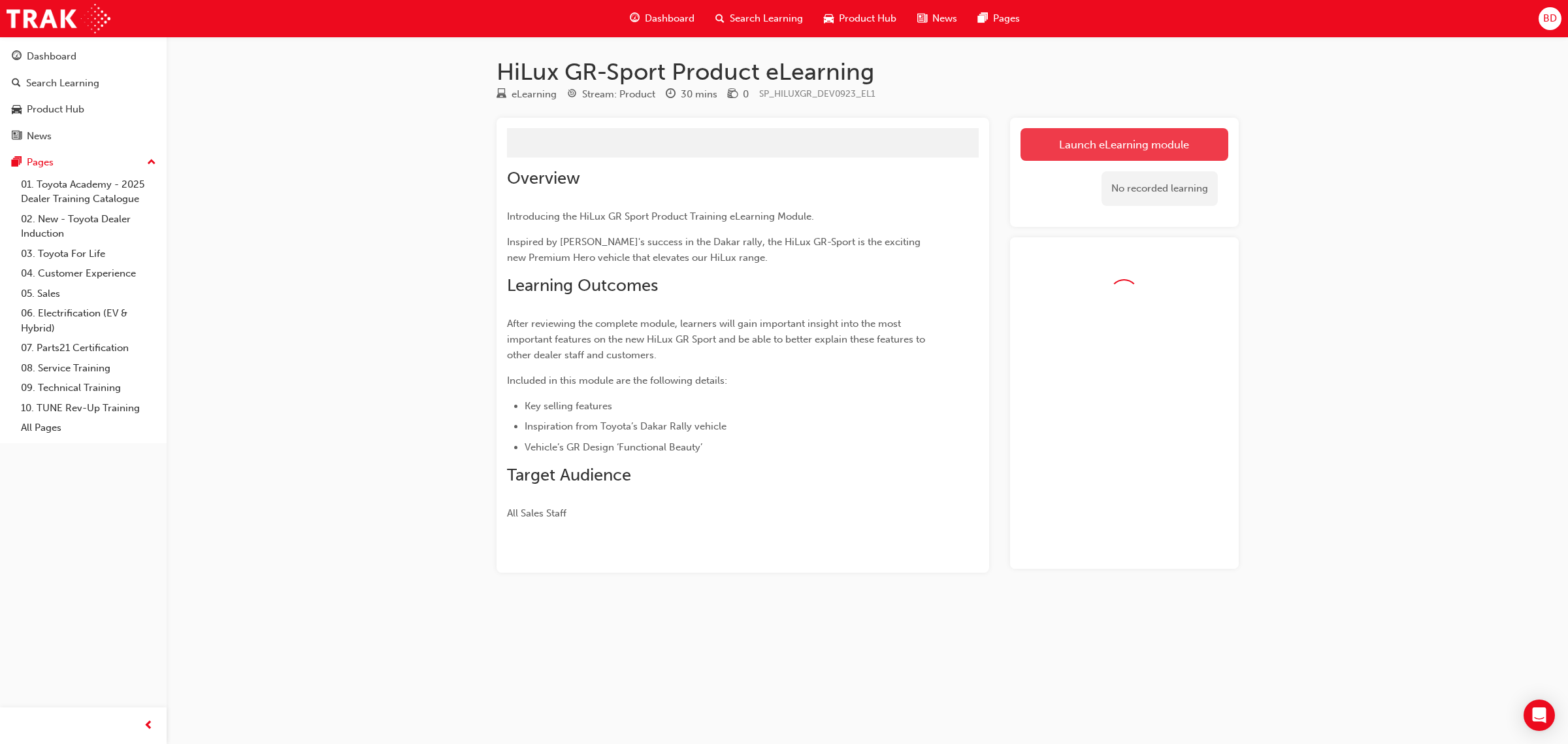
click at [1093, 147] on link "Launch eLearning module" at bounding box center [1124, 144] width 208 height 32
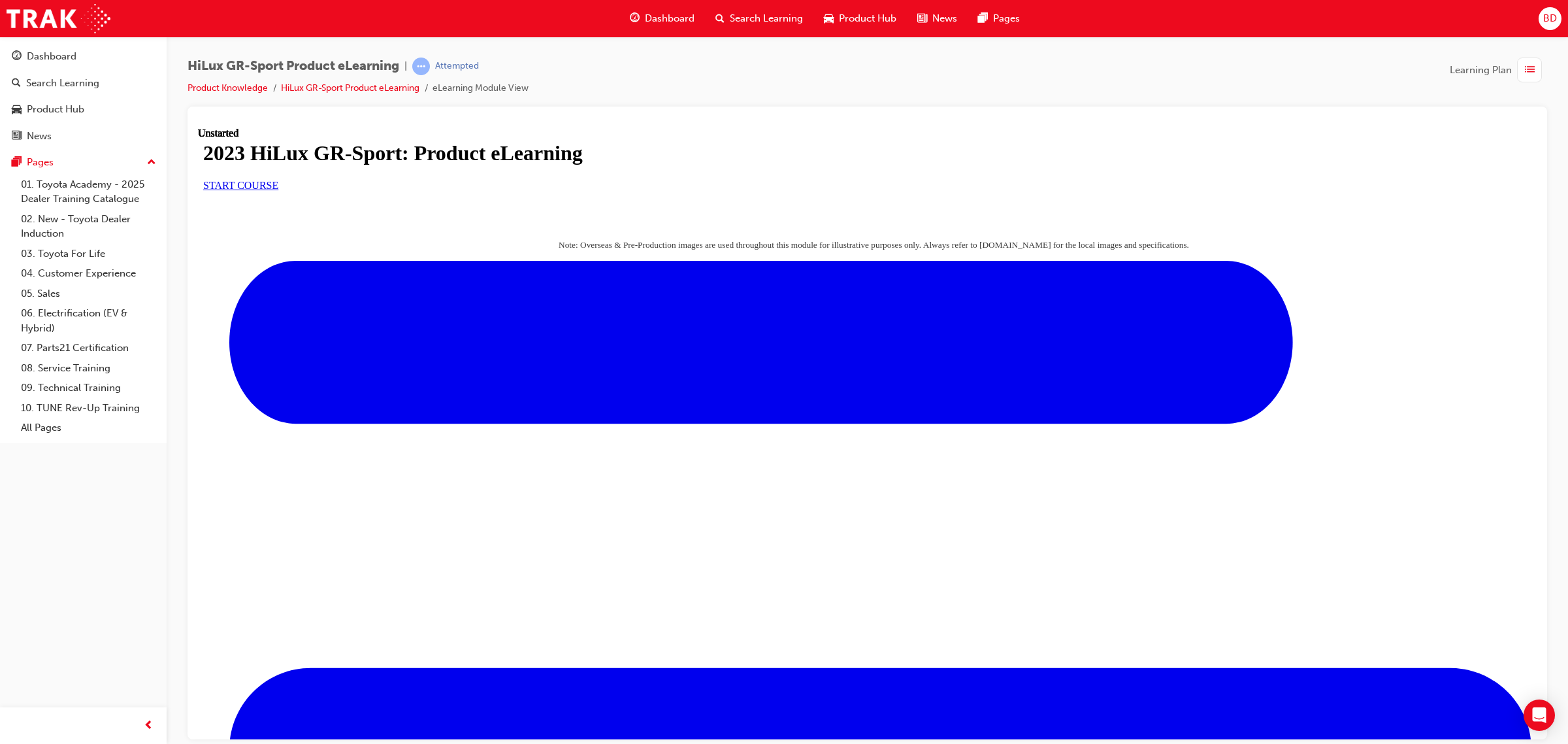
click at [279, 190] on link "START COURSE" at bounding box center [241, 185] width 75 height 11
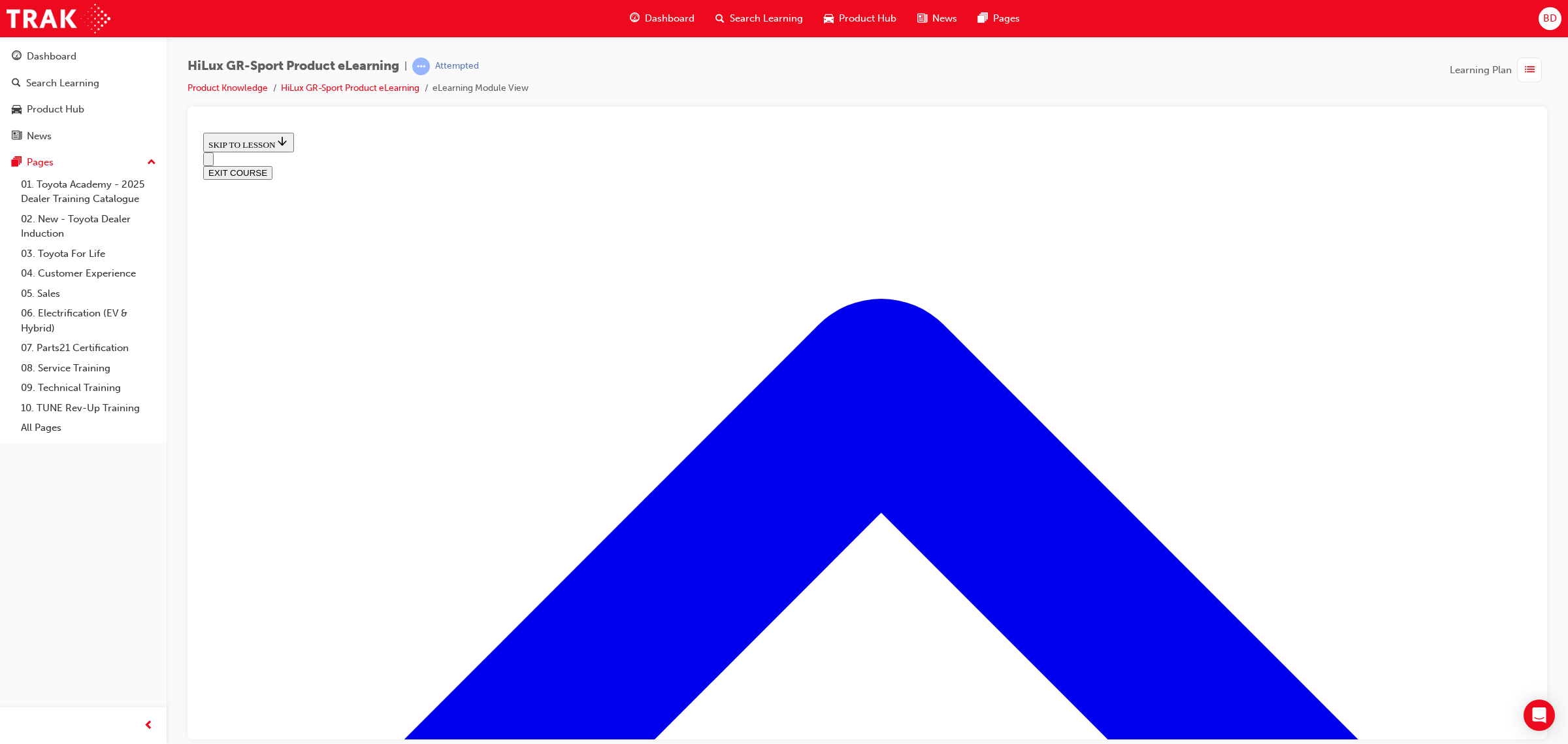
scroll to position [752, 0]
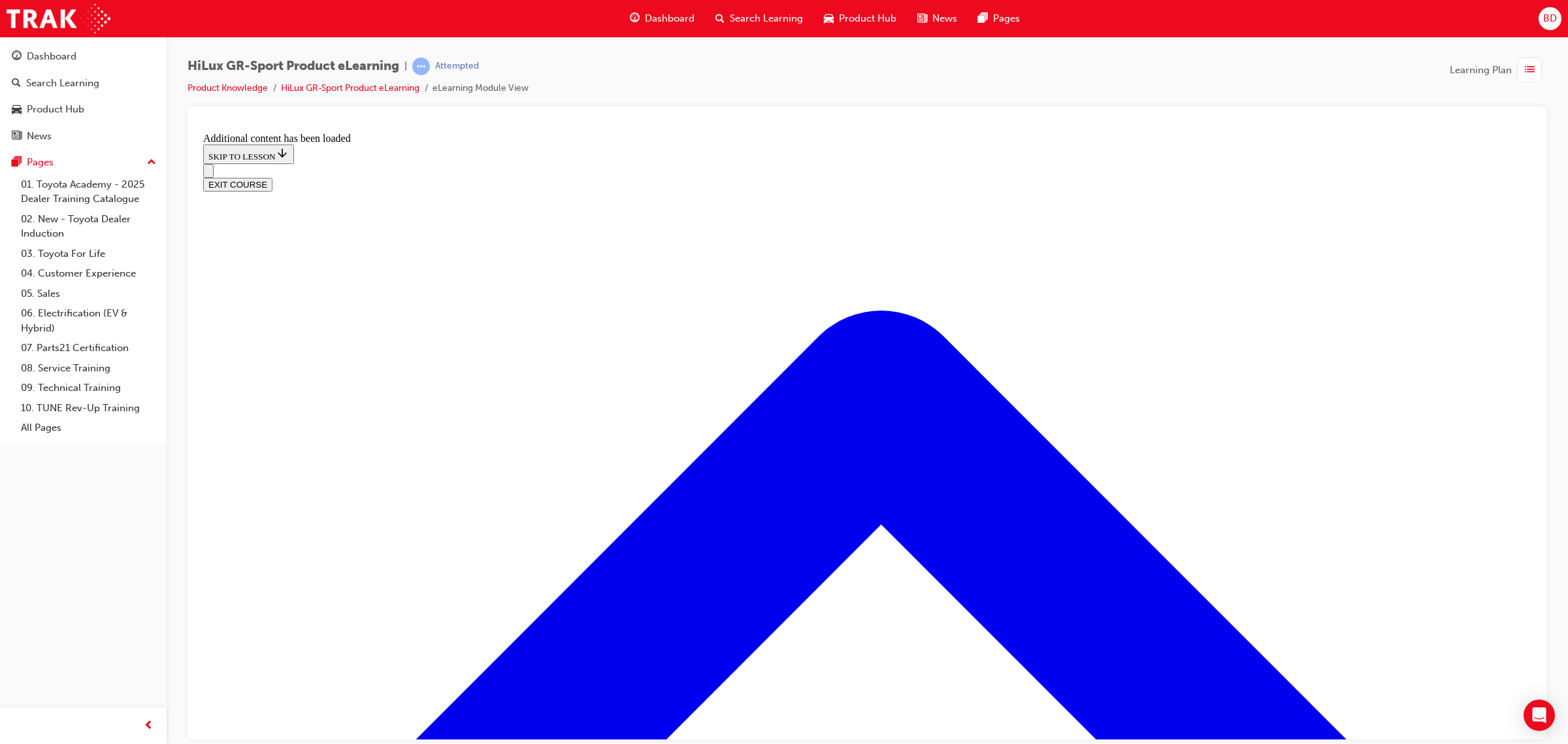
scroll to position [1270, 0]
drag, startPoint x: 955, startPoint y: 391, endPoint x: 919, endPoint y: 368, distance: 42.7
drag, startPoint x: 651, startPoint y: 369, endPoint x: 687, endPoint y: 369, distance: 36.0
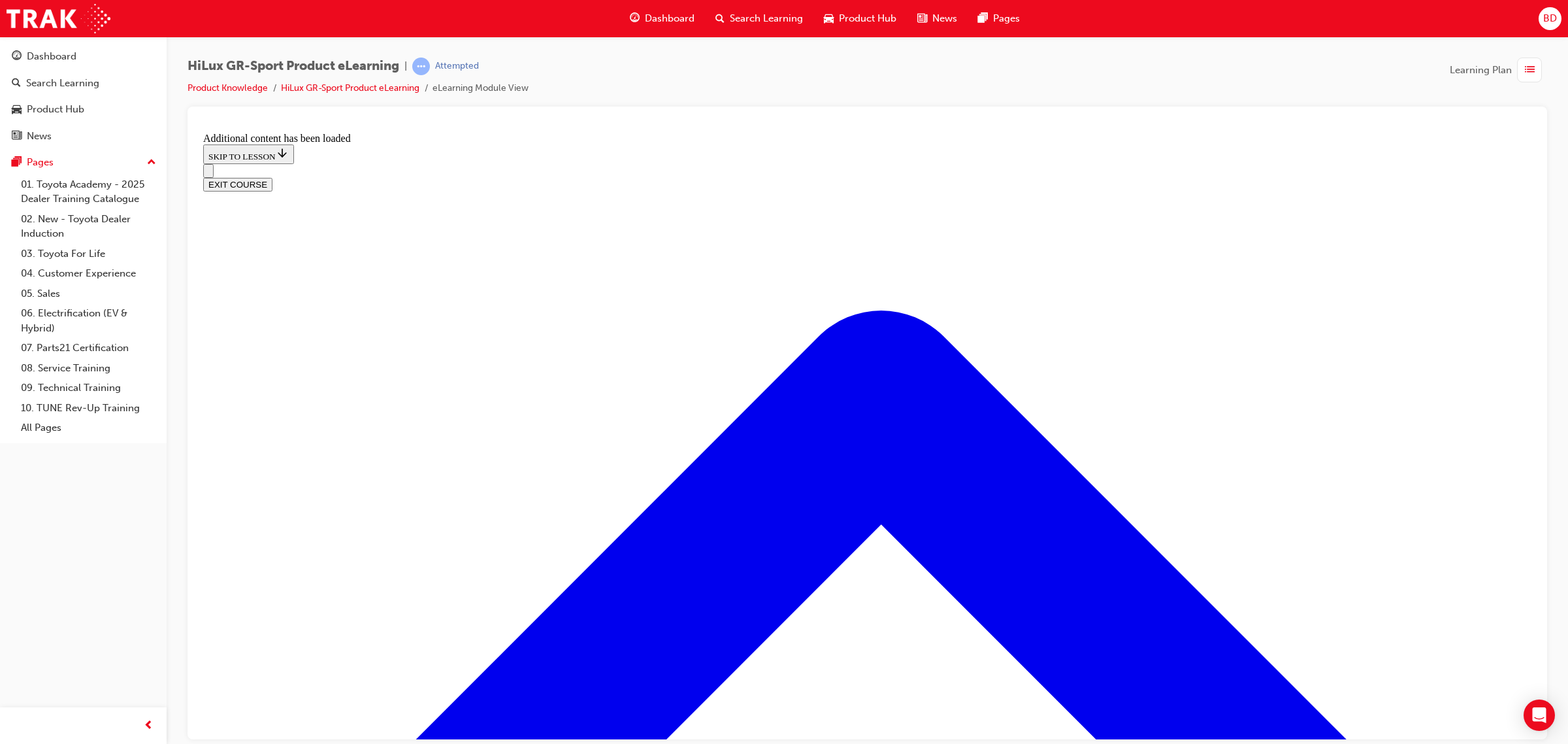
drag, startPoint x: 651, startPoint y: 298, endPoint x: 688, endPoint y: 365, distance: 76.5
drag, startPoint x: 652, startPoint y: 447, endPoint x: 687, endPoint y: 448, distance: 35.0
drag, startPoint x: 651, startPoint y: 300, endPoint x: 688, endPoint y: 301, distance: 37.0
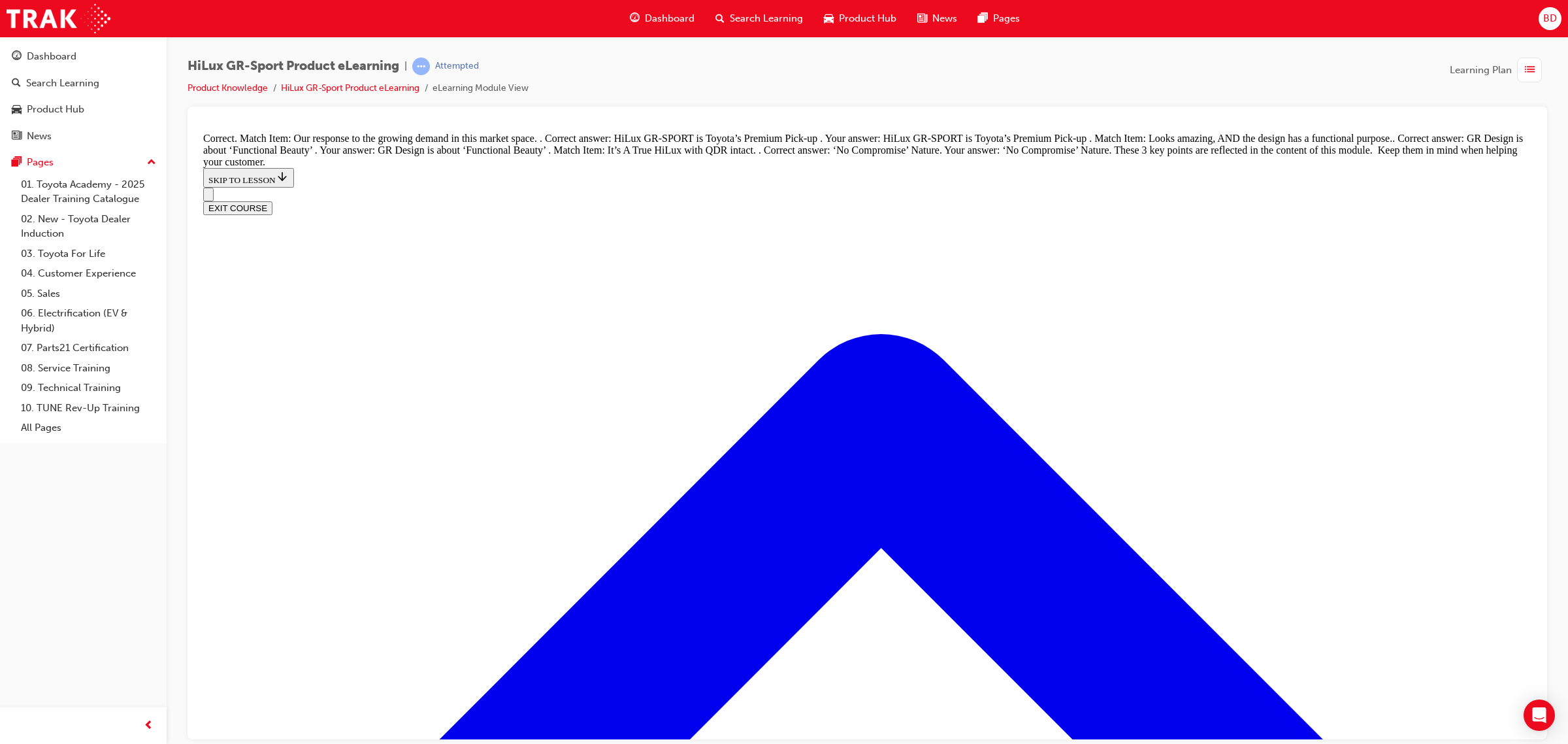
scroll to position [1401, 0]
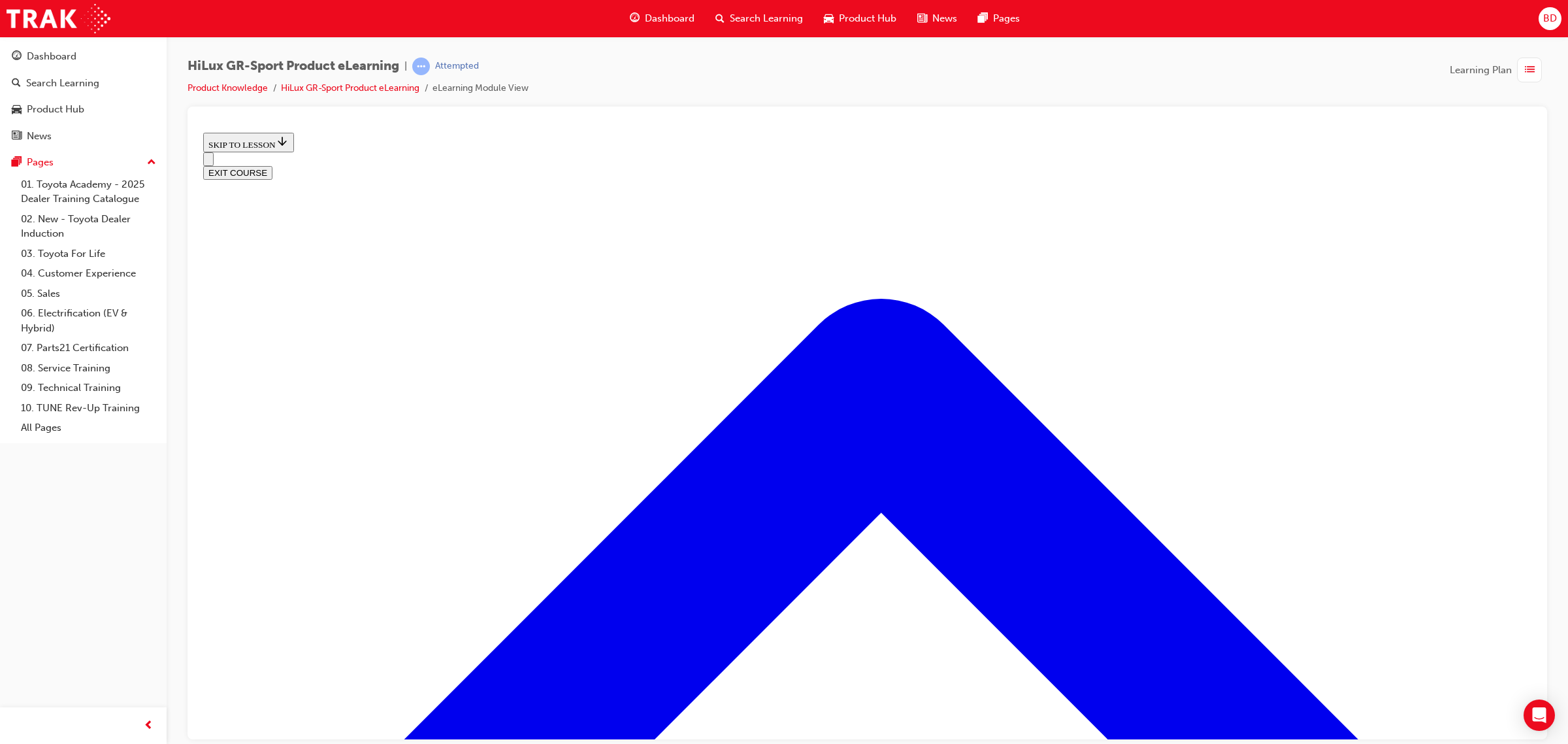
scroll to position [397, 0]
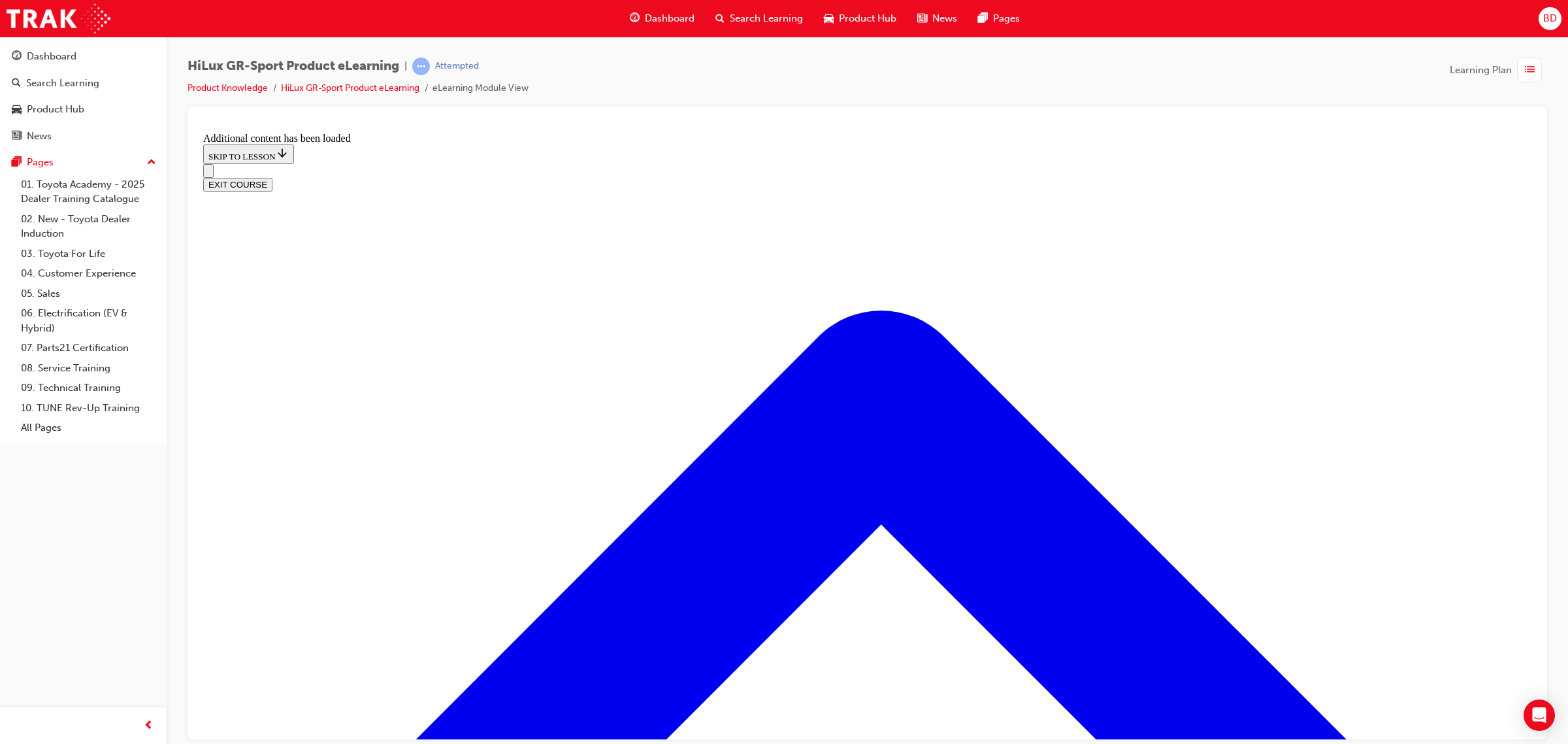
scroll to position [1289, 0]
radio input "true"
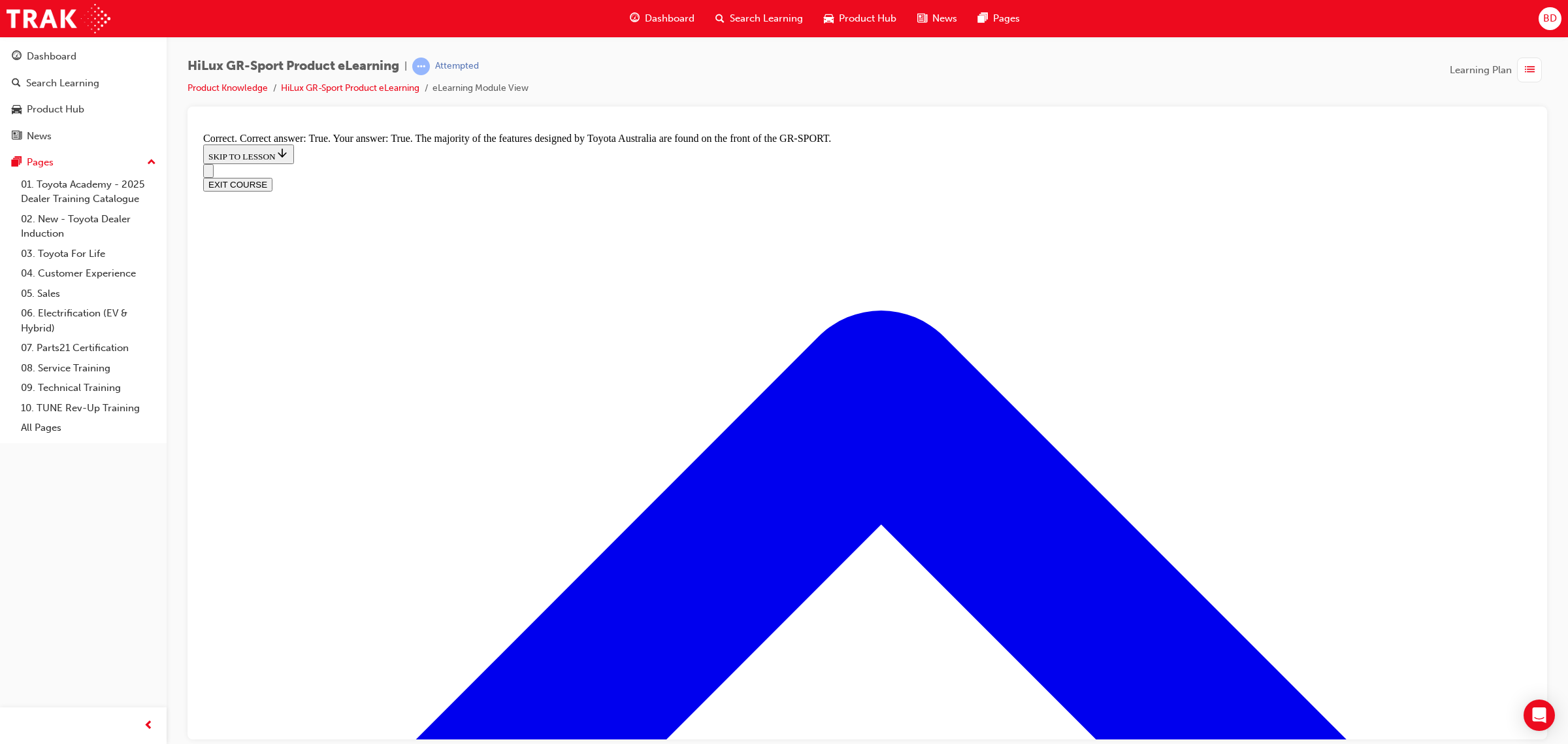
scroll to position [1861, 0]
radio input "true"
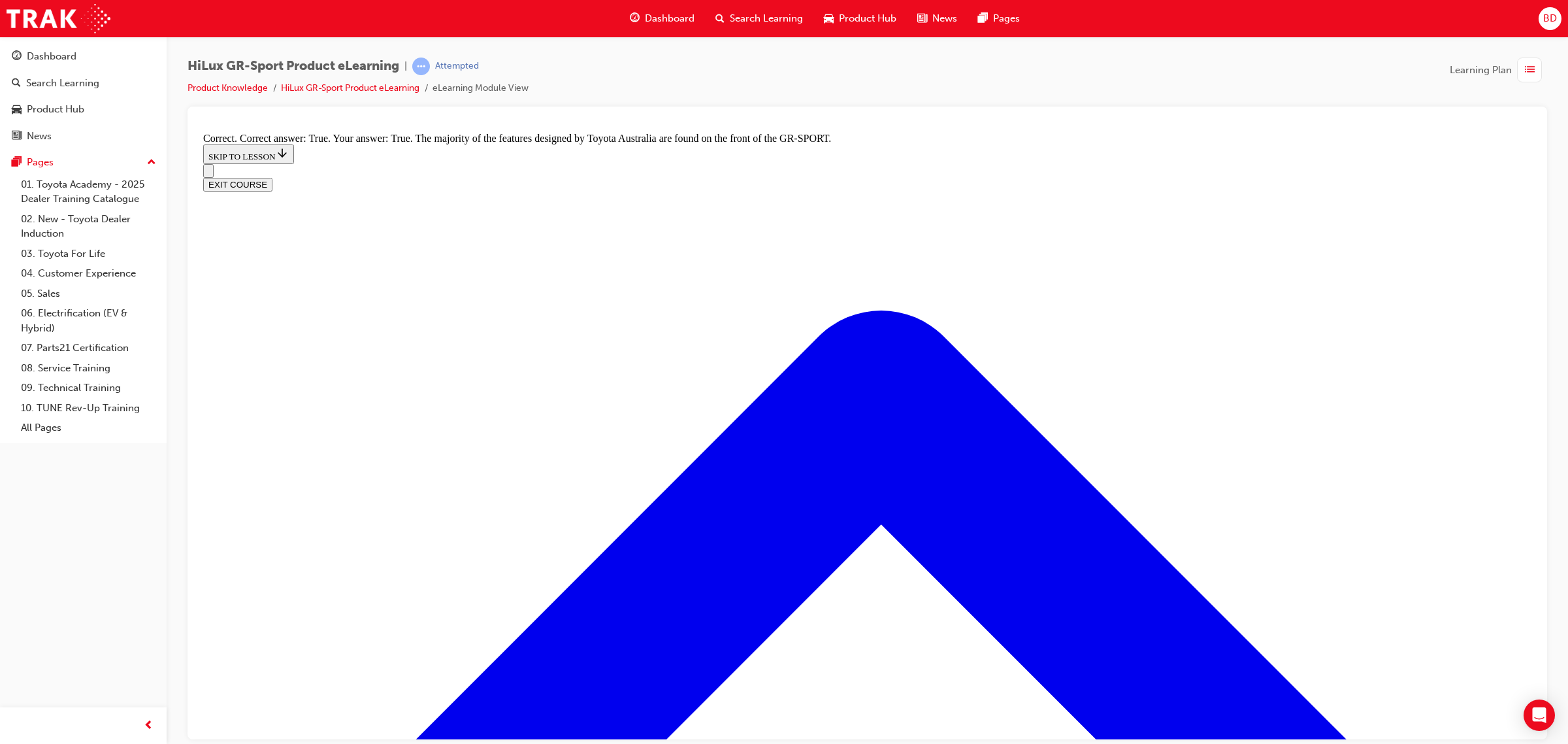
radio input "true"
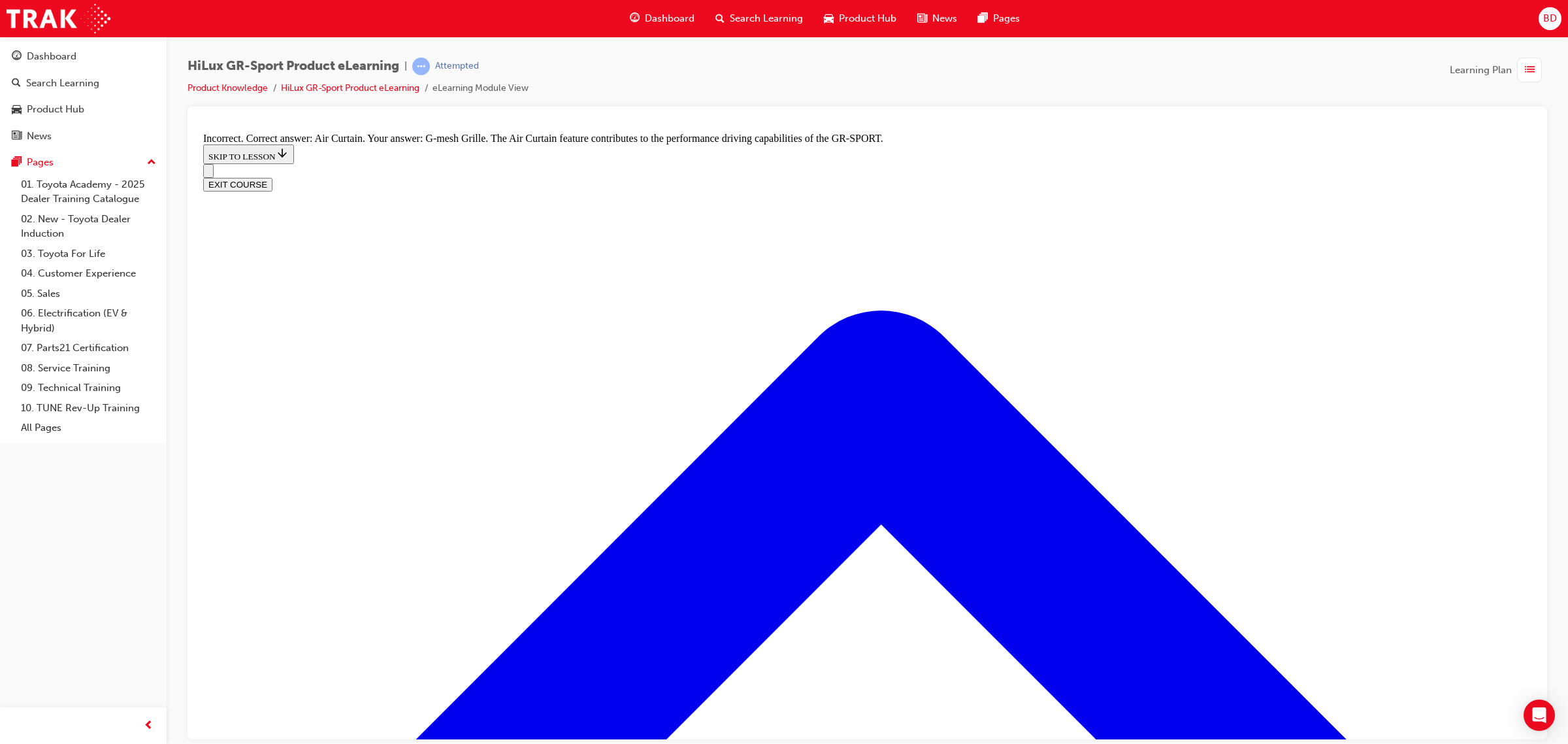
radio input "true"
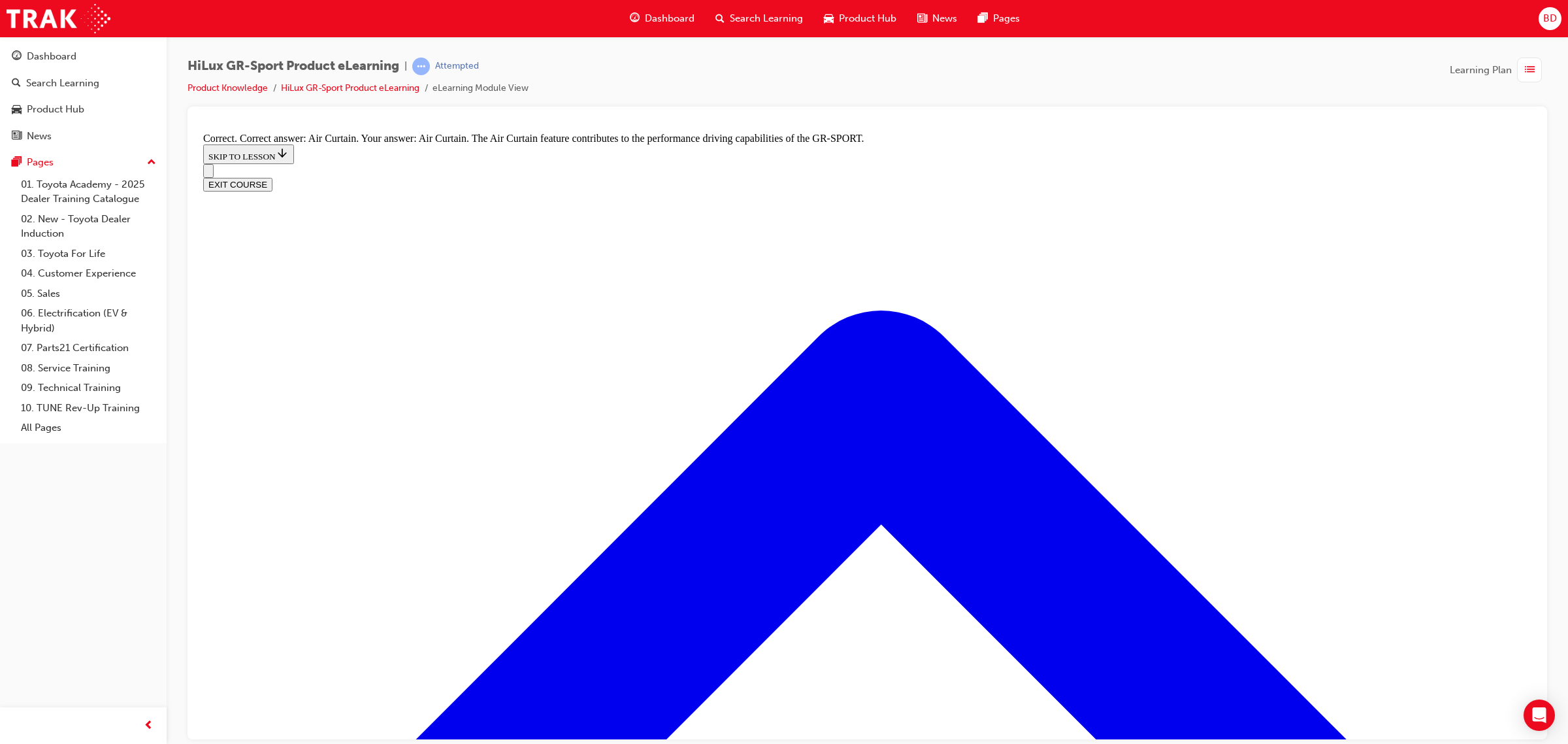
radio input "true"
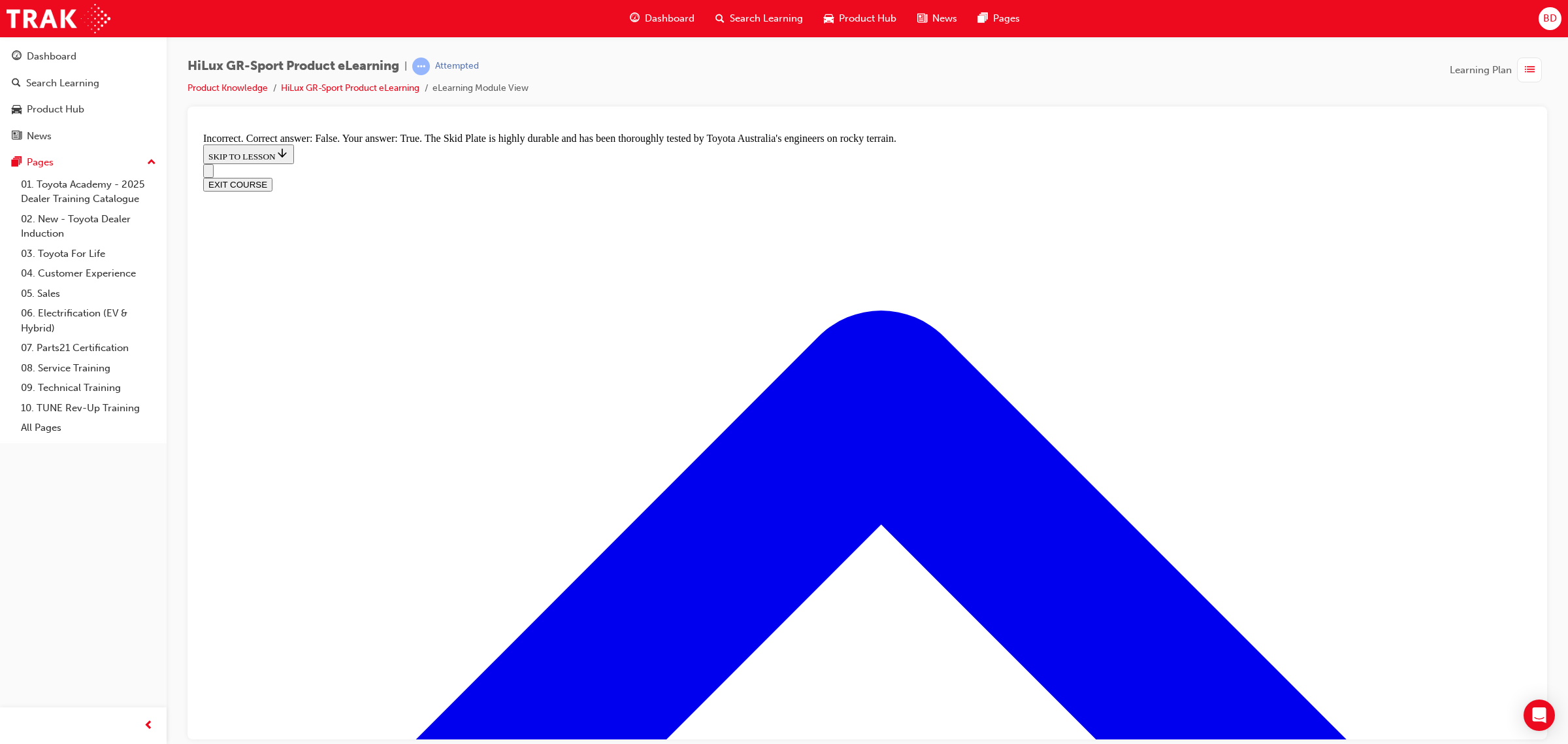
radio input "true"
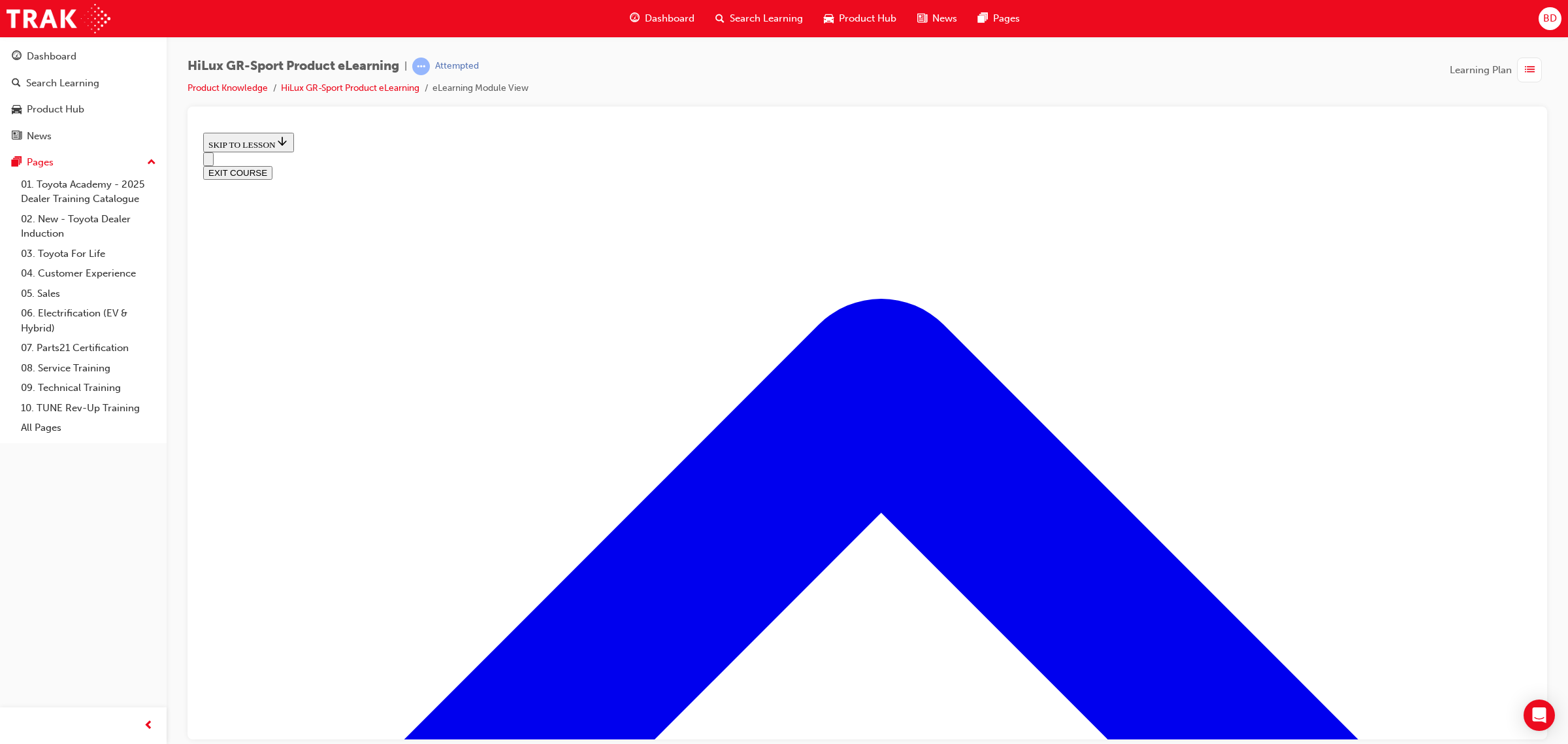
scroll to position [204, 0]
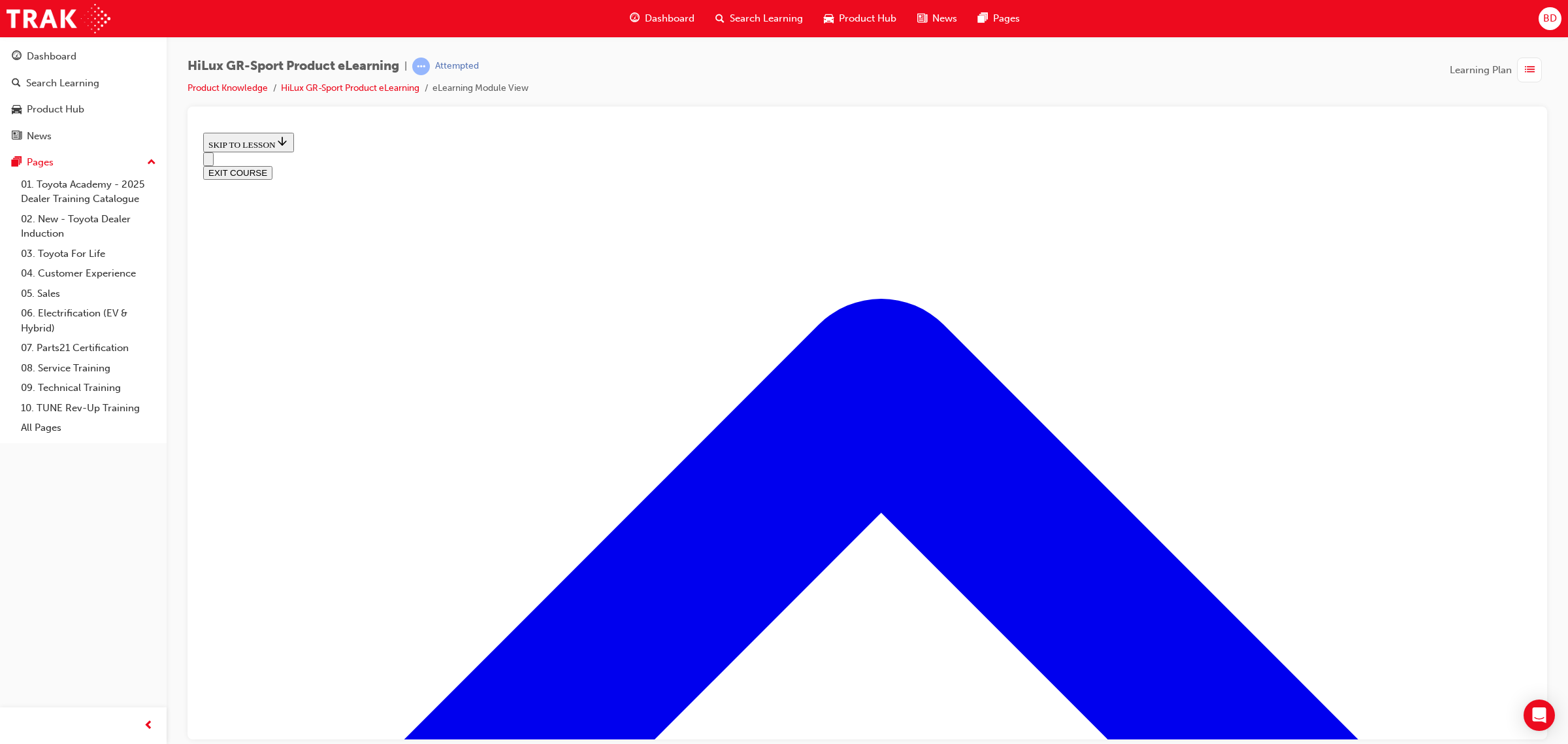
scroll to position [378, 0]
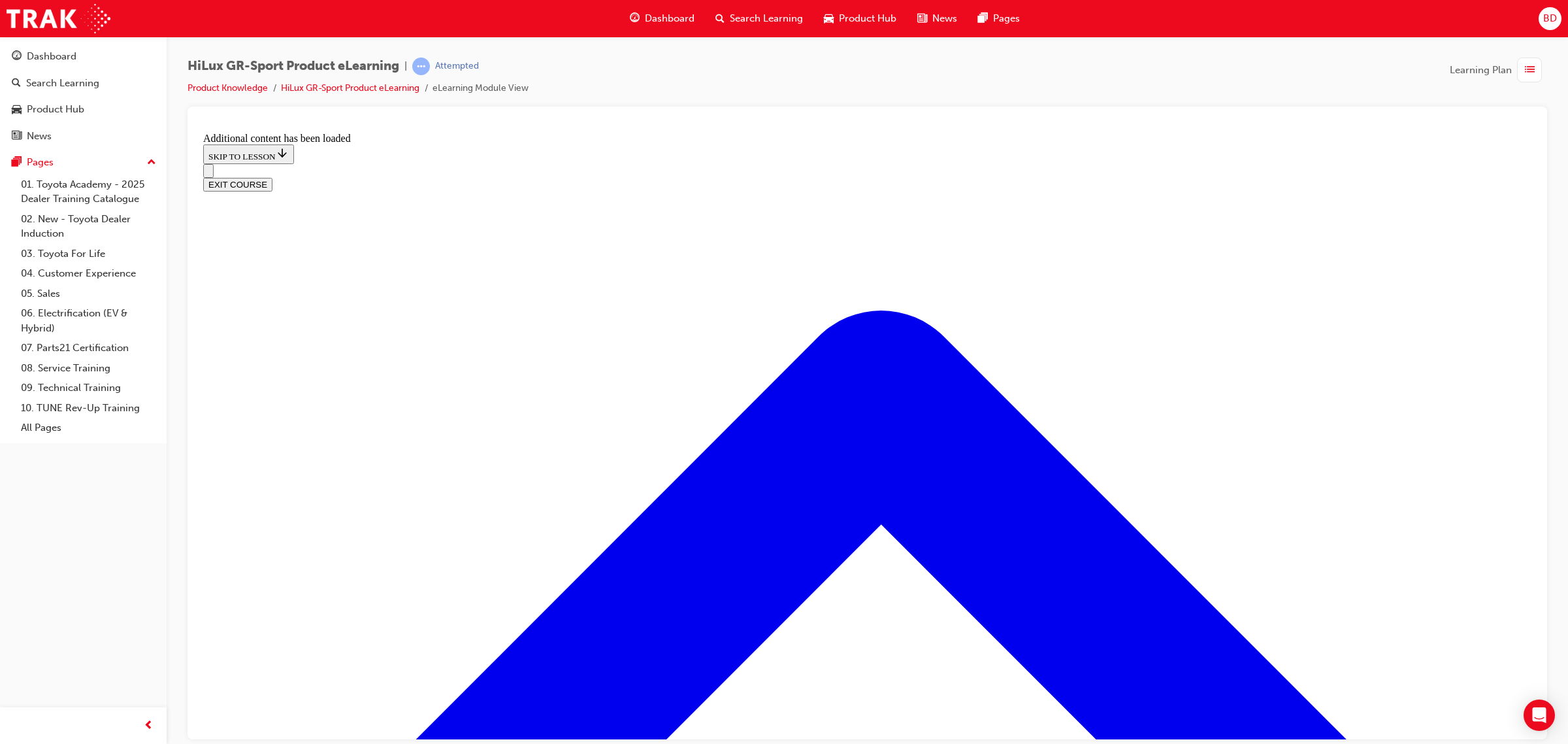
scroll to position [828, 0]
radio input "true"
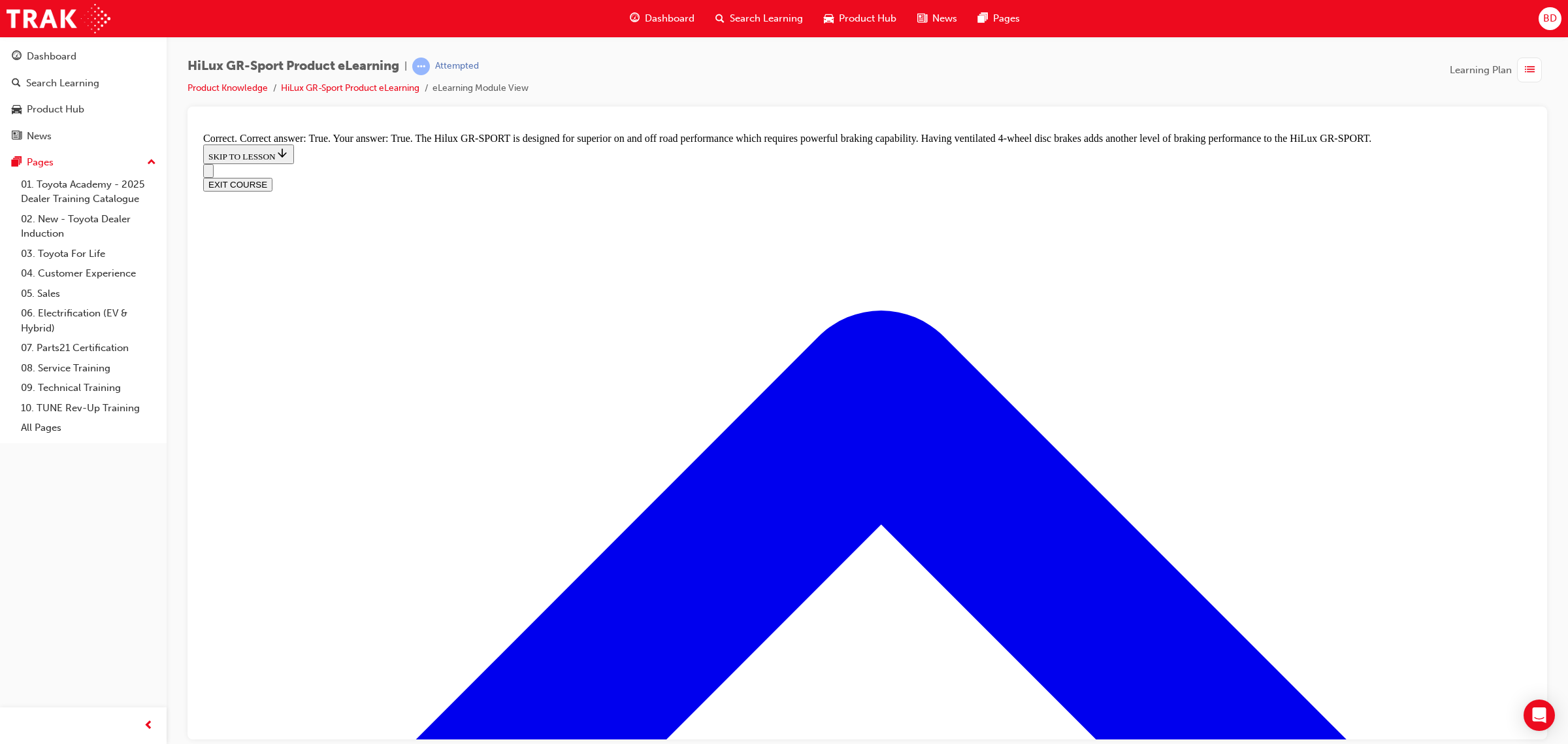
scroll to position [1007, 0]
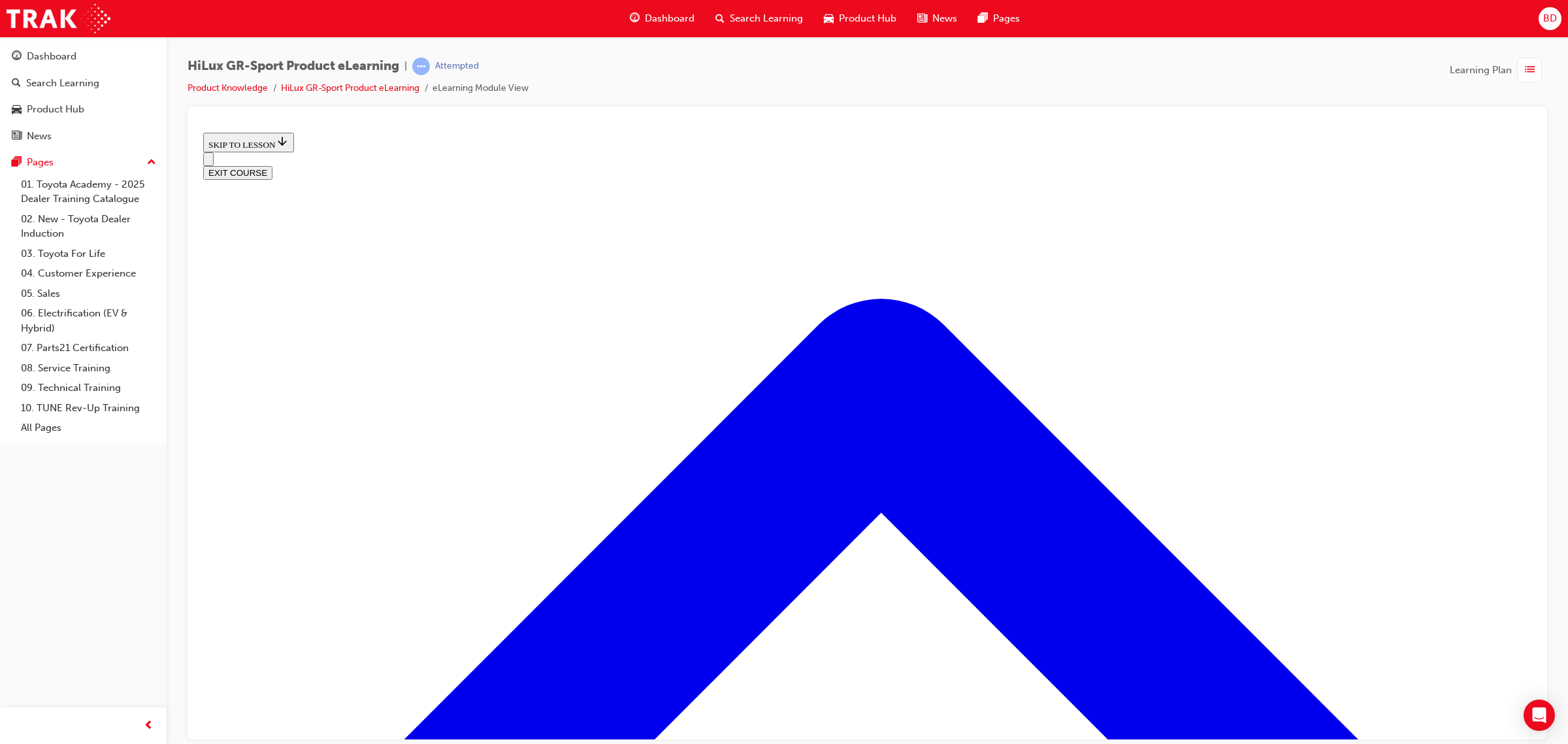
scroll to position [1085, 0]
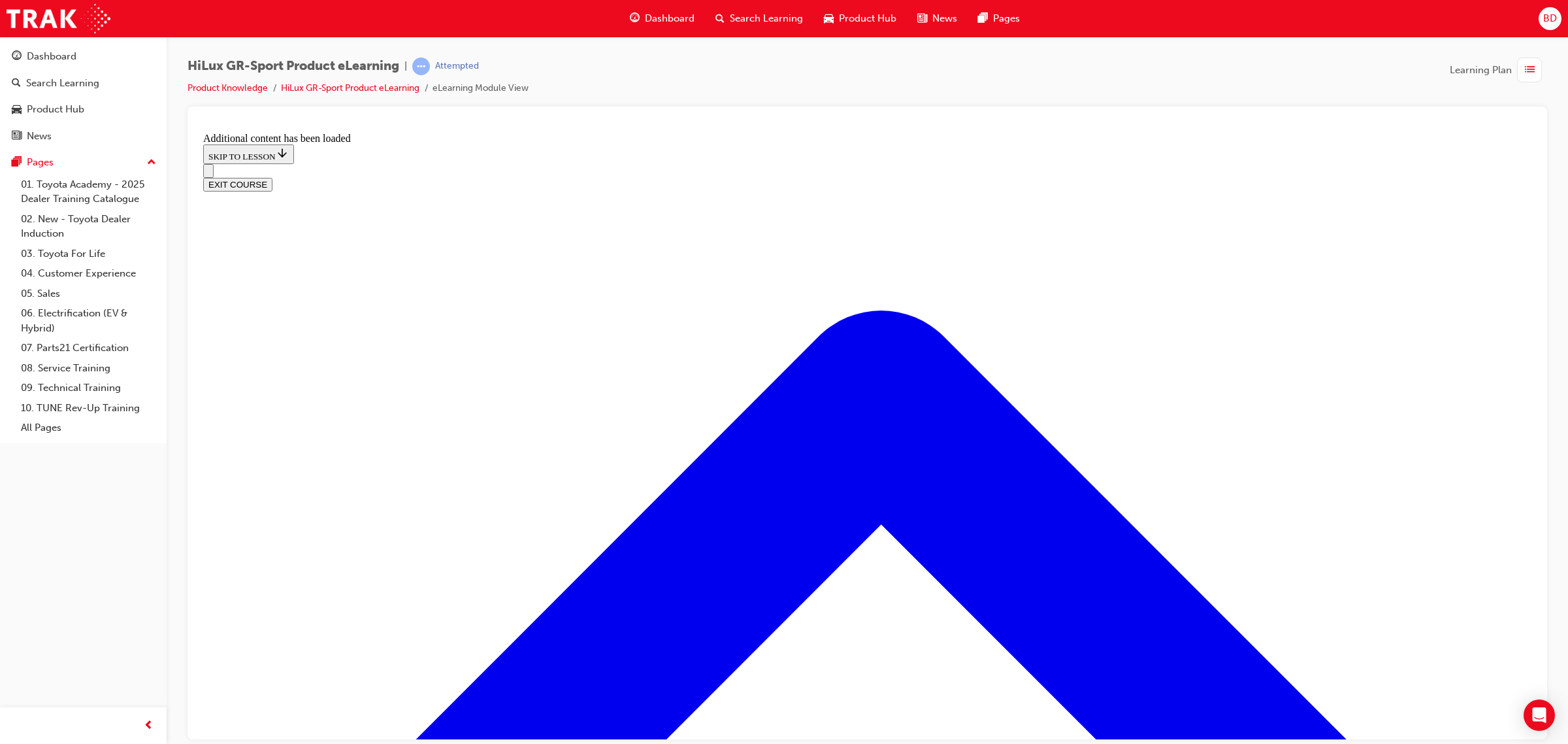
scroll to position [1571, 0]
checkbox input "true"
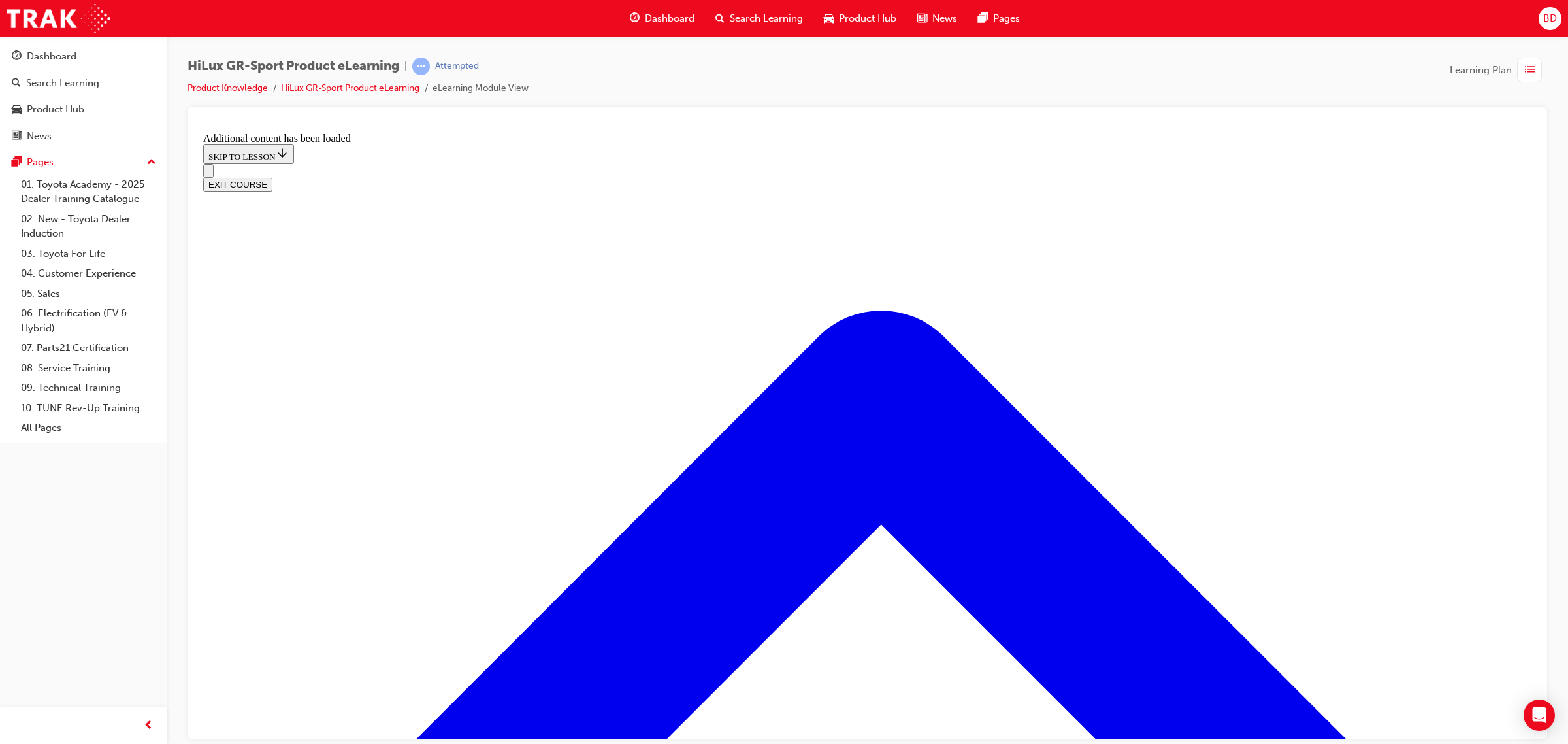
checkbox input "true"
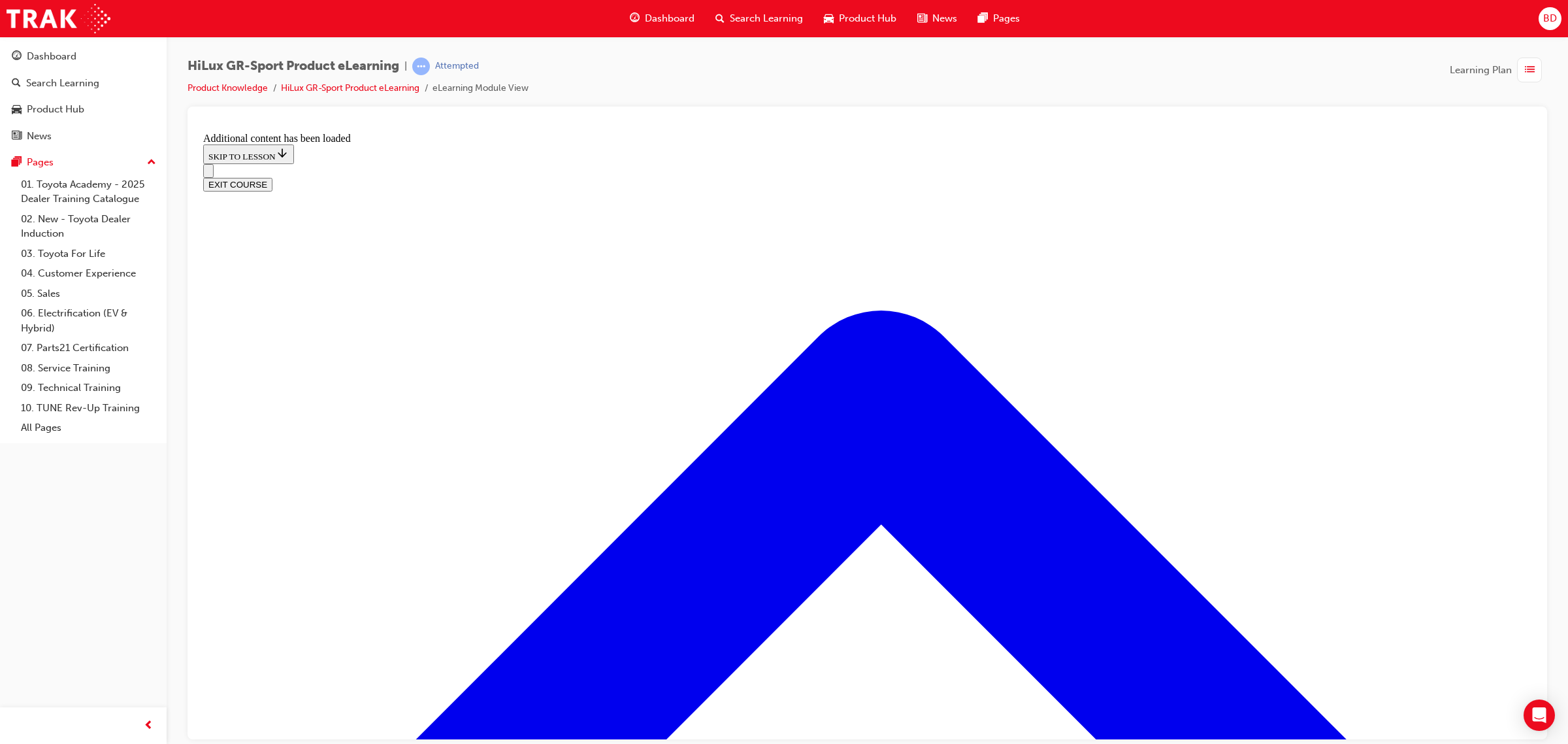
checkbox input "true"
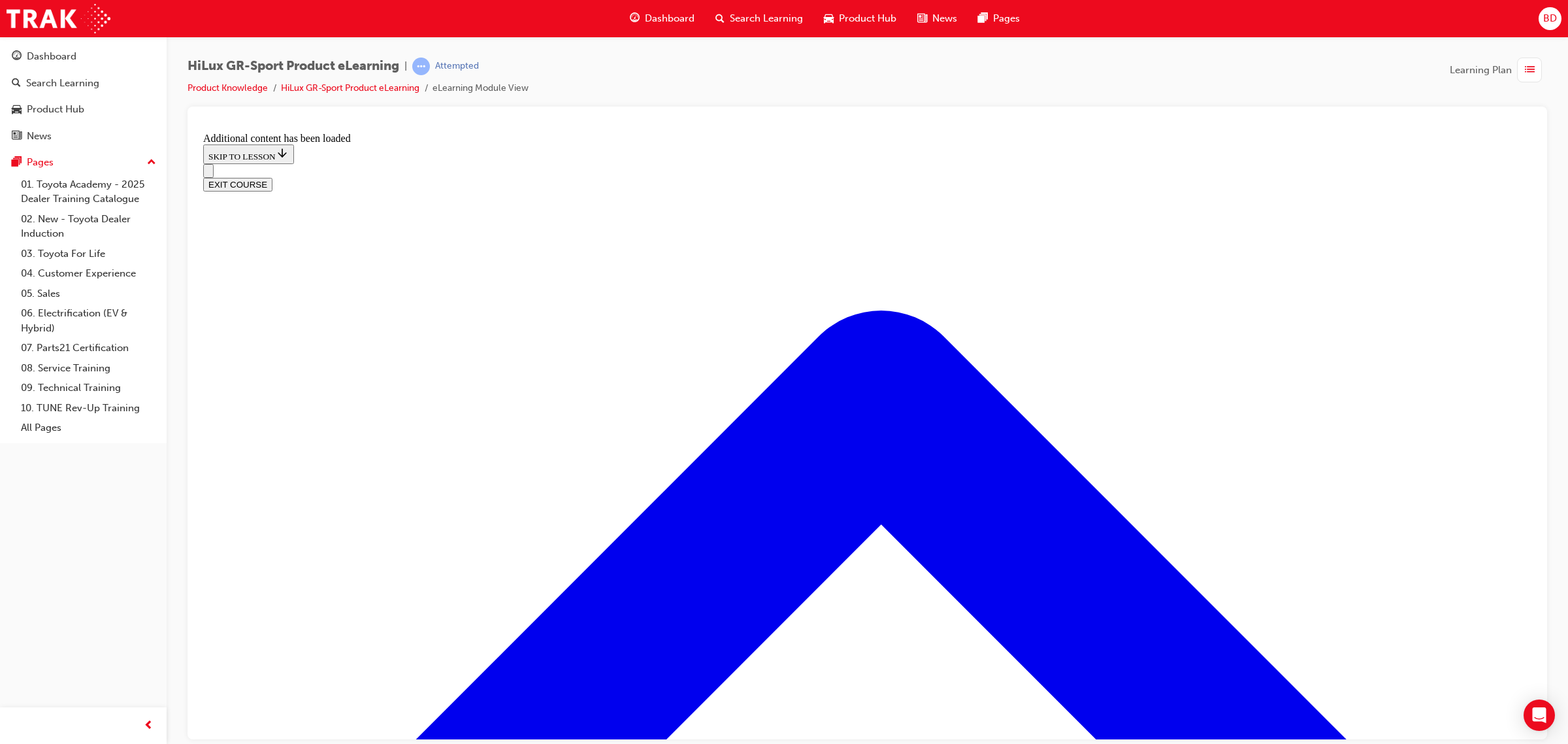
checkbox input "true"
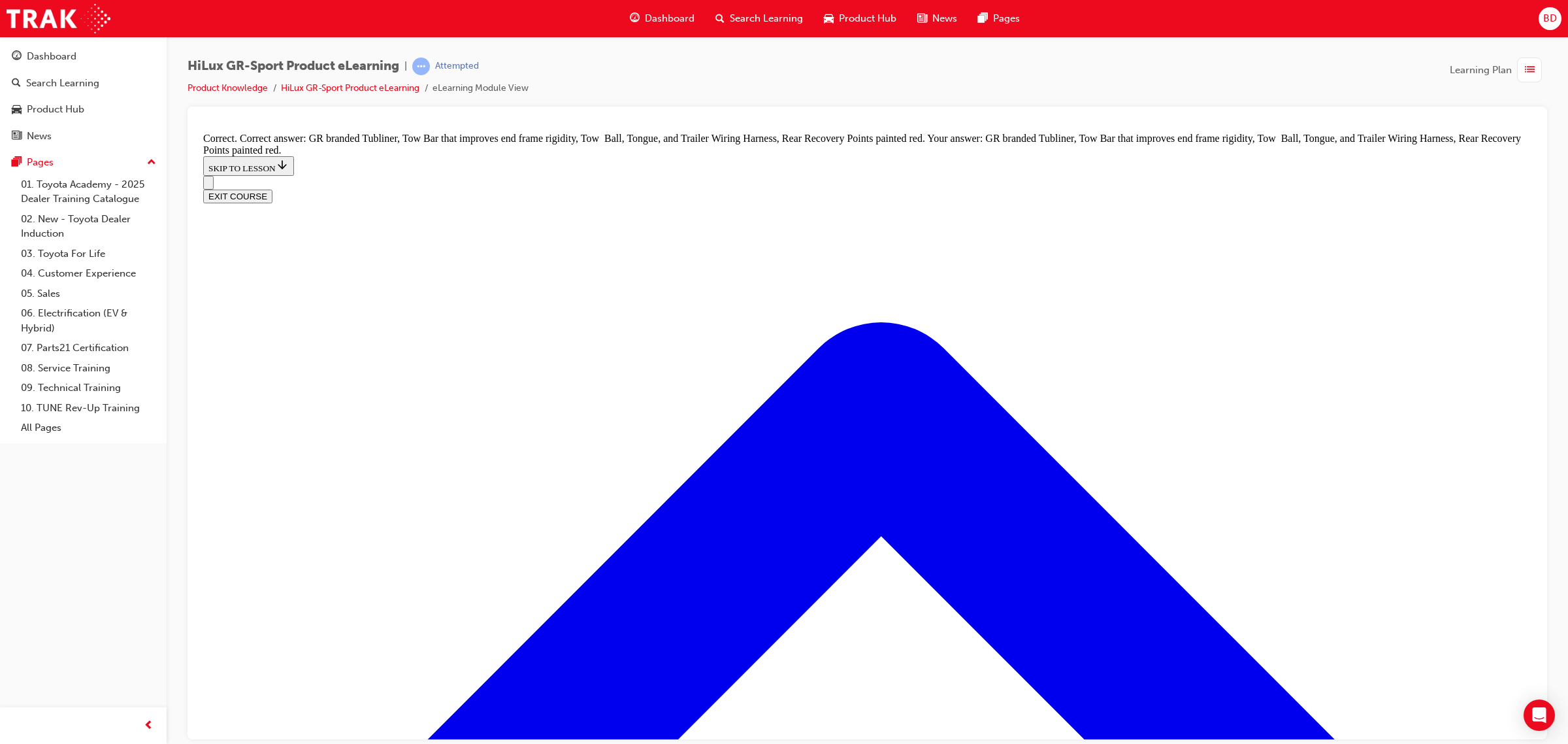
scroll to position [1744, 0]
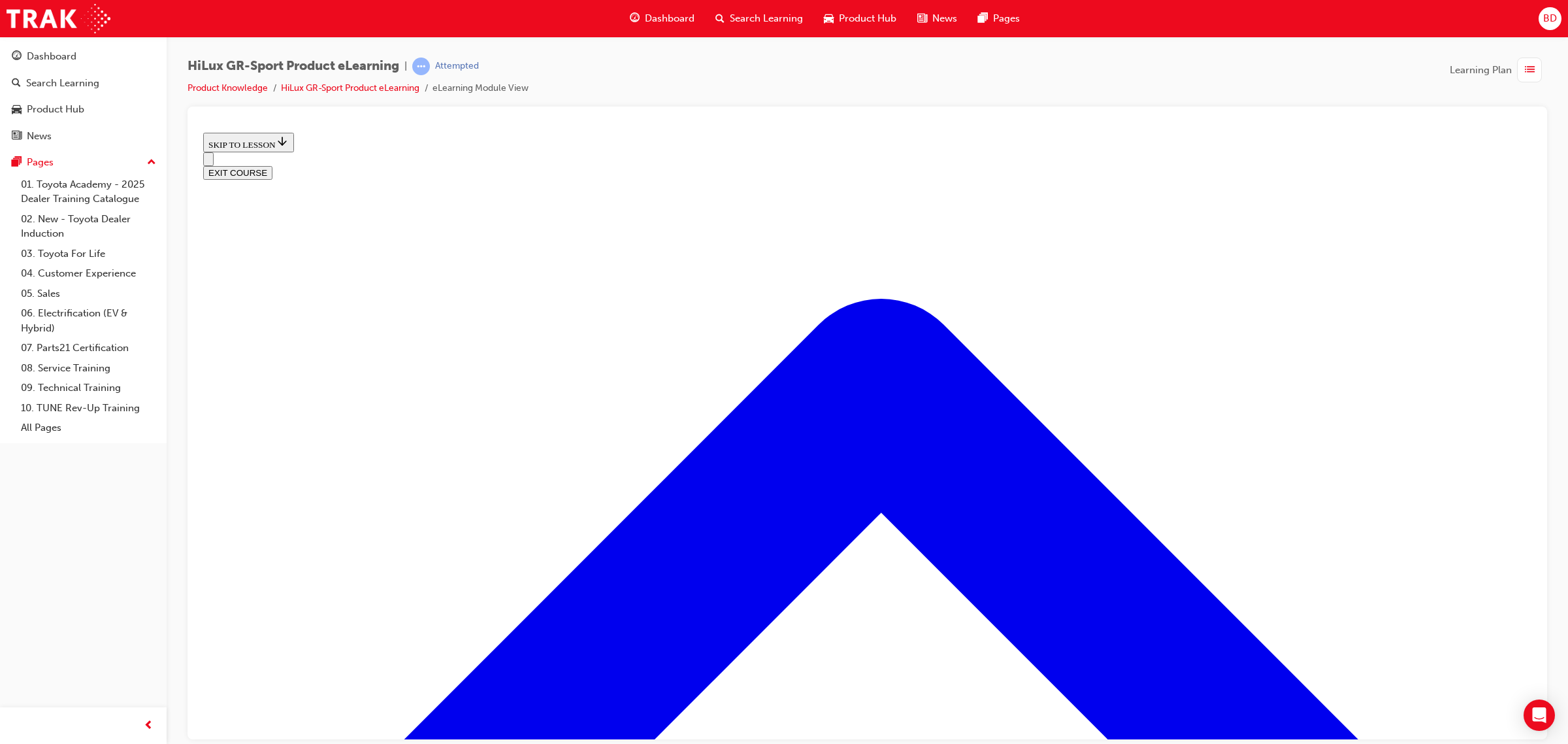
scroll to position [524, 0]
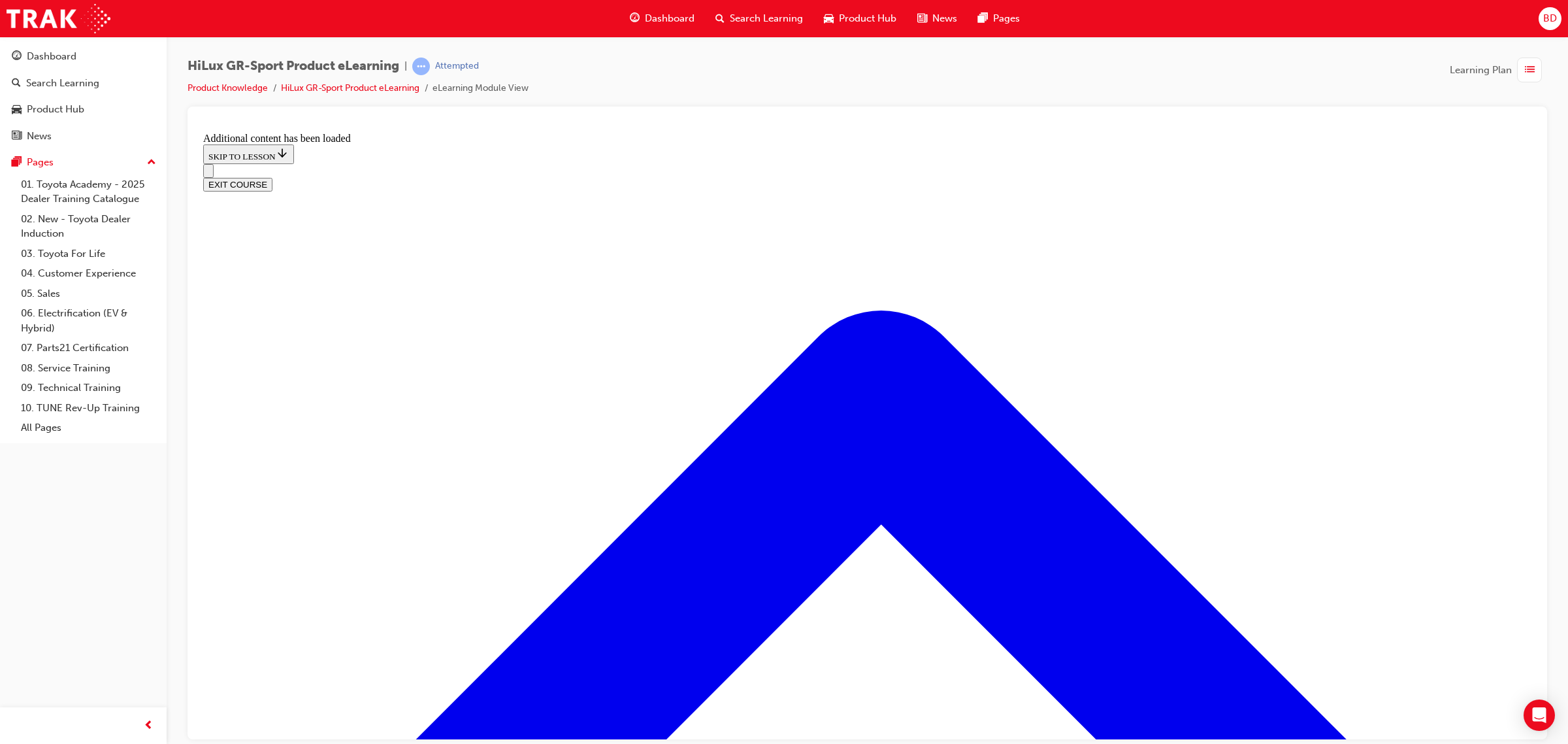
scroll to position [1362, 0]
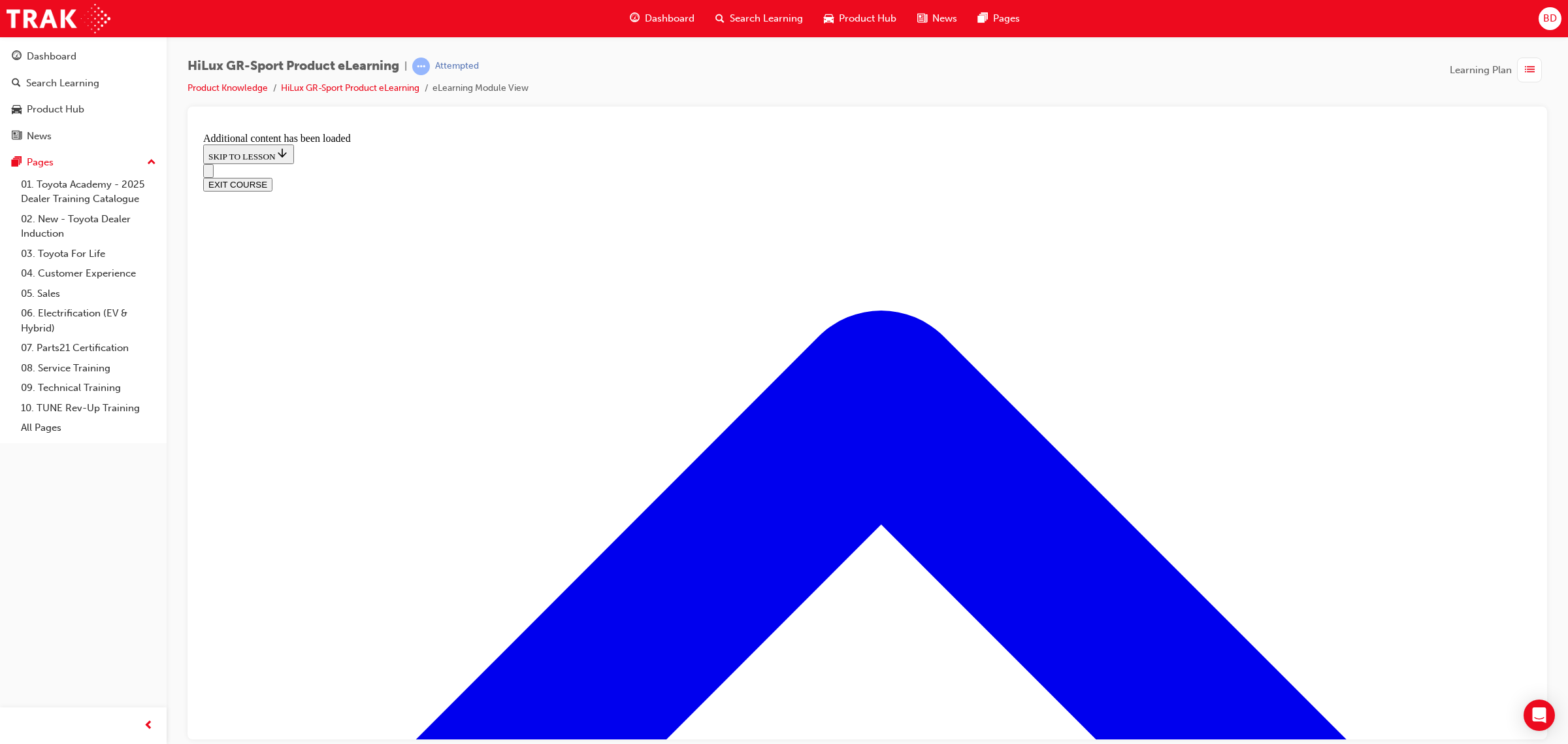
scroll to position [145, 0]
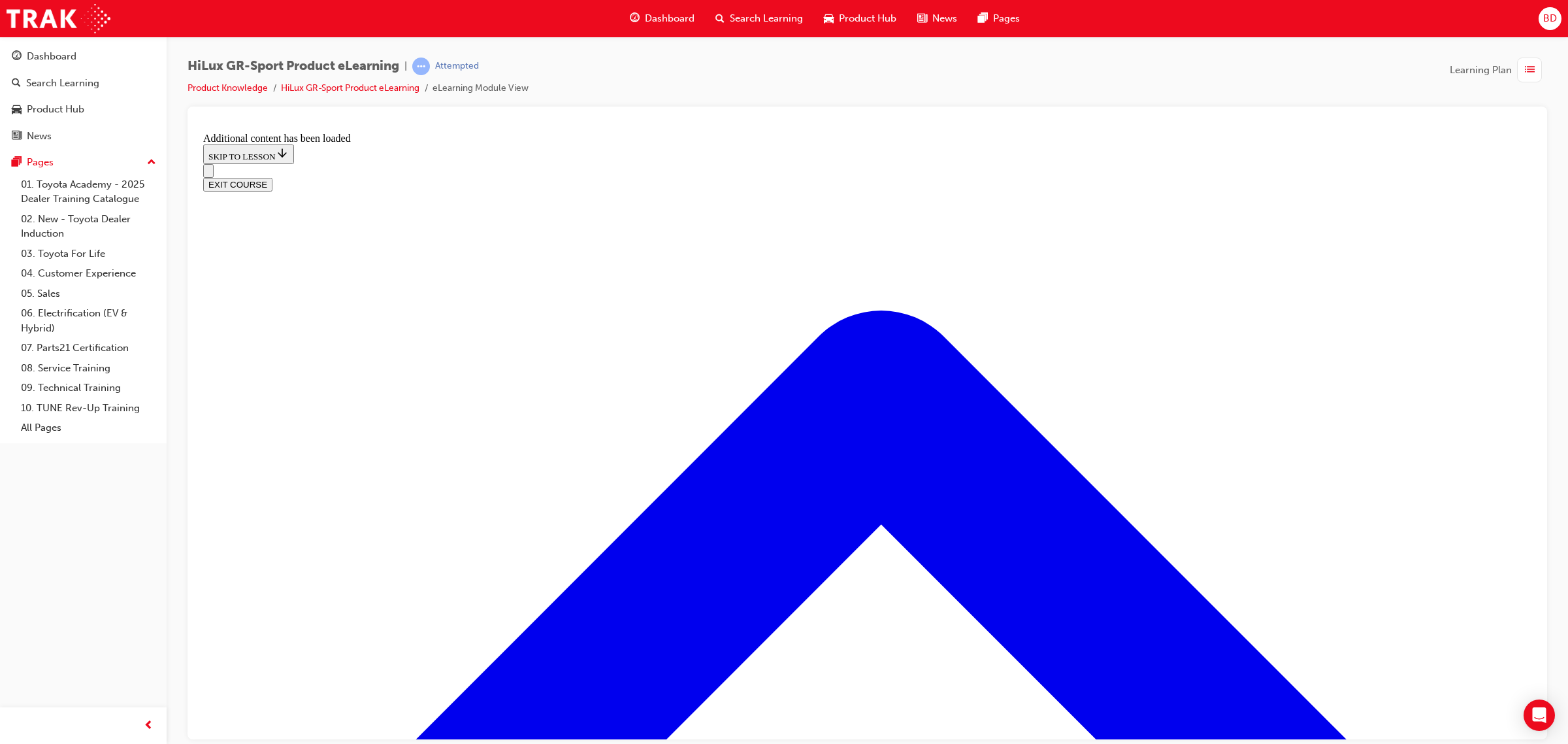
checkbox input "true"
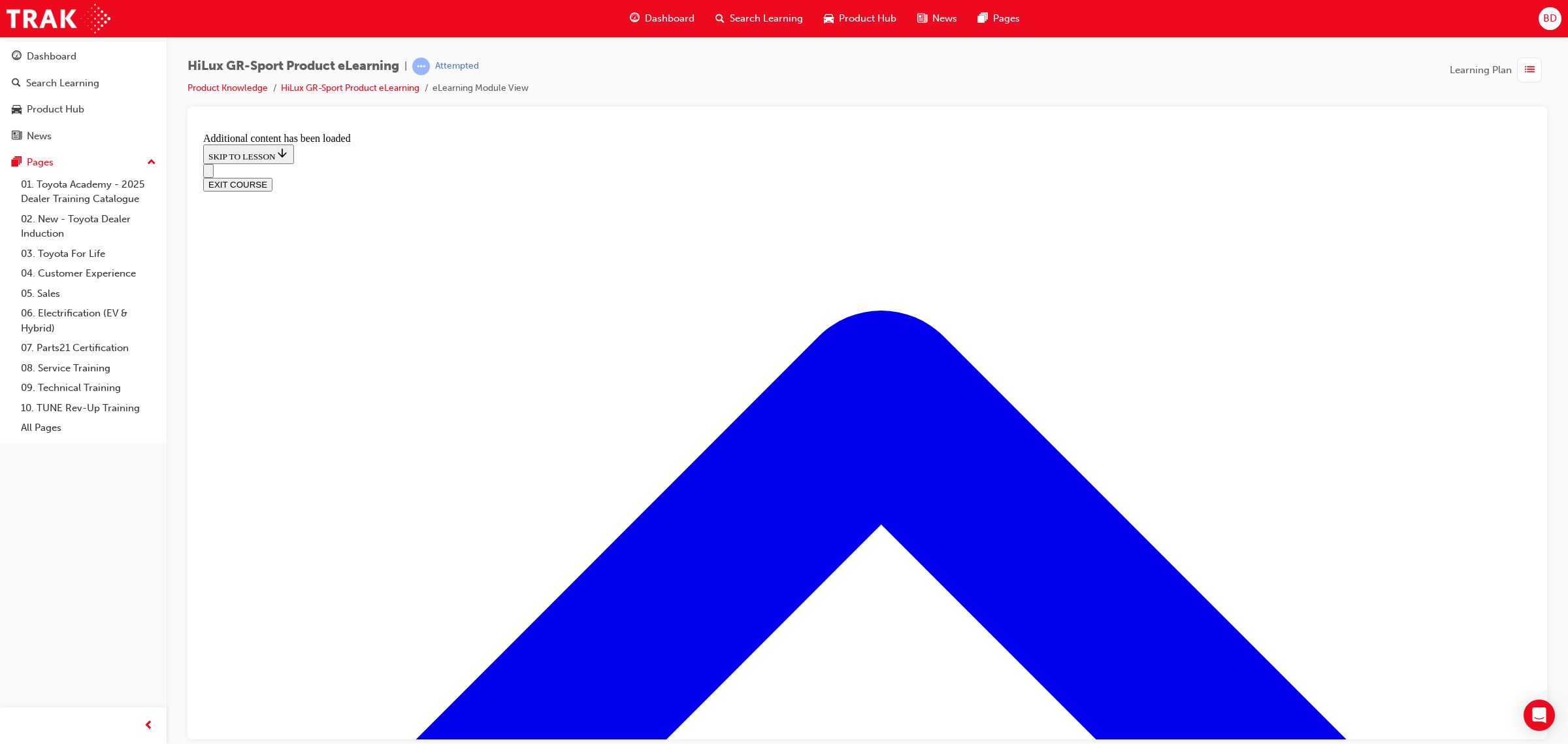
checkbox input "true"
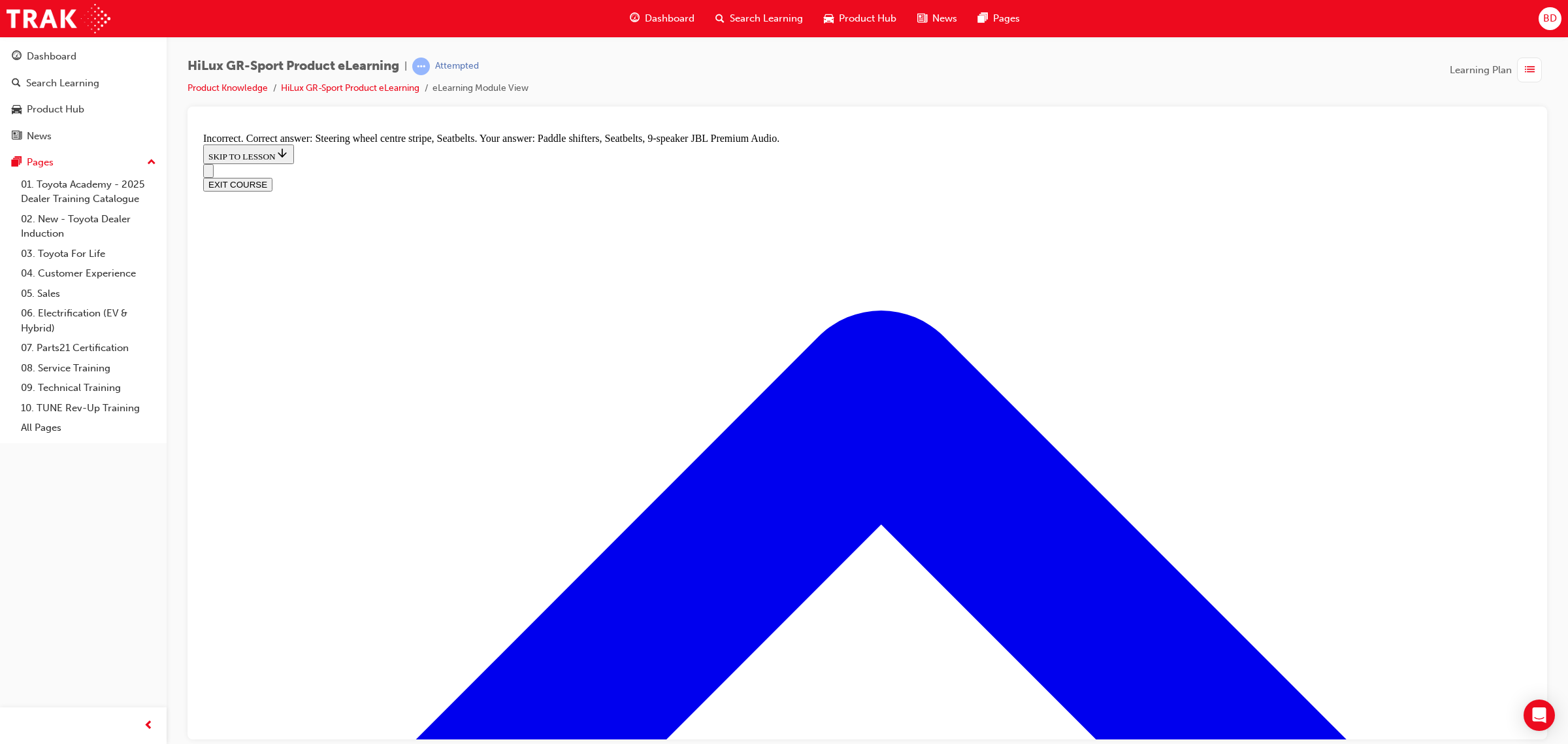
checkbox input "false"
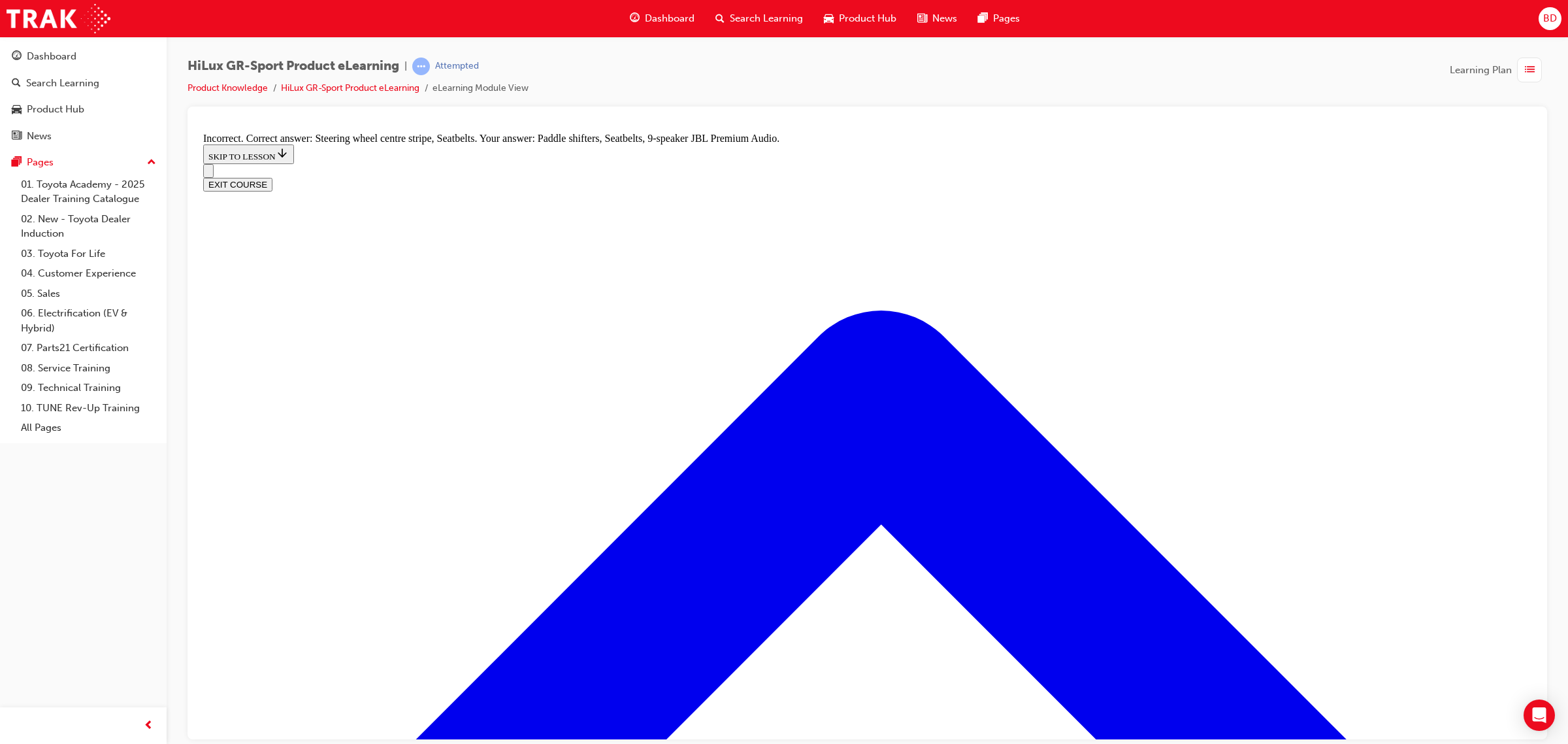
checkbox input "true"
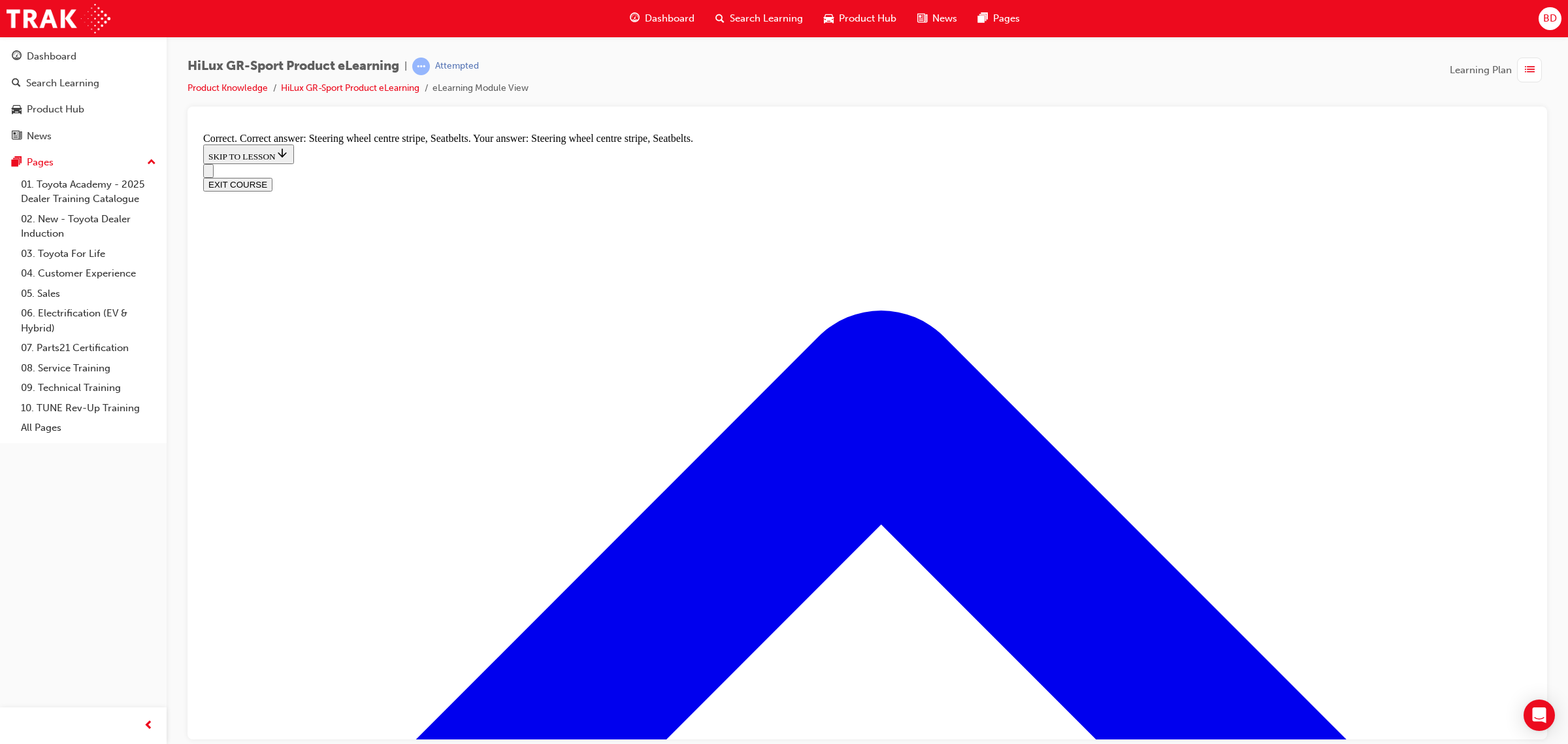
radio input "true"
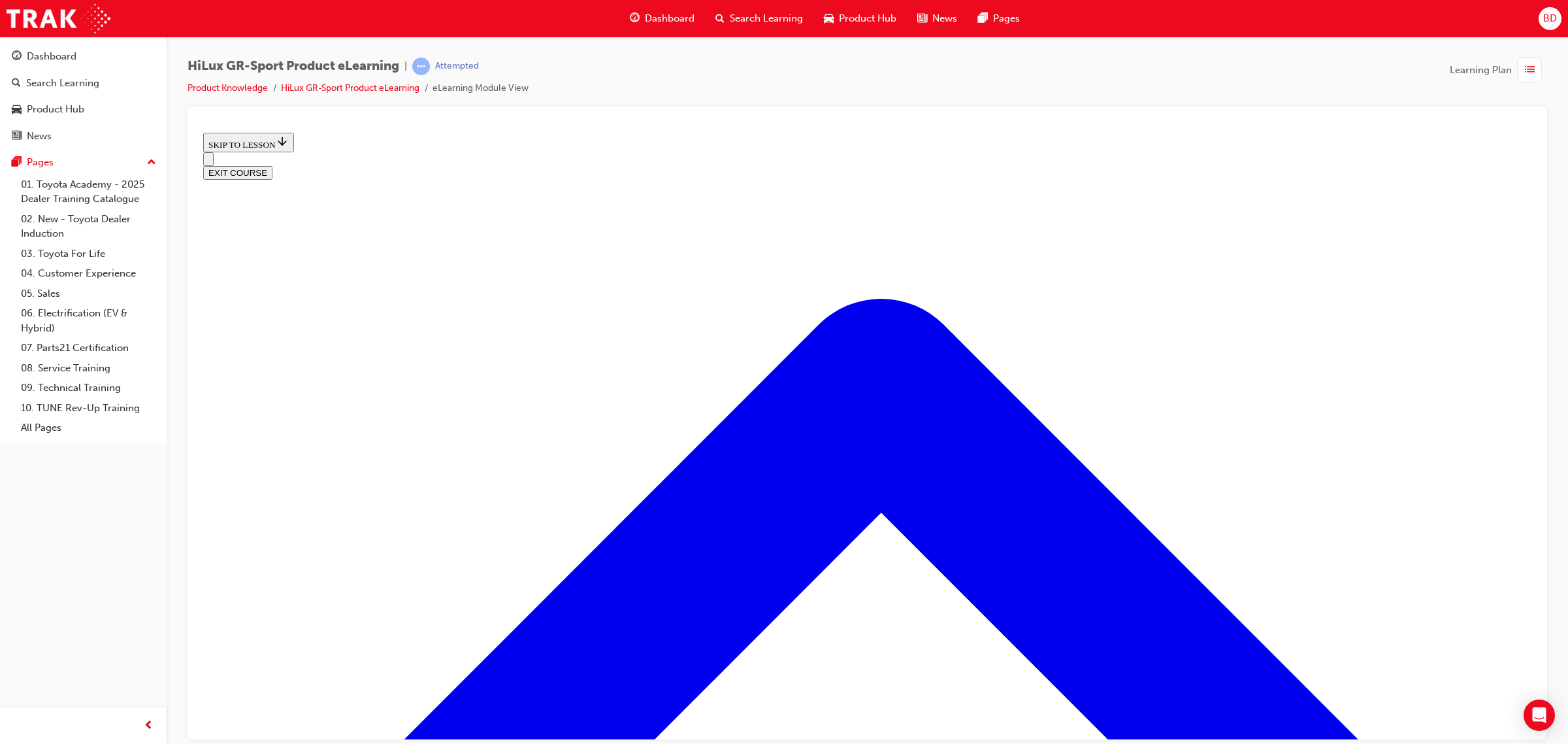
scroll to position [405, 0]
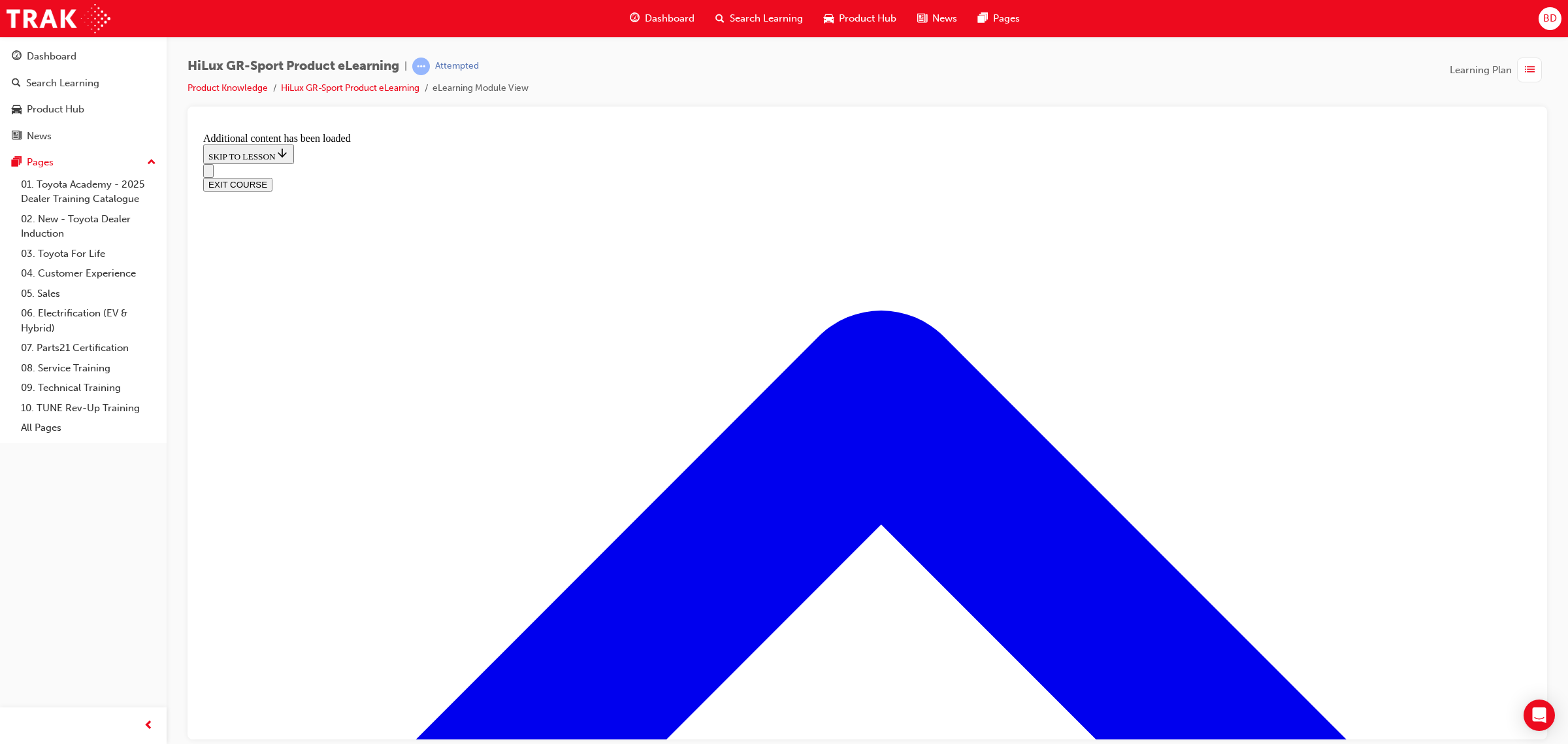
scroll to position [855, 0]
radio input "true"
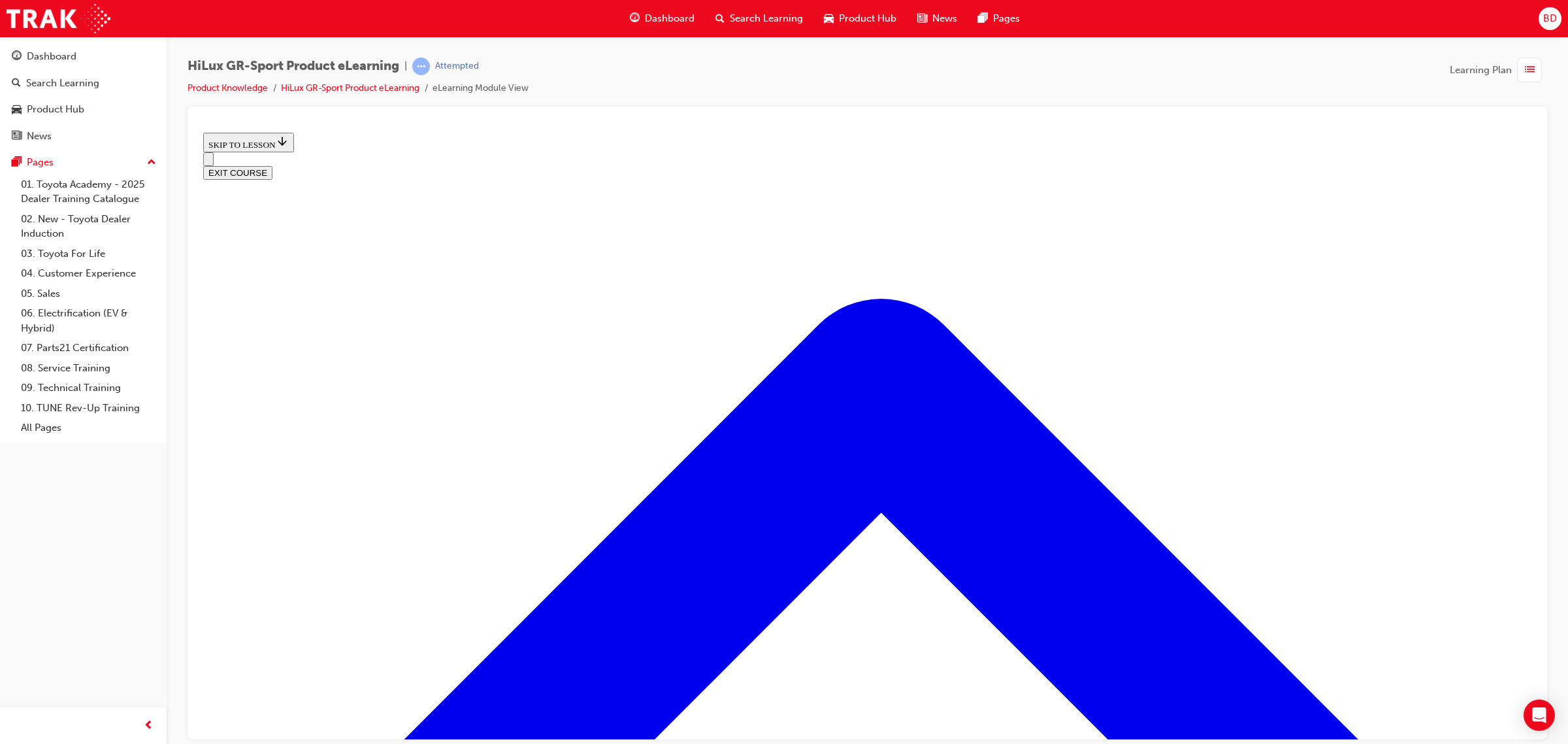
scroll to position [1560, 0]
click at [272, 166] on button "EXIT COURSE" at bounding box center [238, 172] width 69 height 14
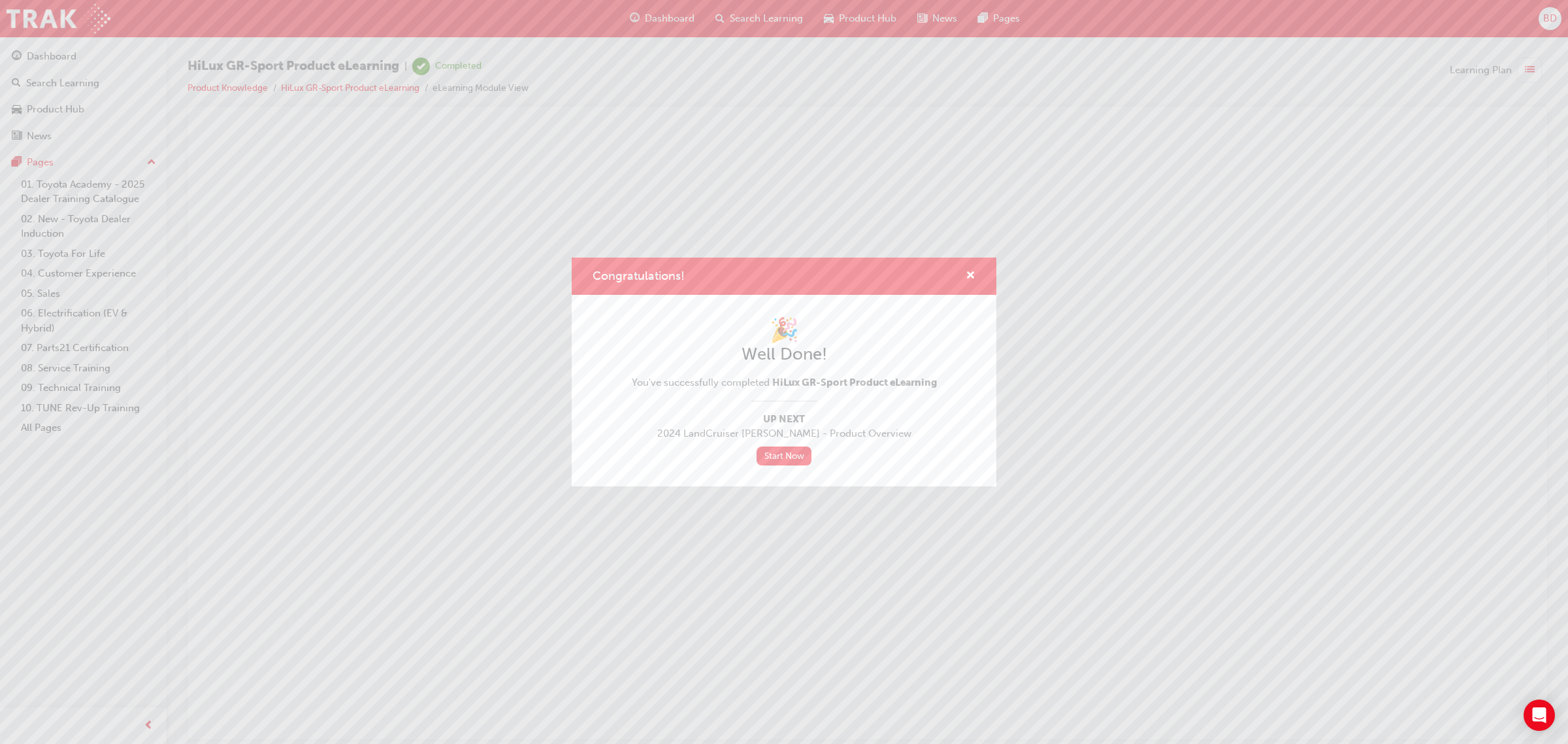
scroll to position [0, 0]
click at [782, 459] on link "Start Now" at bounding box center [784, 456] width 55 height 19
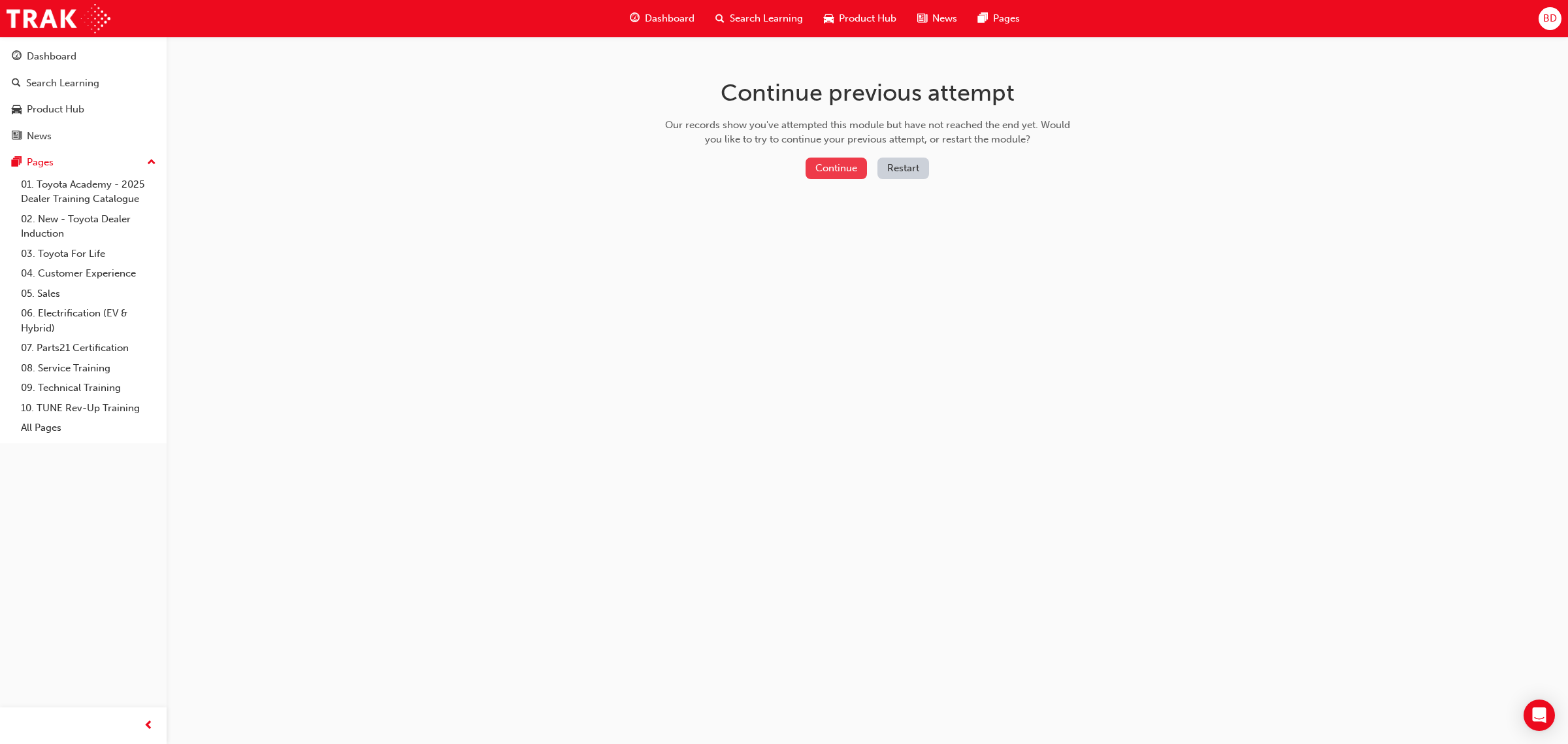
click at [843, 161] on button "Continue" at bounding box center [836, 168] width 62 height 22
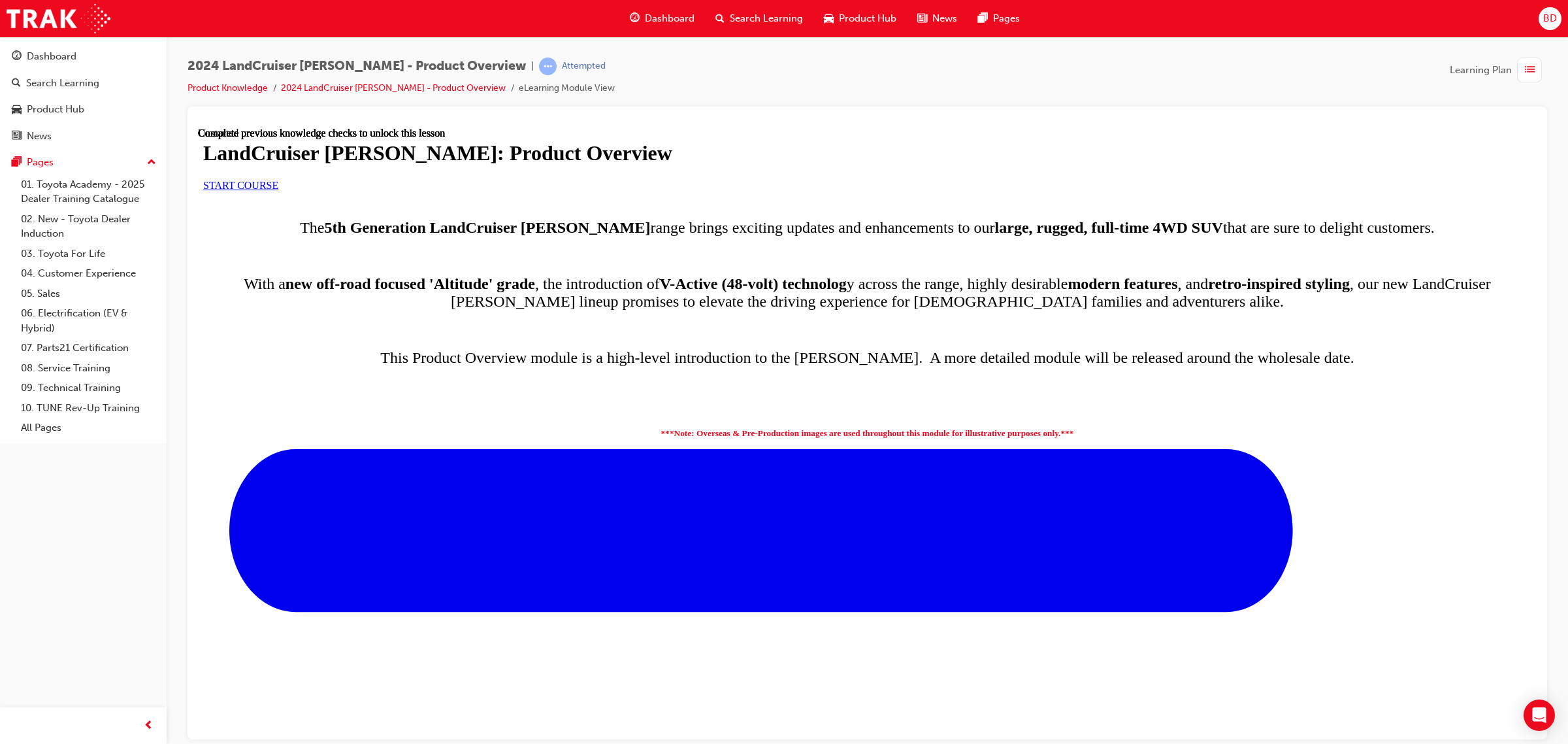
scroll to position [530, 0]
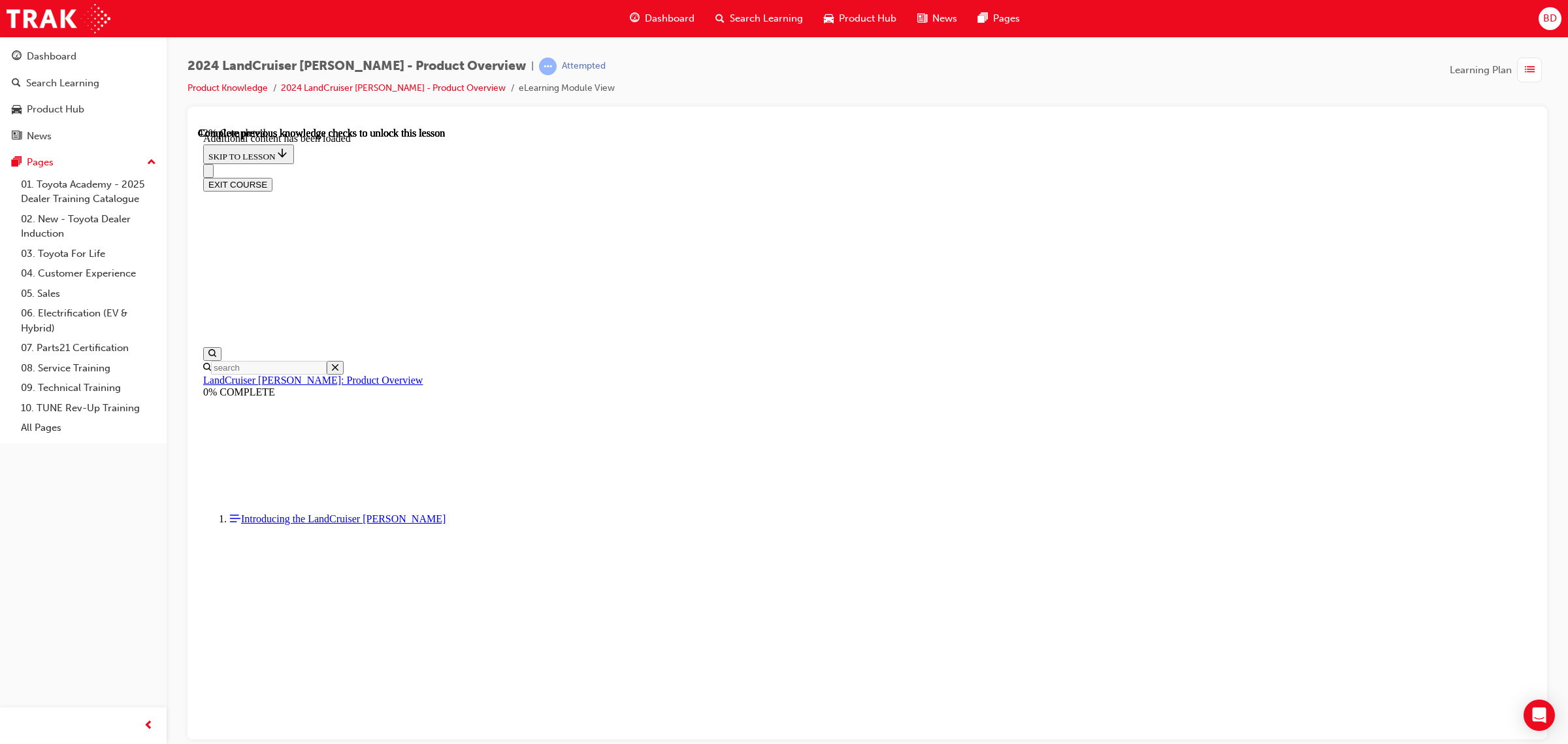
scroll to position [1482, 0]
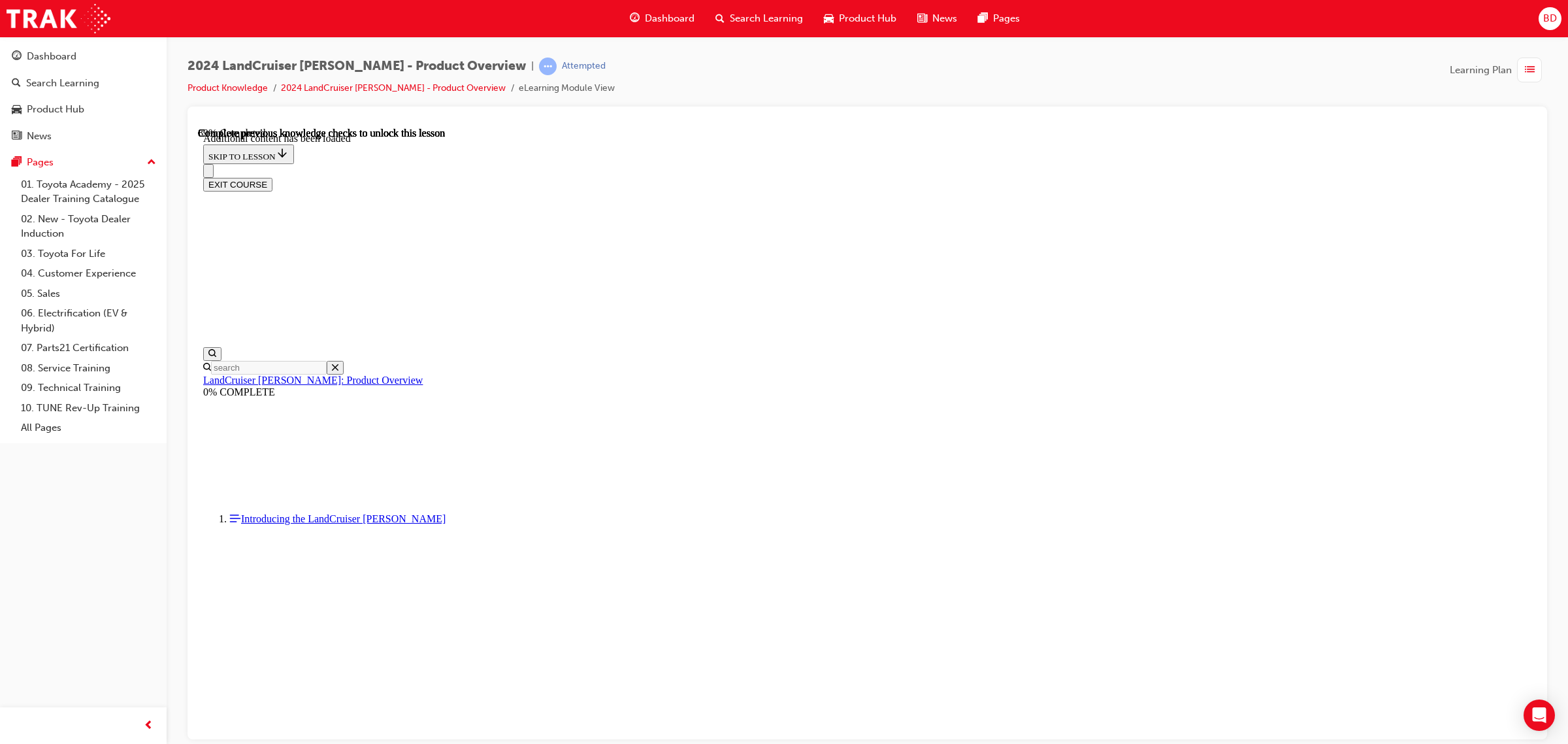
scroll to position [2896, 0]
radio input "true"
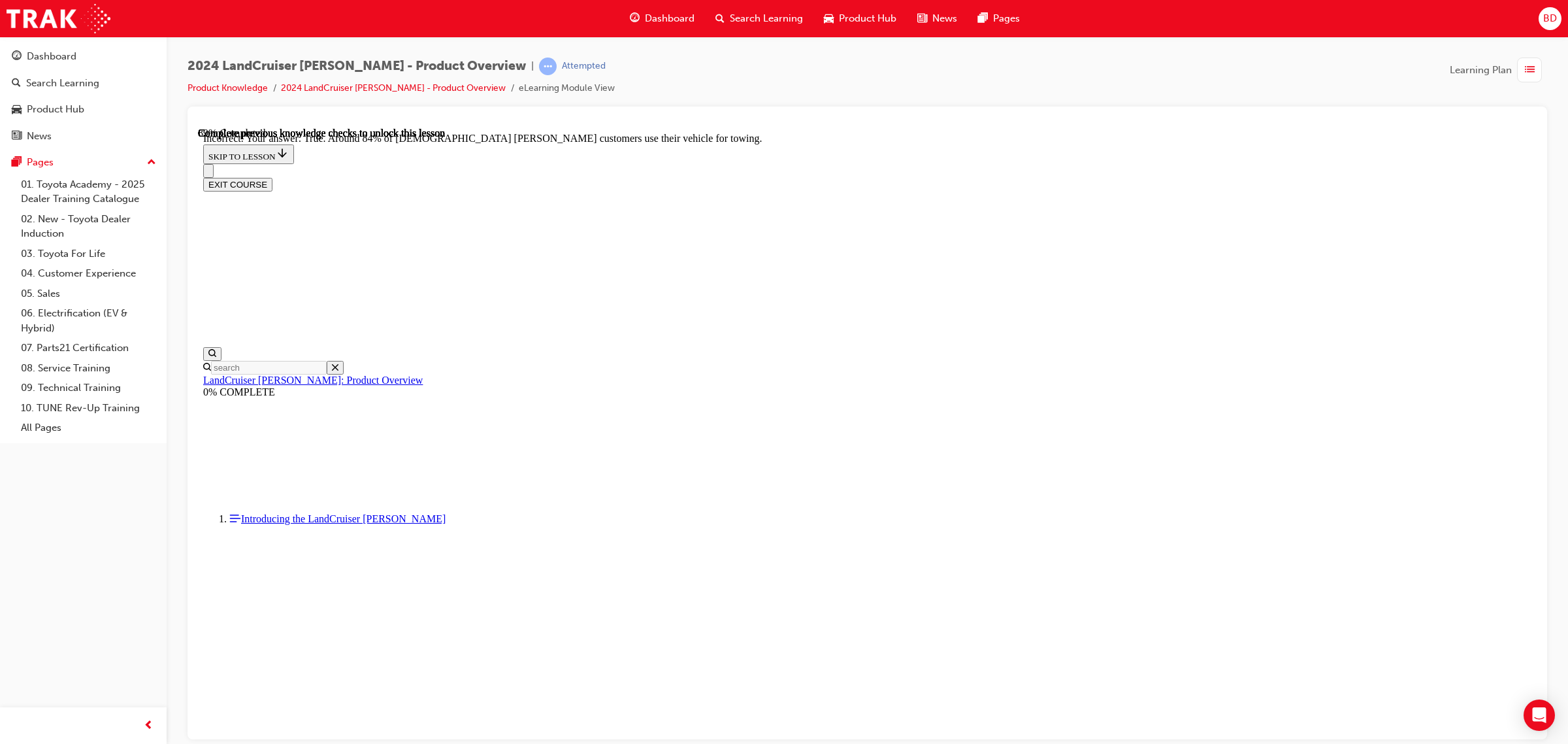
radio input "true"
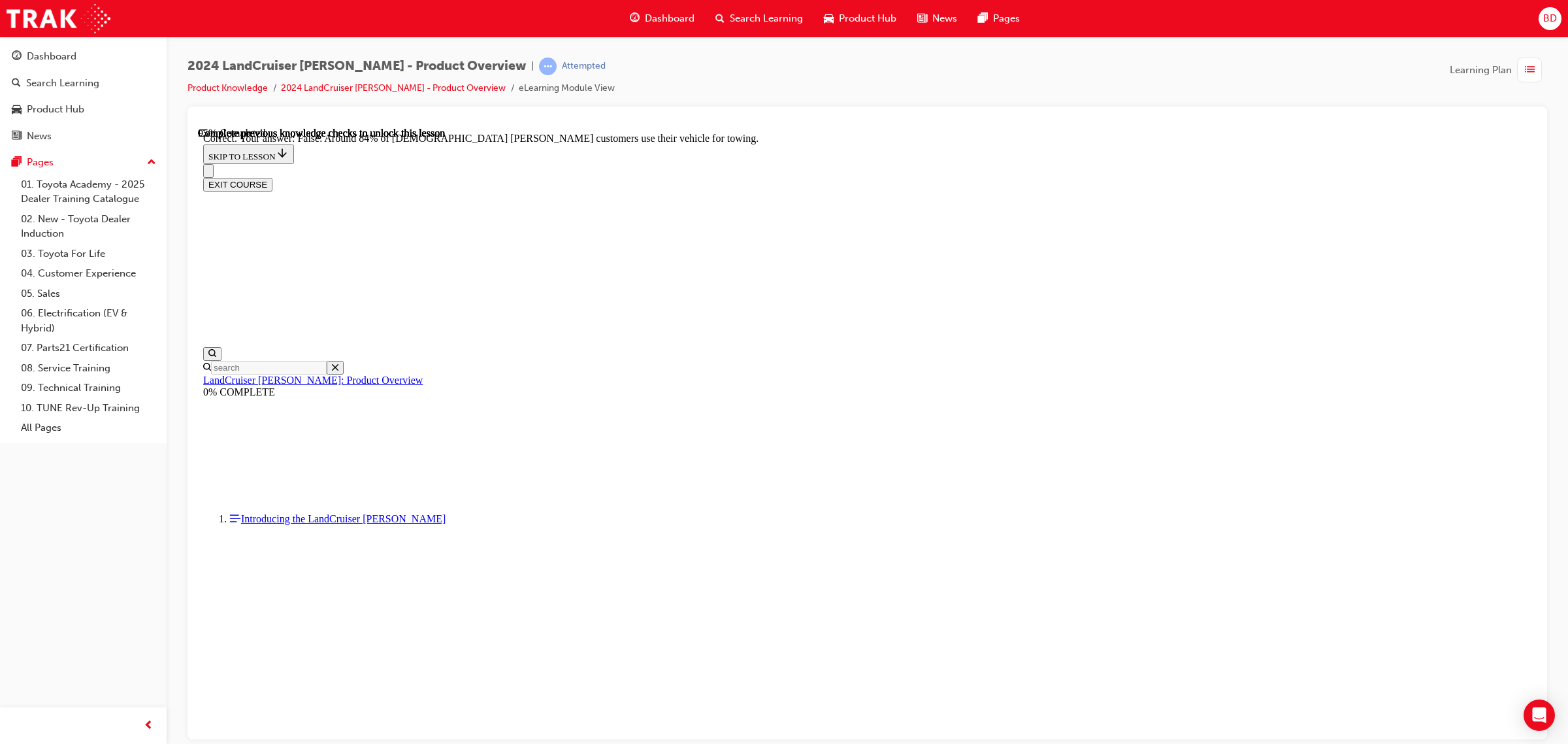
scroll to position [3081, 0]
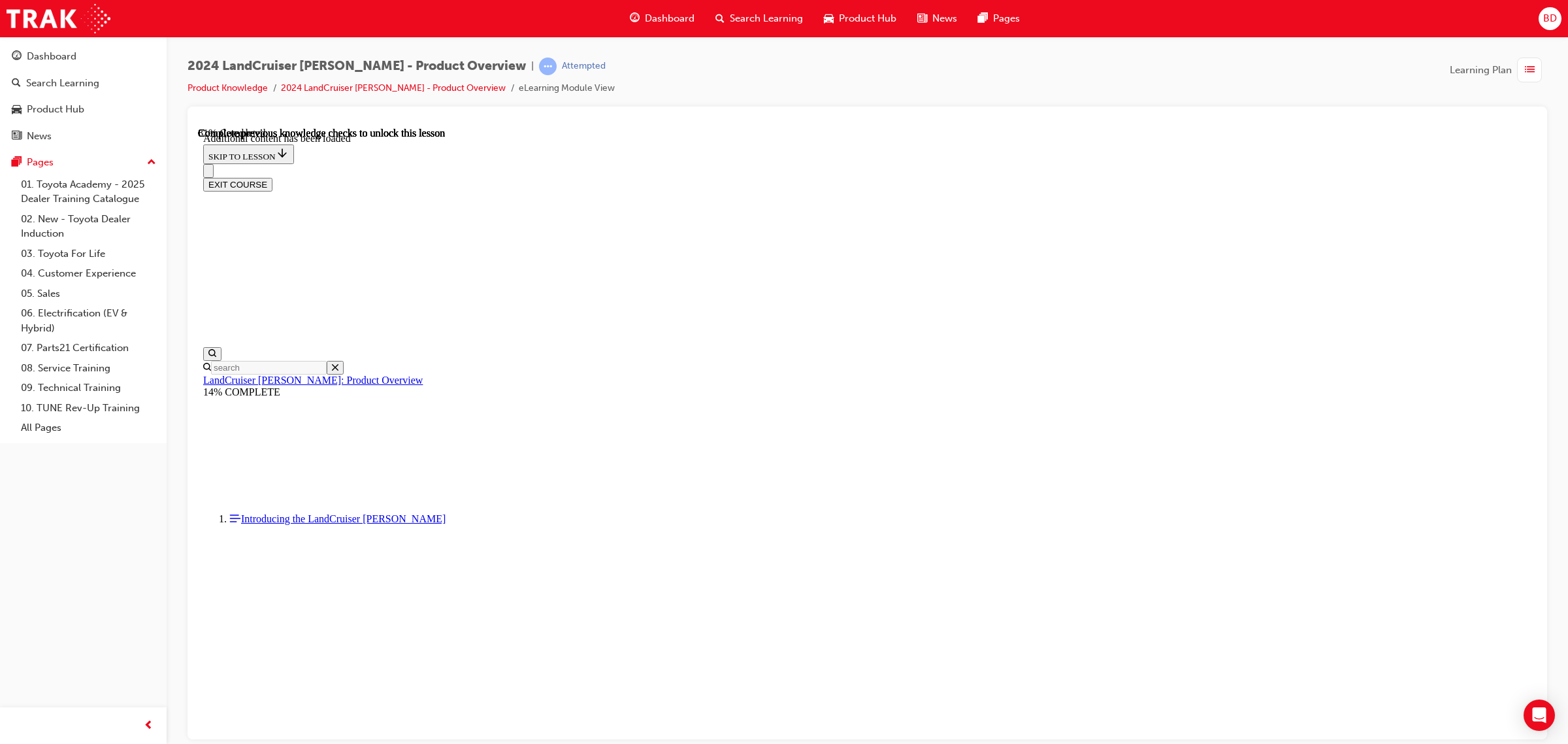
scroll to position [2289, 0]
radio input "true"
drag, startPoint x: 1000, startPoint y: 603, endPoint x: 963, endPoint y: 595, distance: 37.9
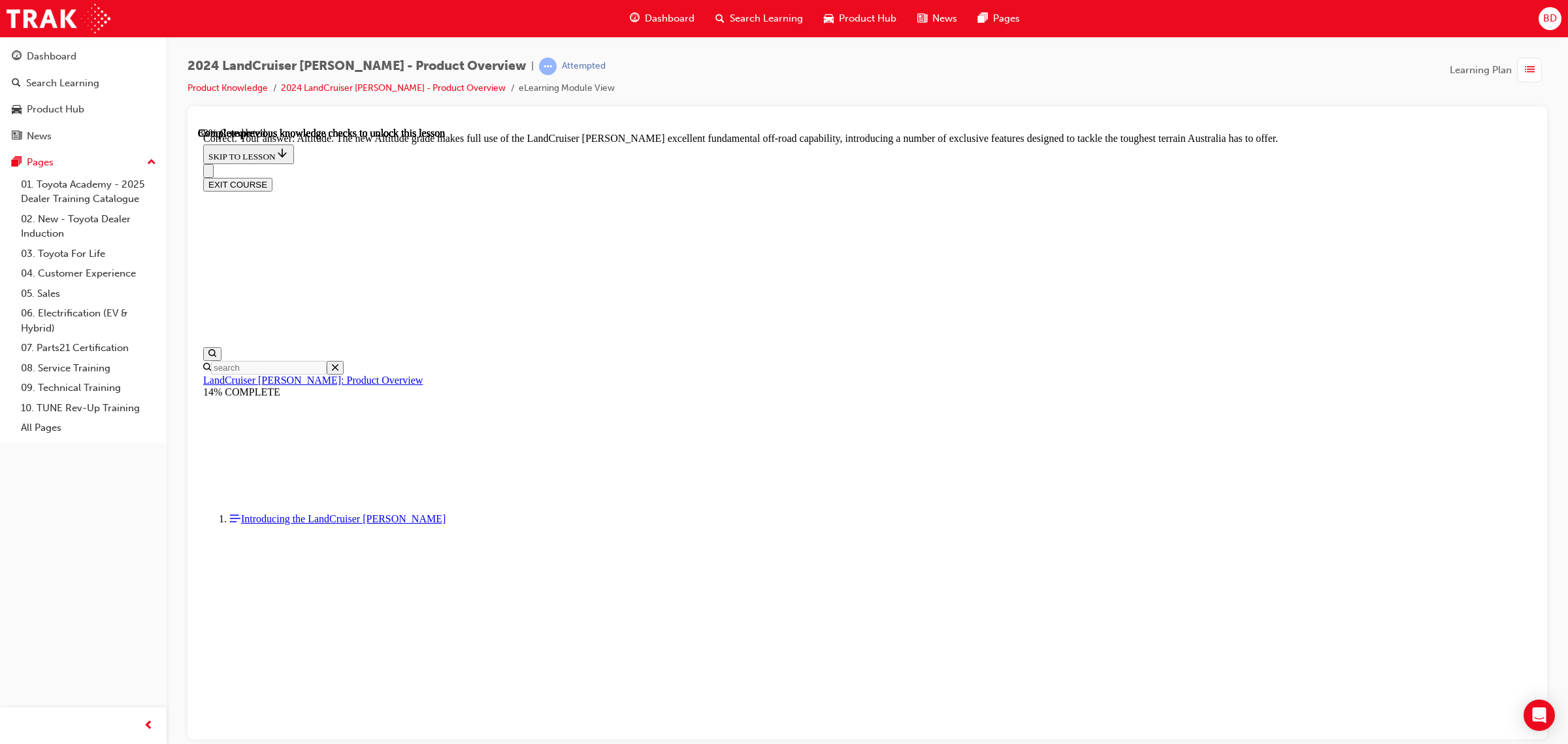
checkbox input "true"
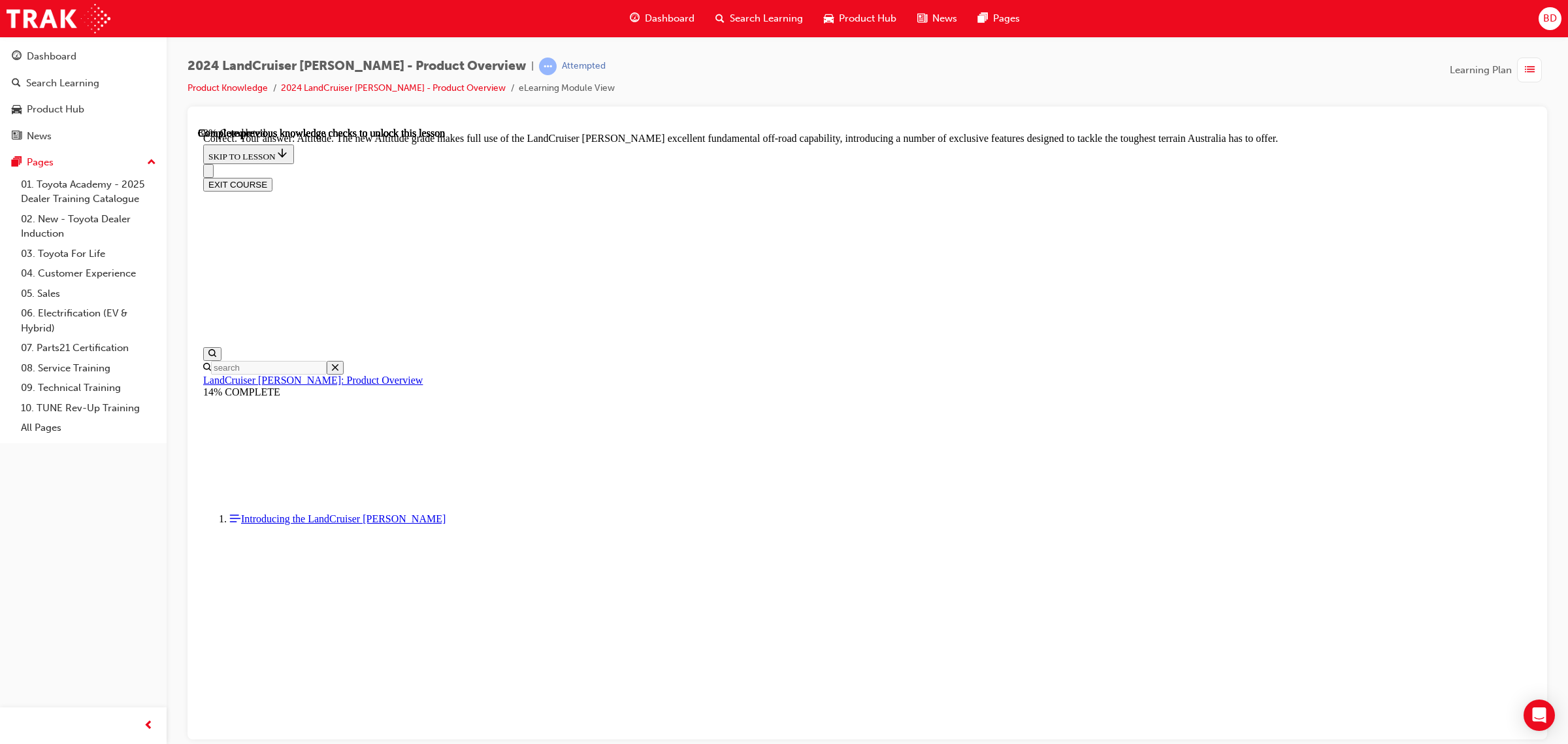
checkbox input "true"
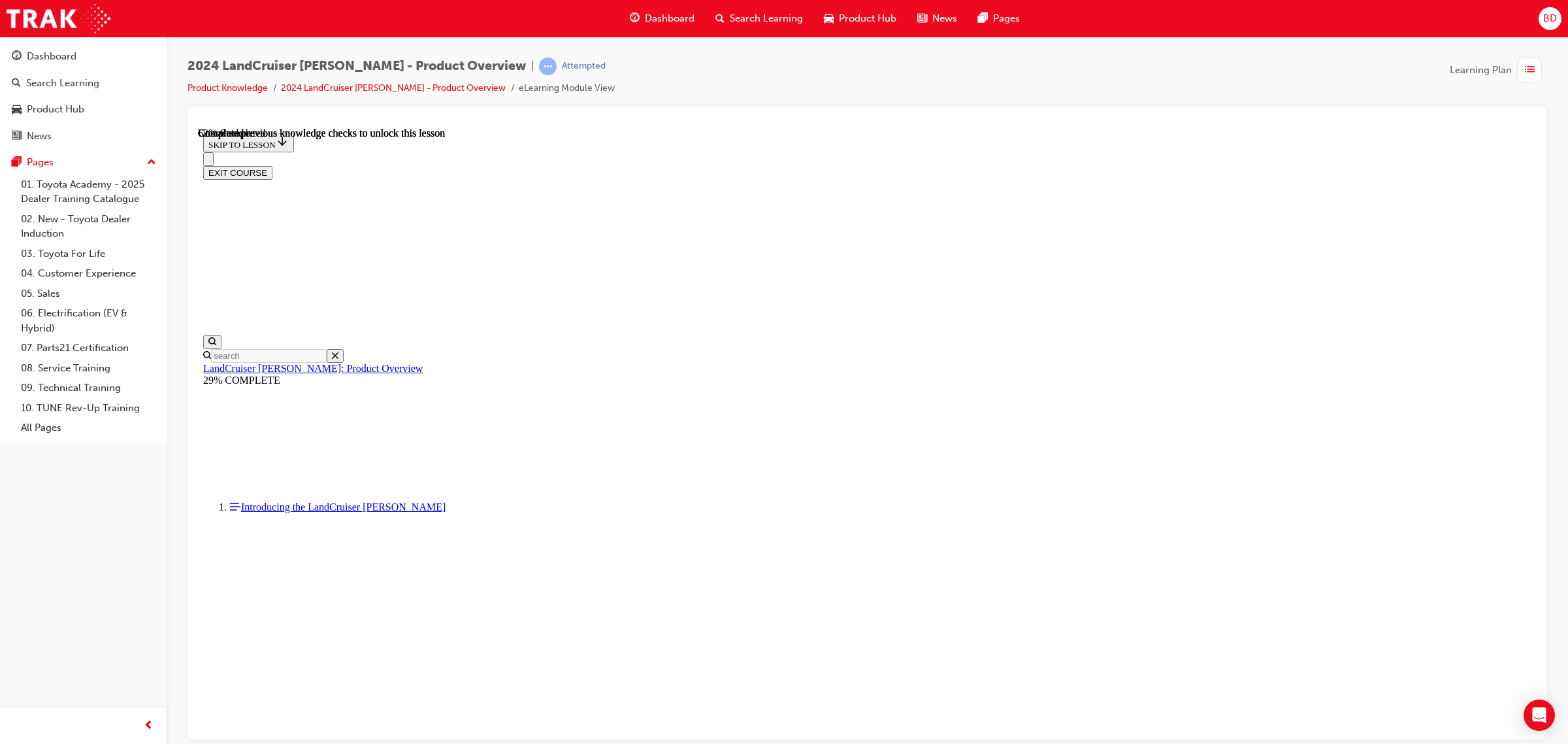
scroll to position [2831, 0]
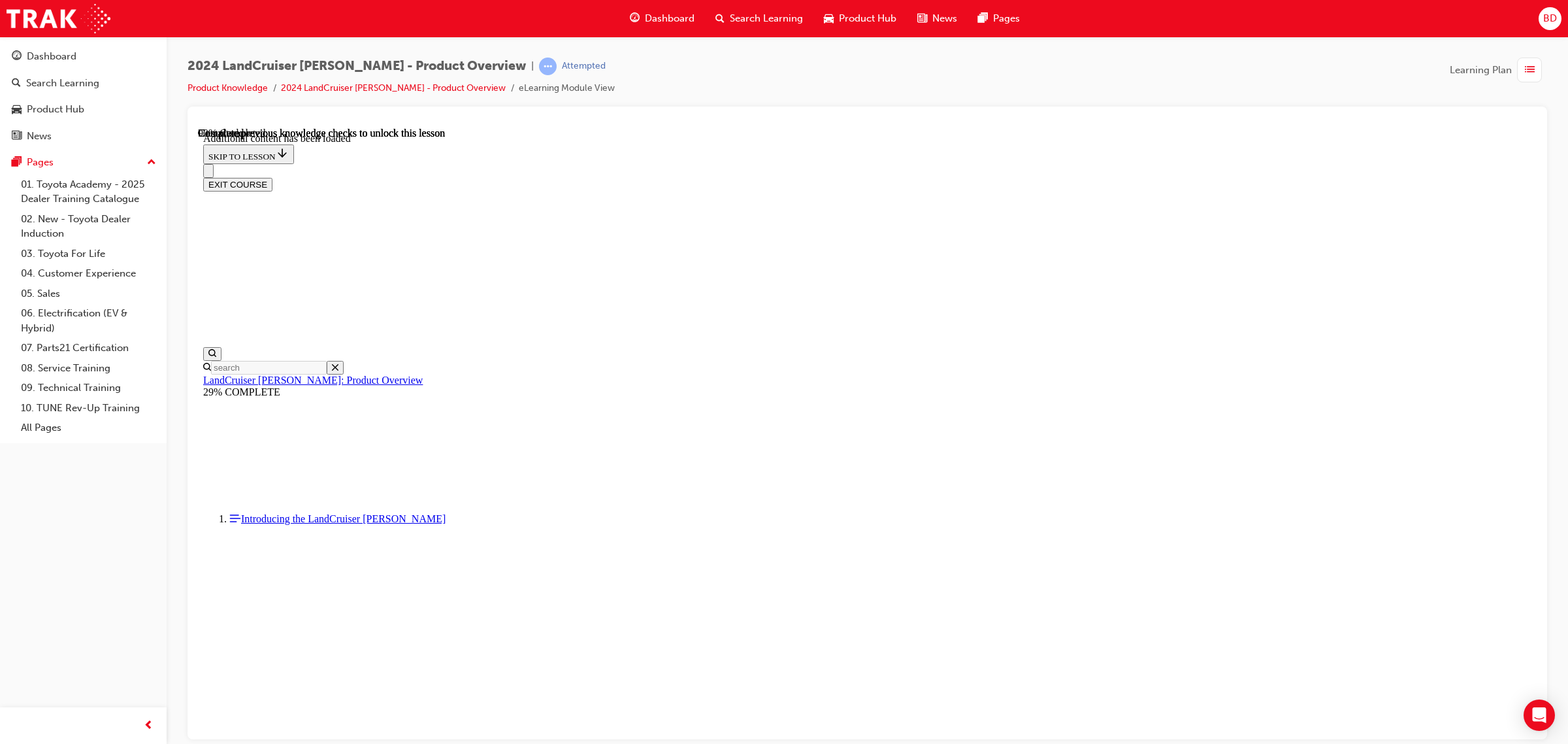
scroll to position [3304, 0]
radio input "true"
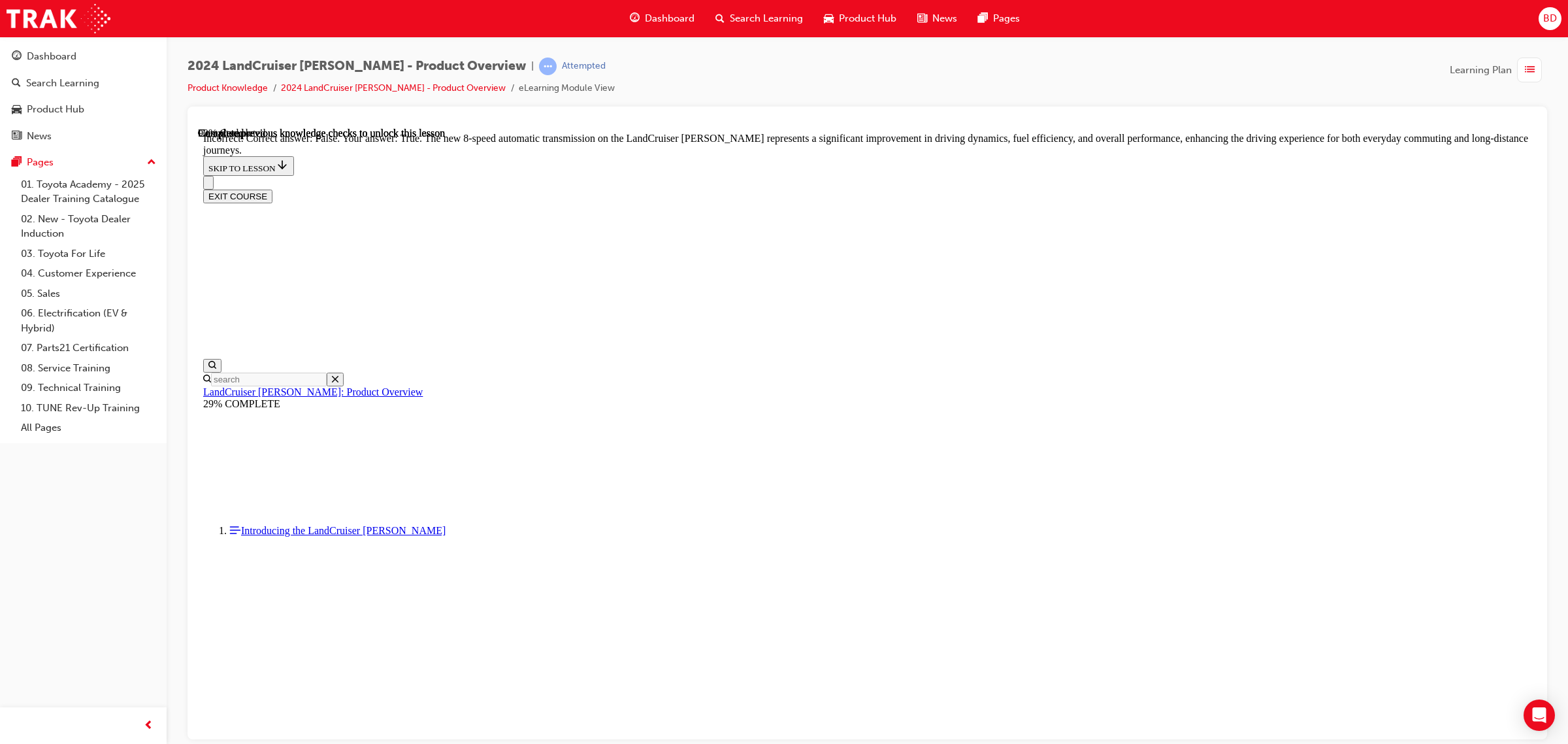
scroll to position [3468, 0]
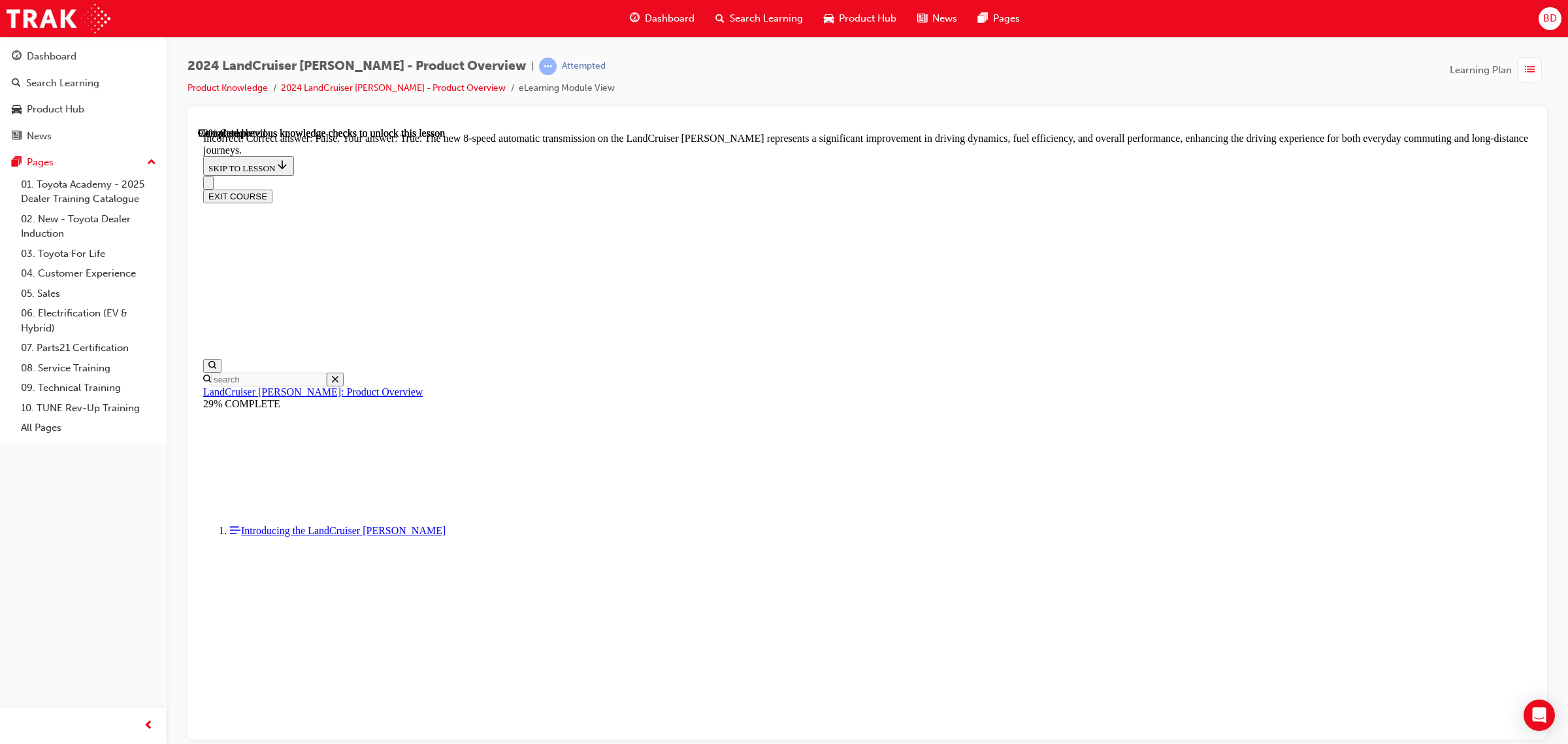
radio input "true"
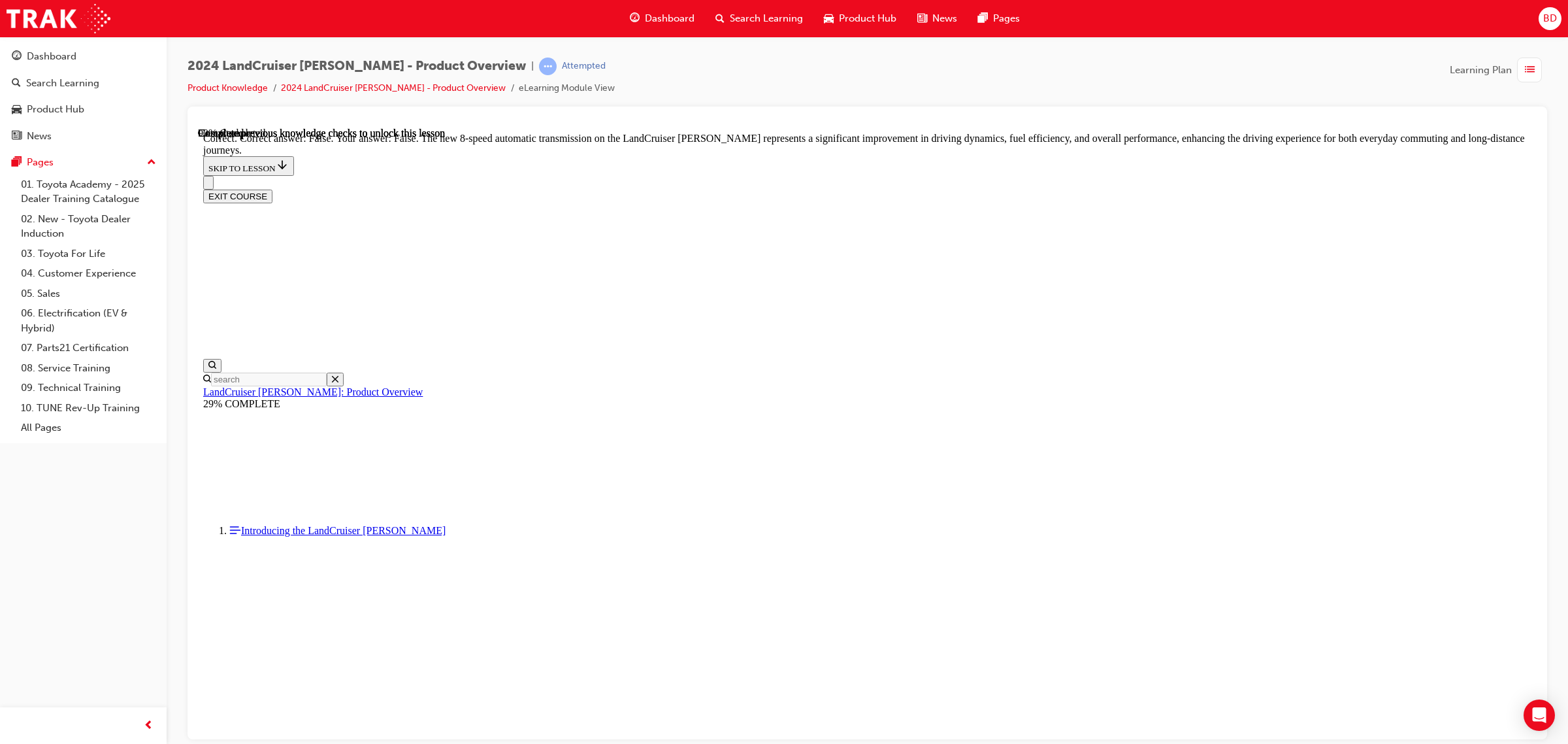
radio input "true"
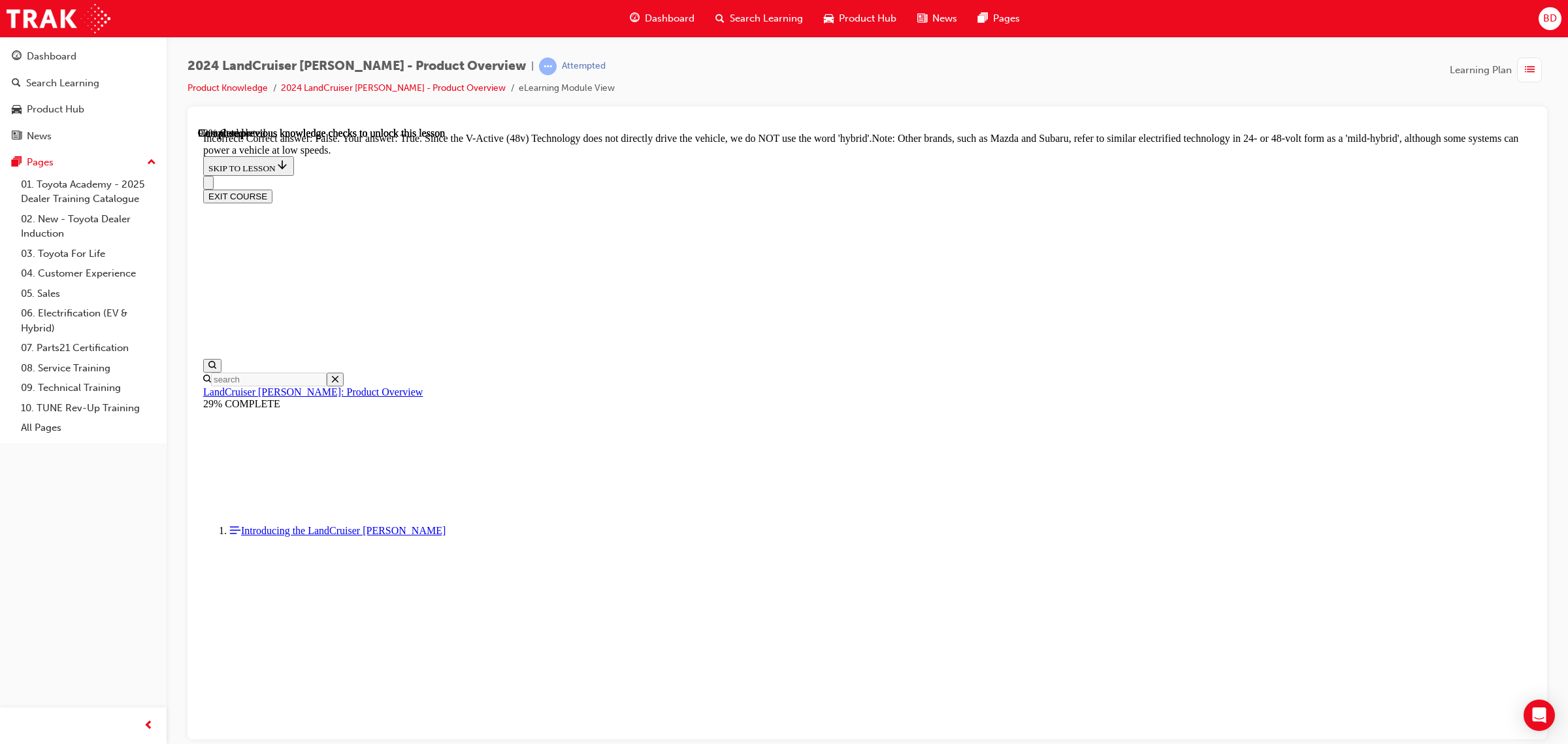
radio input "true"
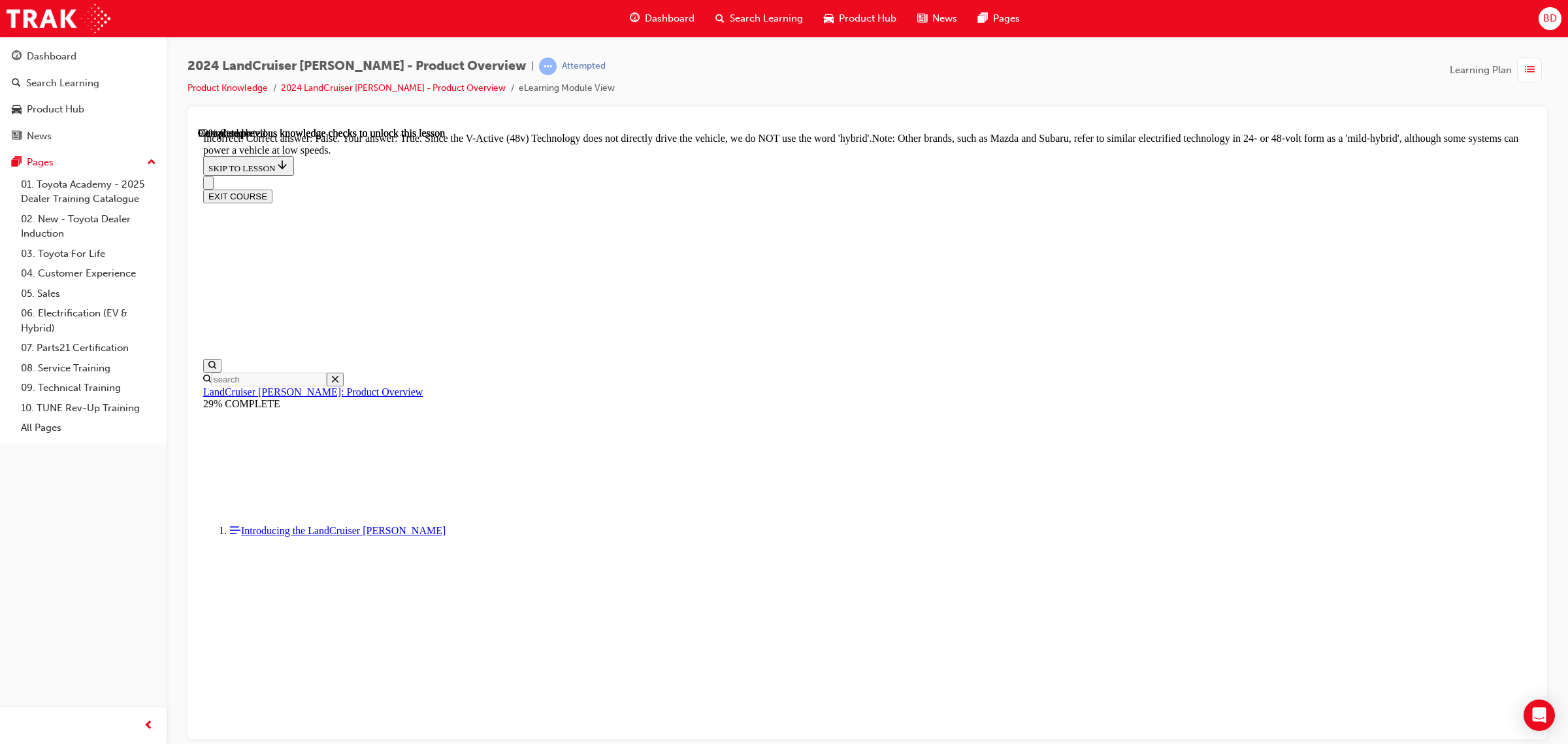
radio input "true"
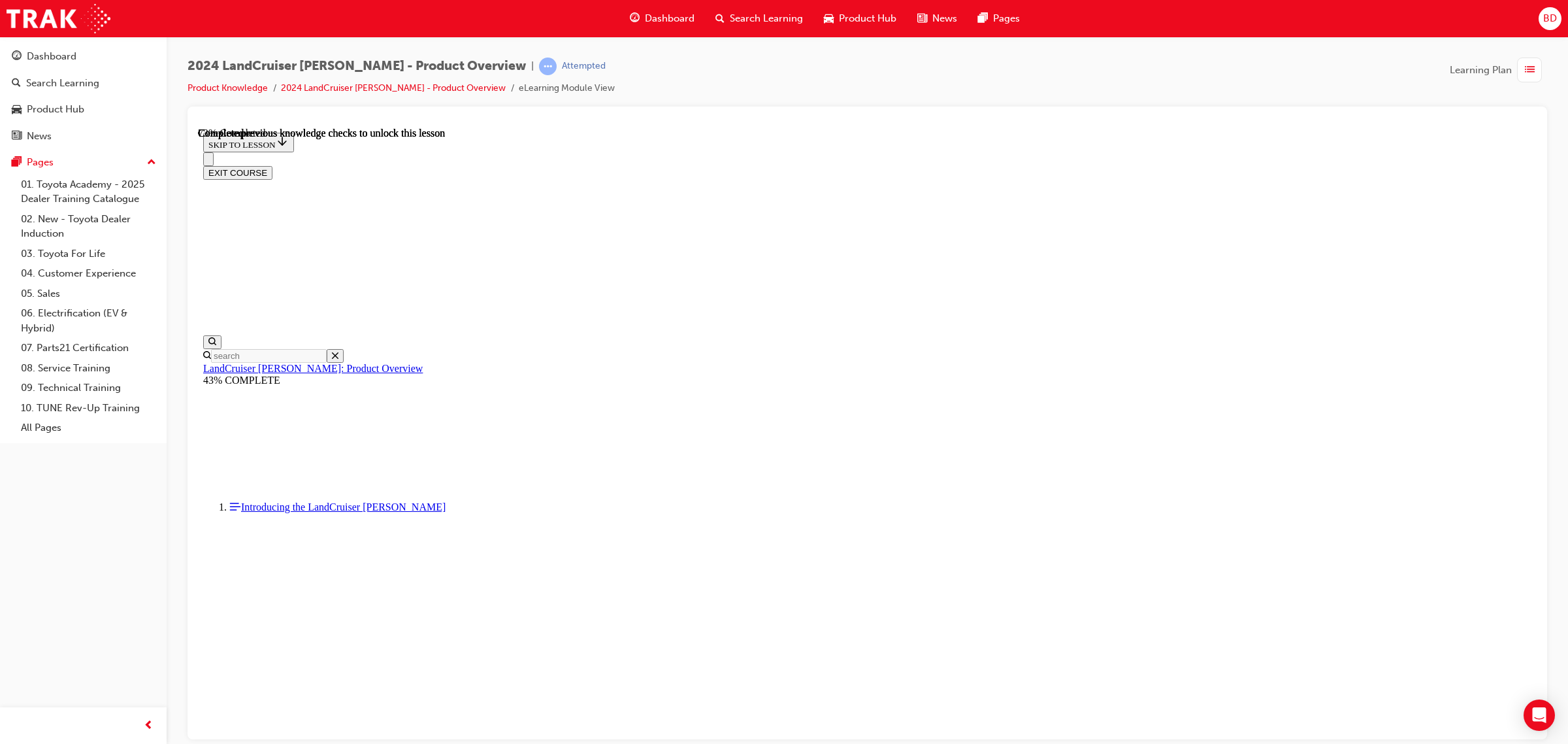
scroll to position [4073, 0]
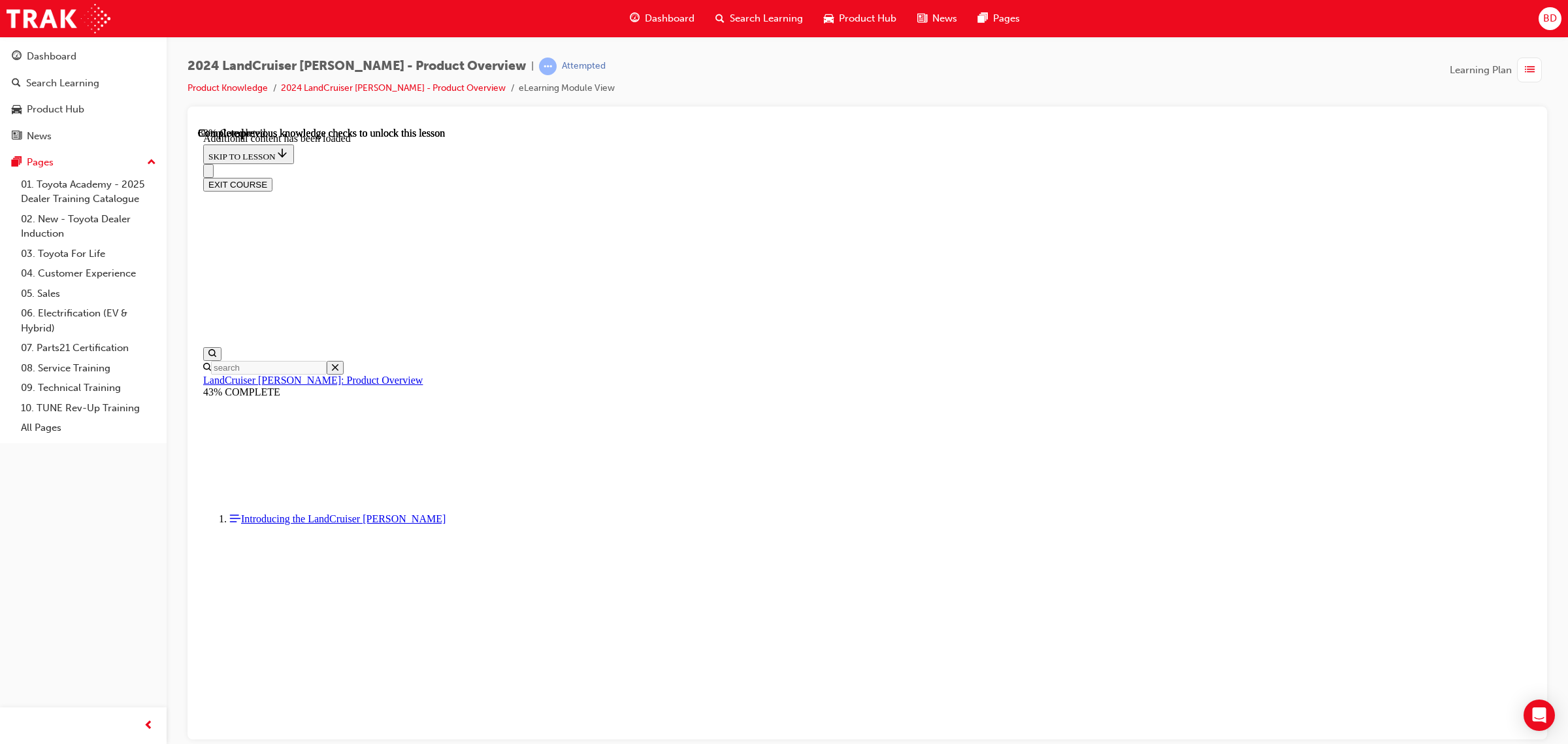
scroll to position [4521, 0]
checkbox input "true"
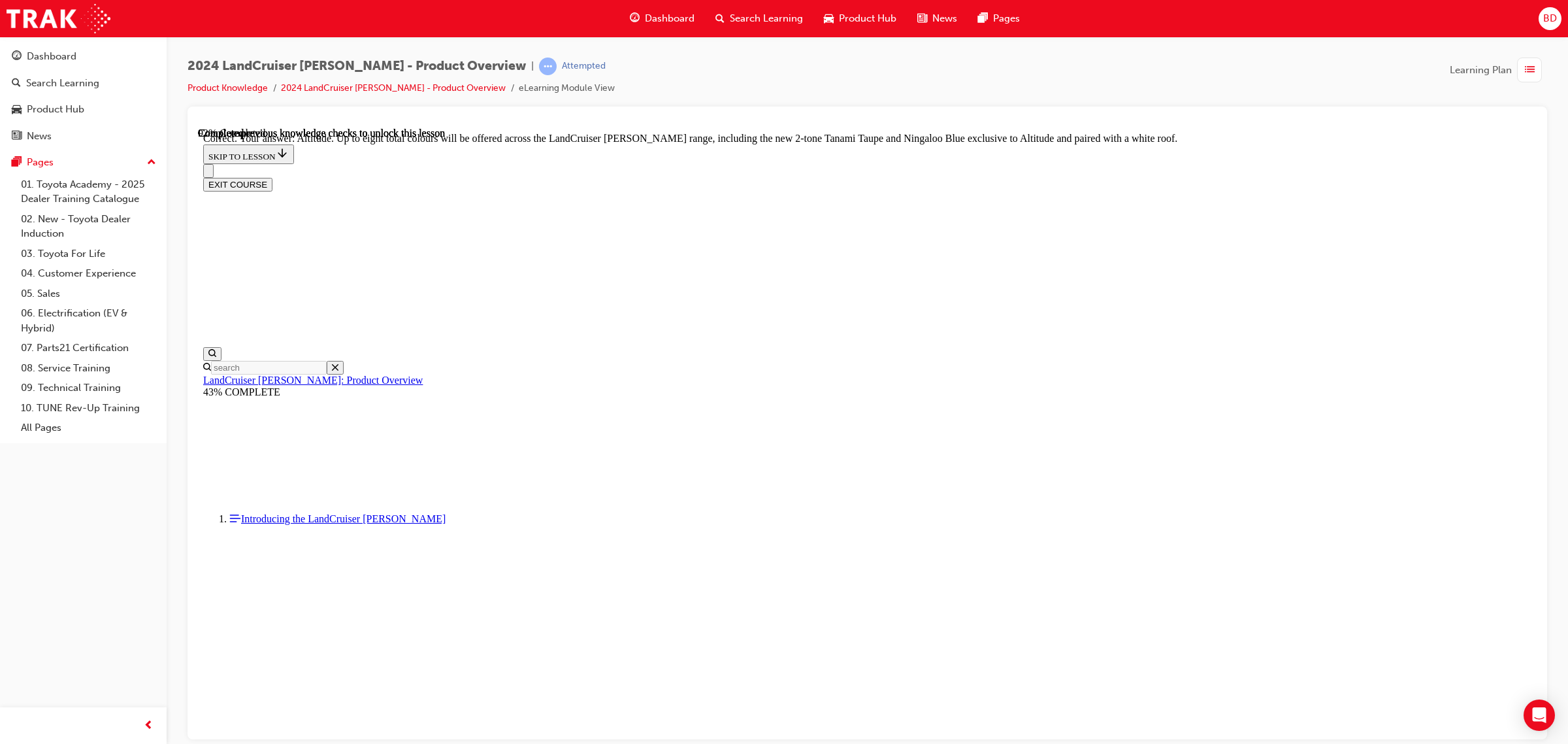
scroll to position [5092, 0]
checkbox input "true"
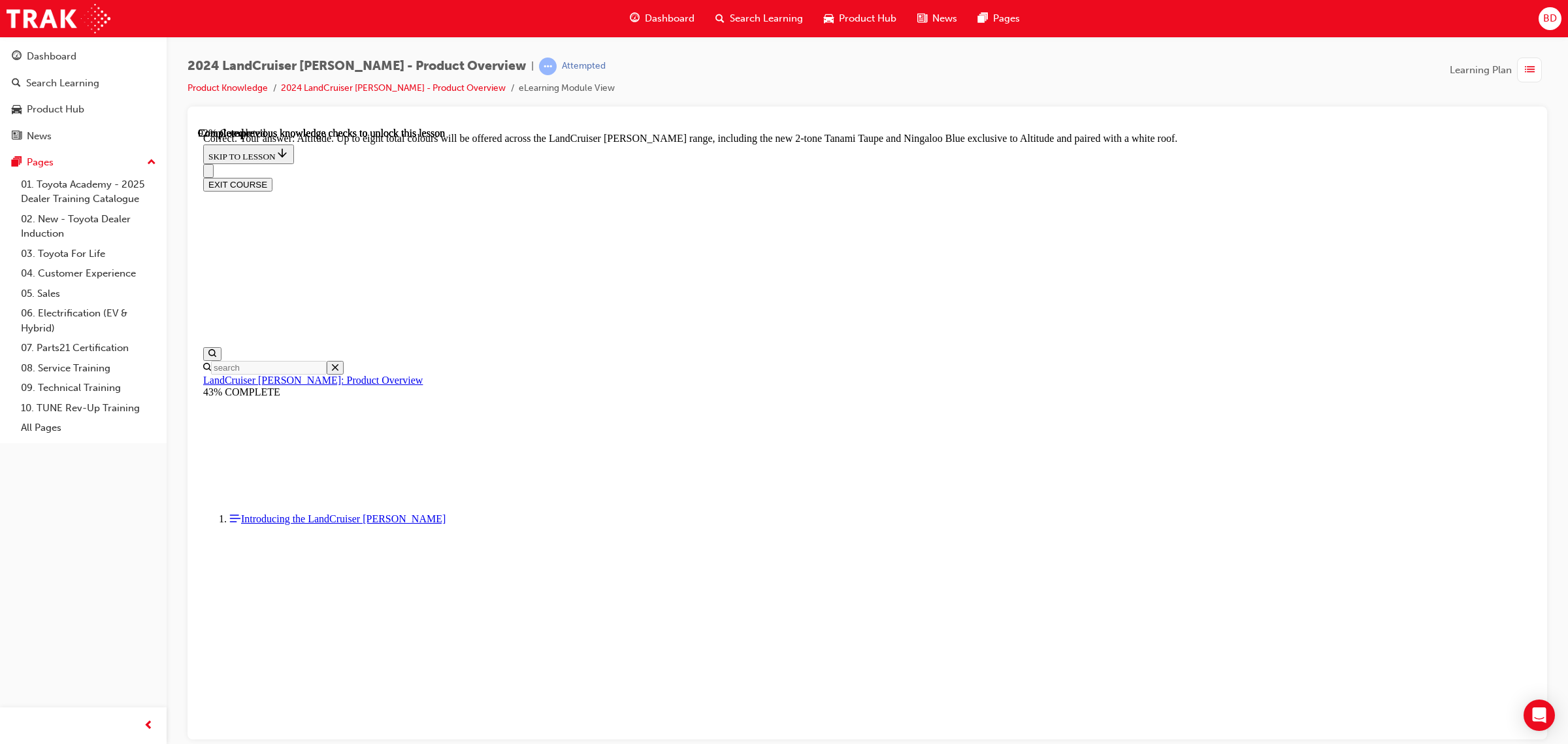
checkbox input "false"
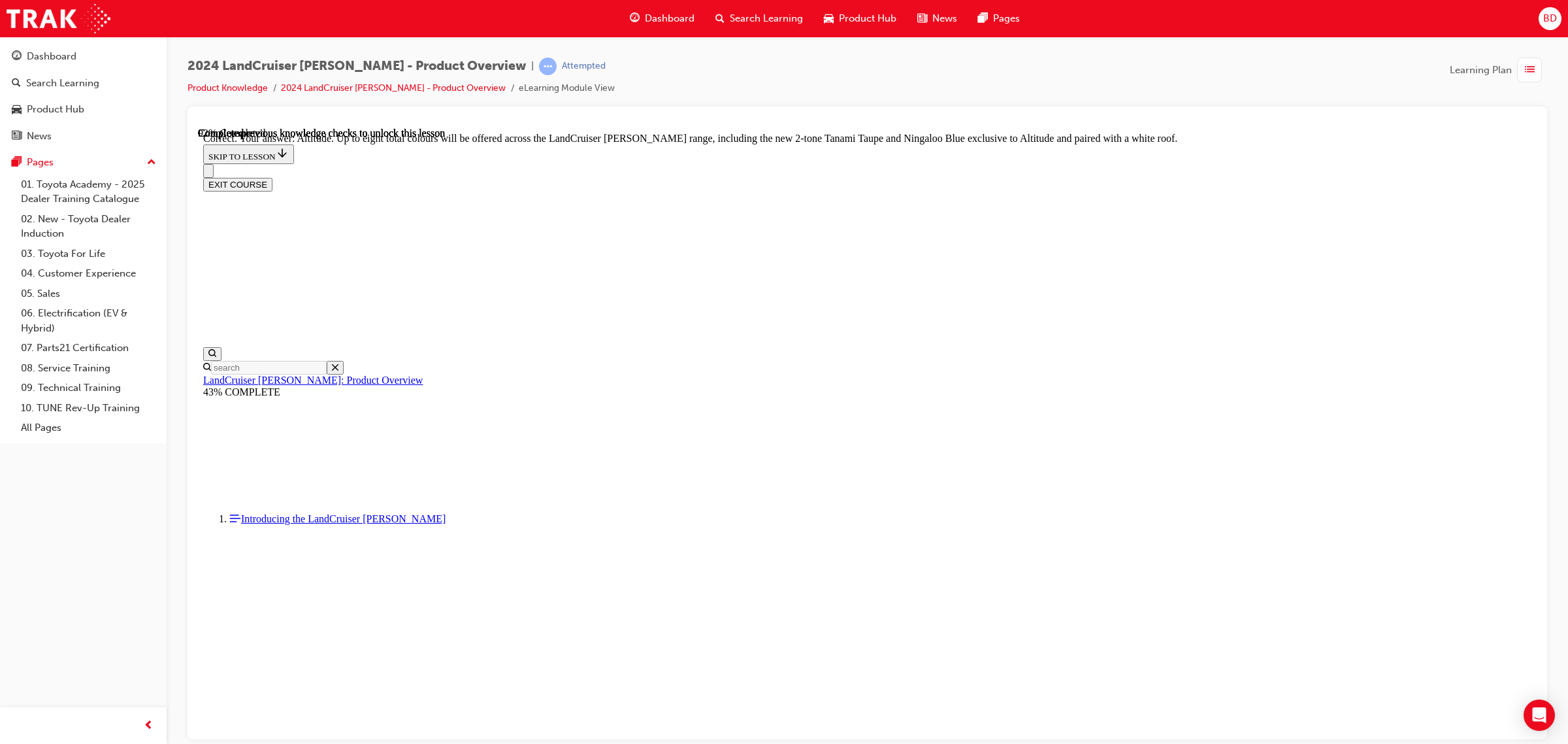
checkbox input "true"
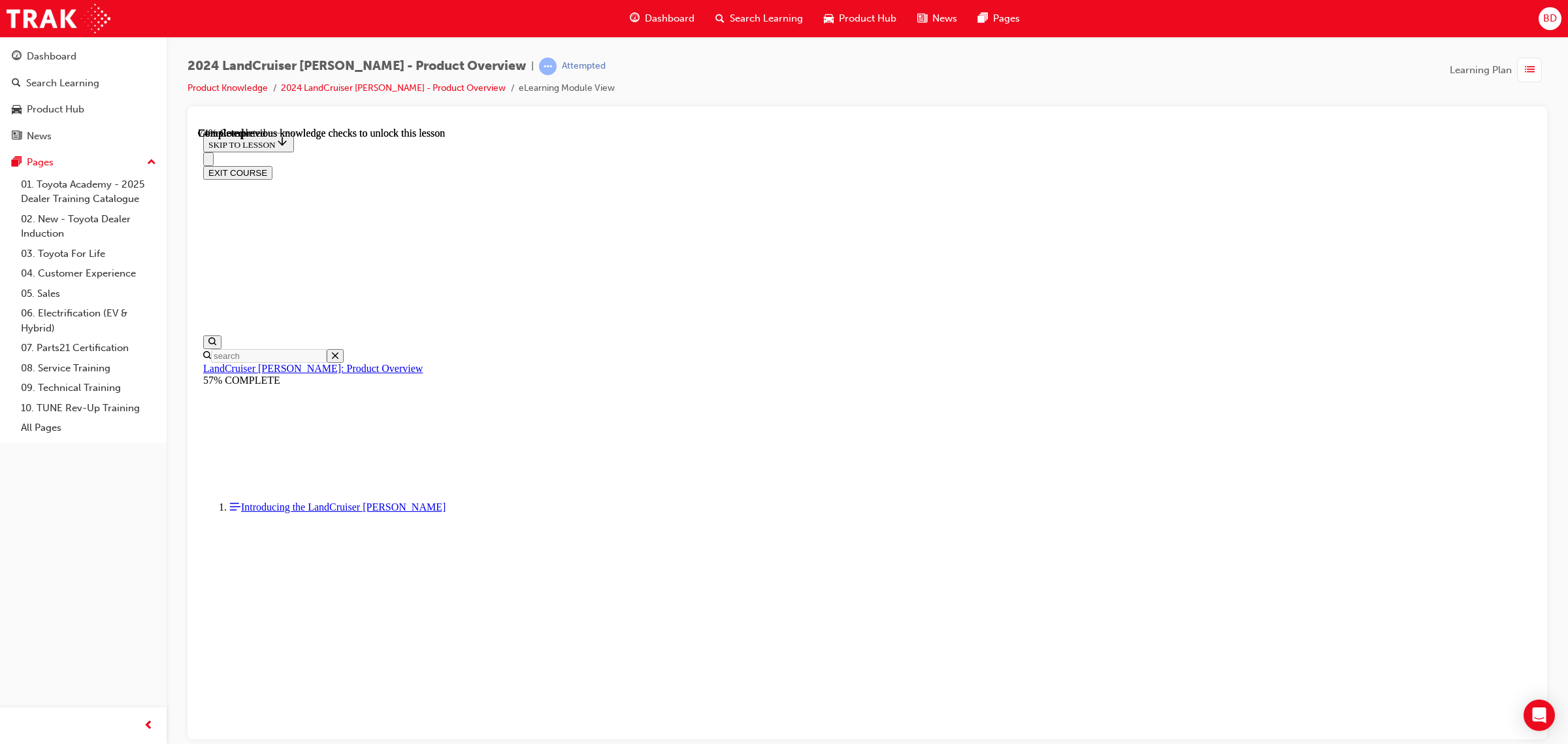
scroll to position [2909, 0]
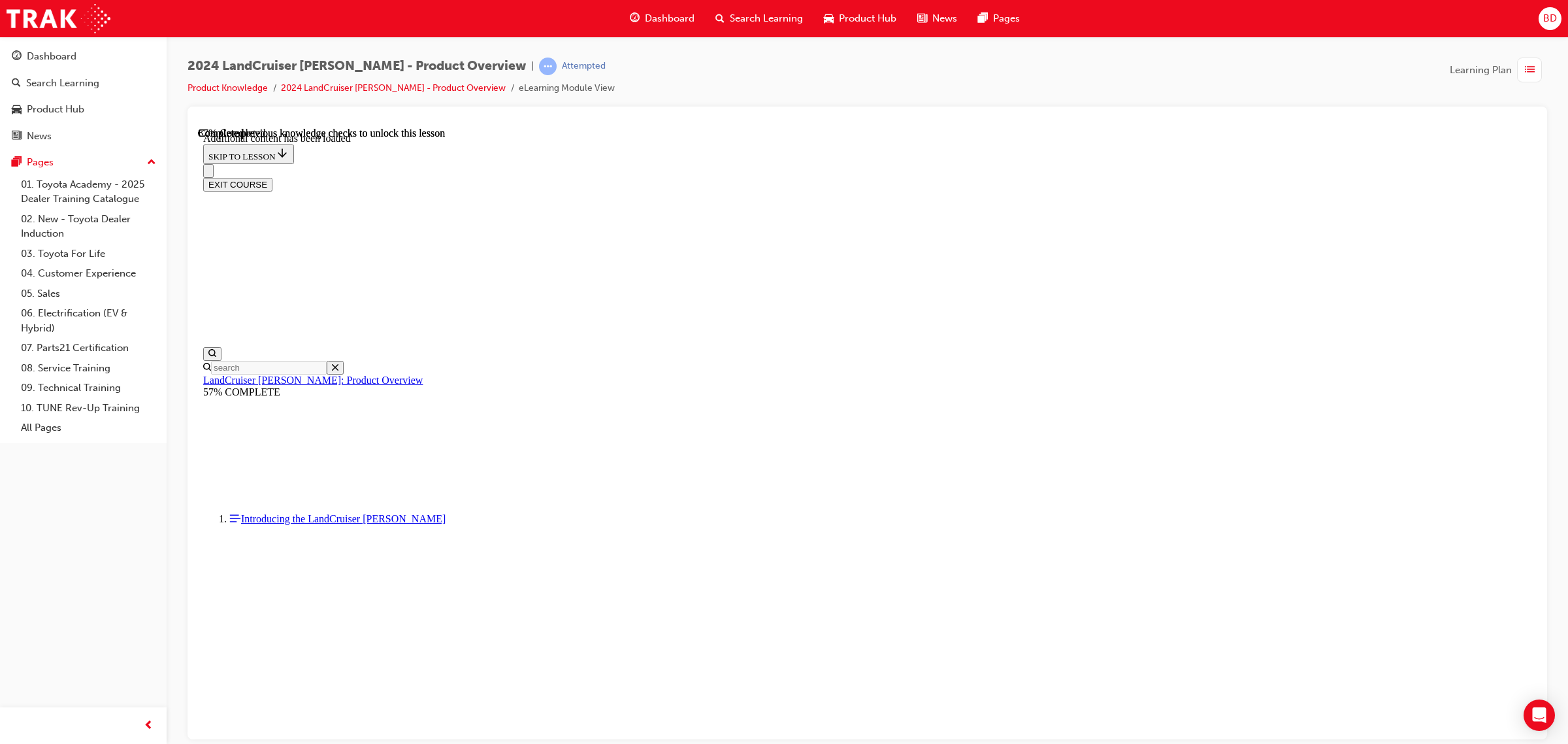
scroll to position [3231, 0]
radio input "true"
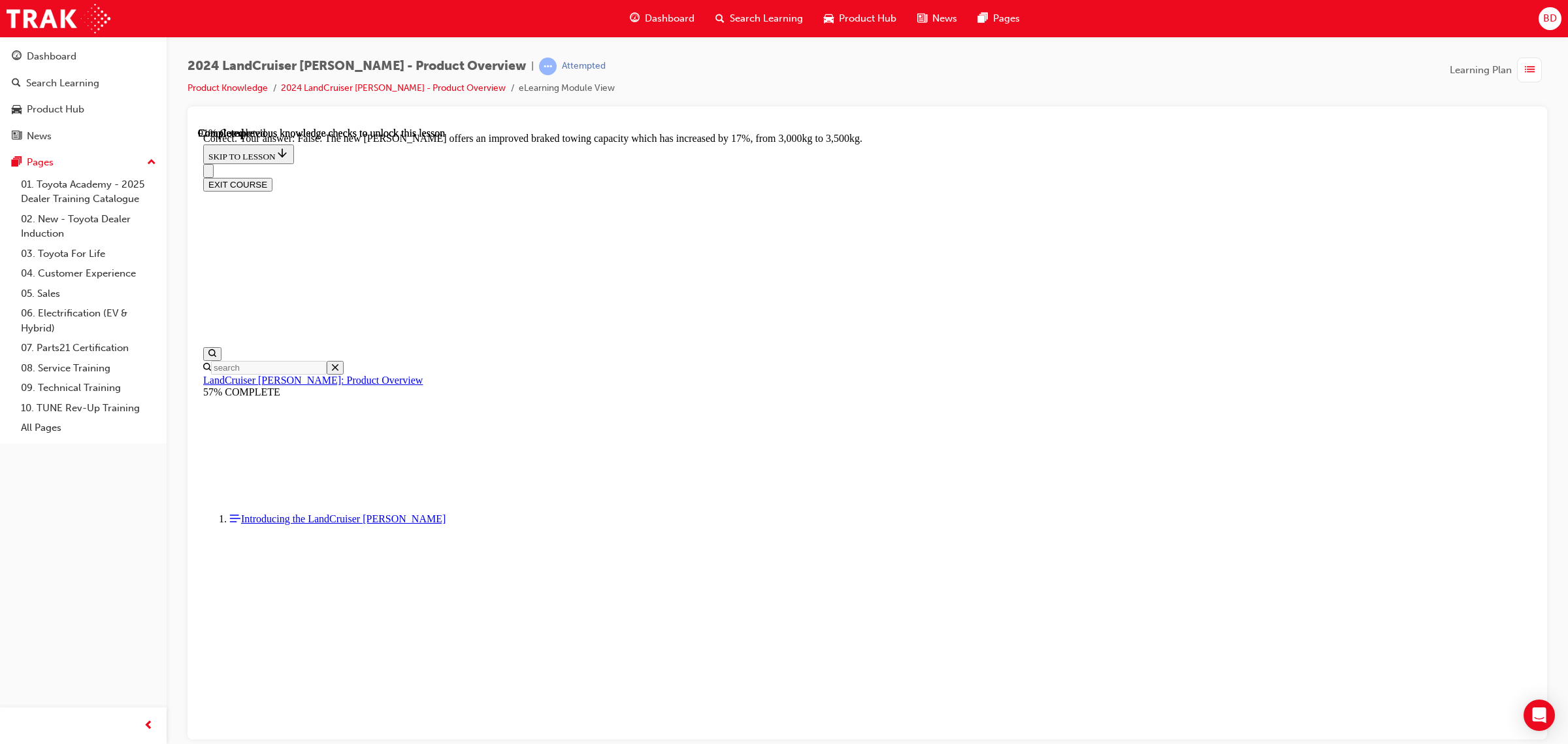
scroll to position [3738, 0]
radio input "true"
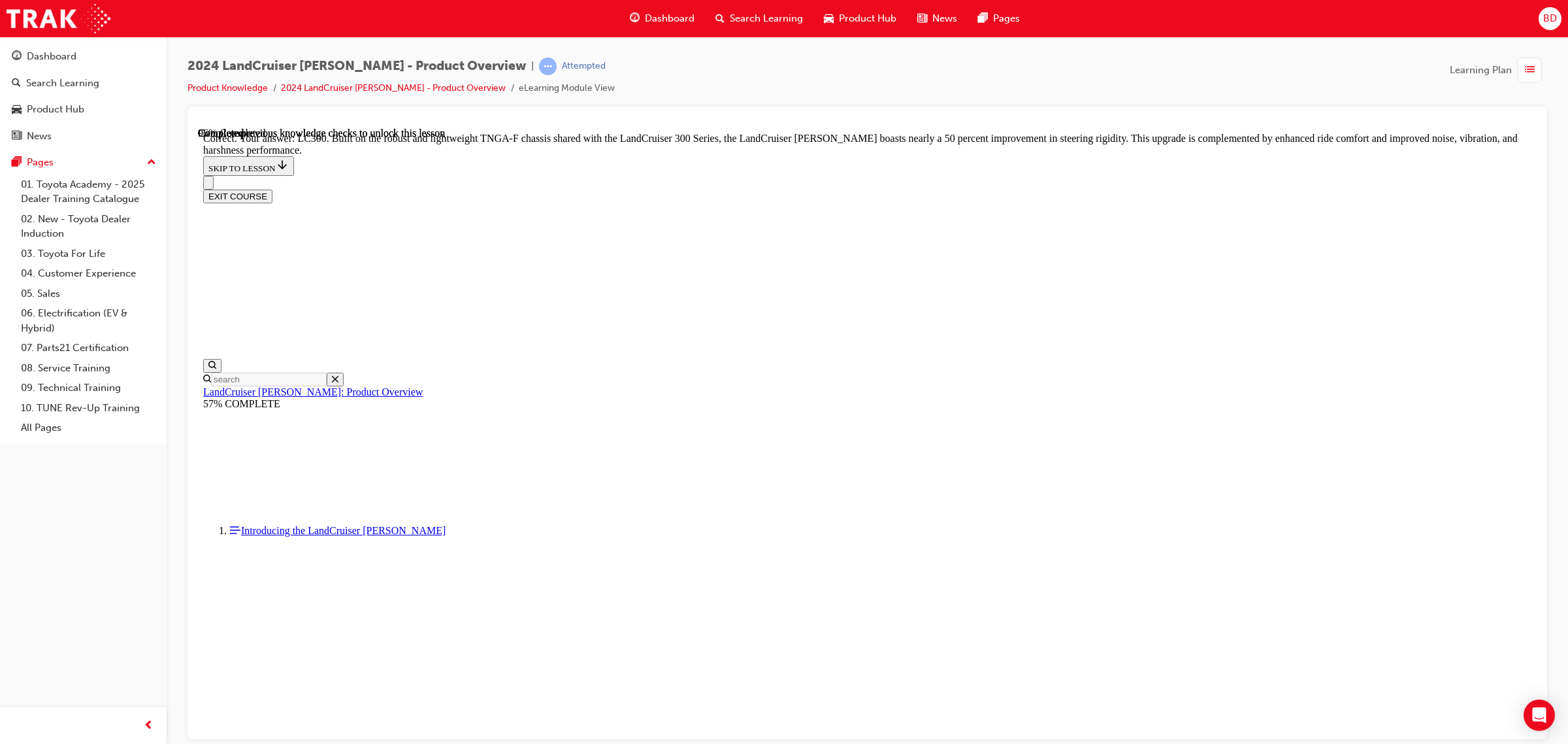
scroll to position [4001, 0]
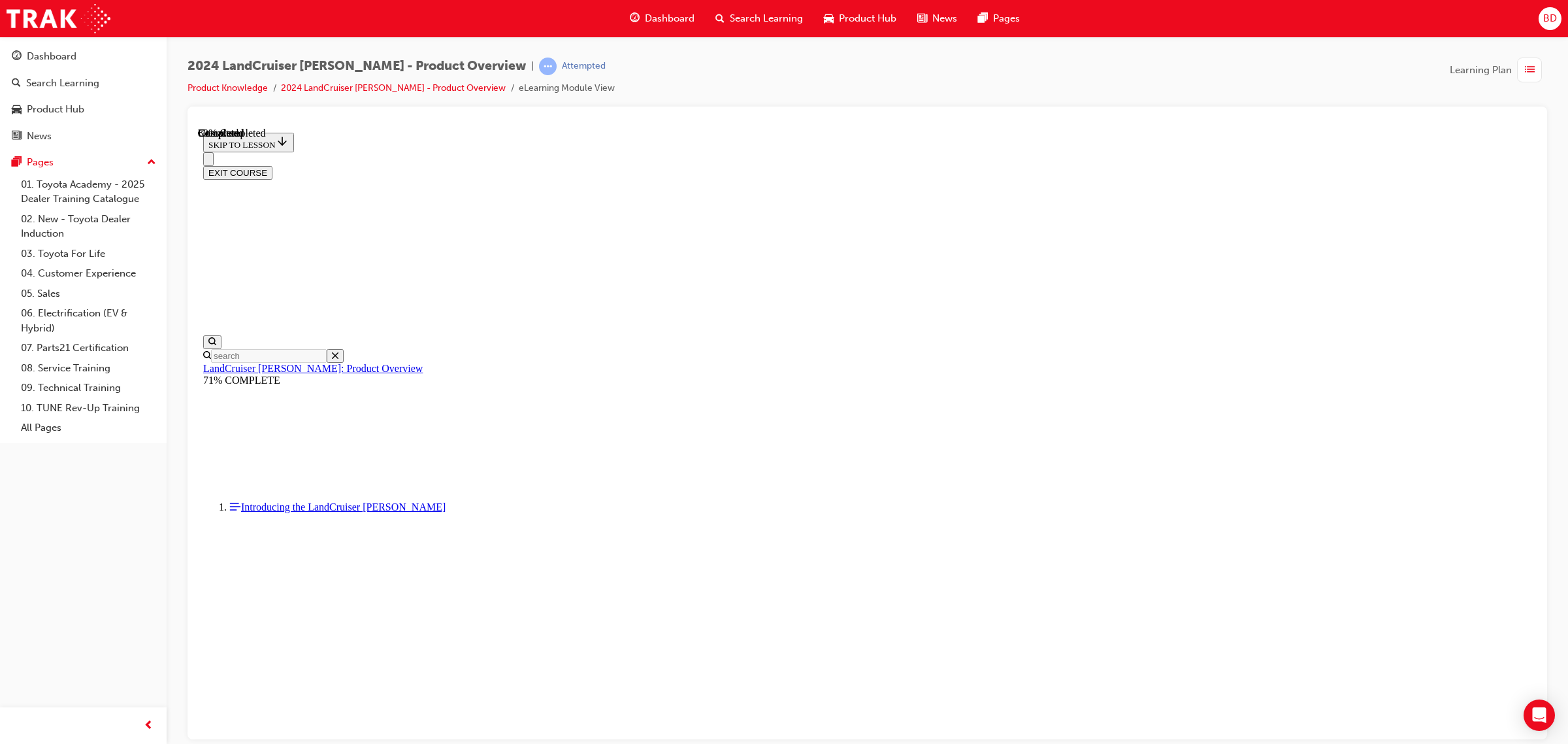
scroll to position [1313, 0]
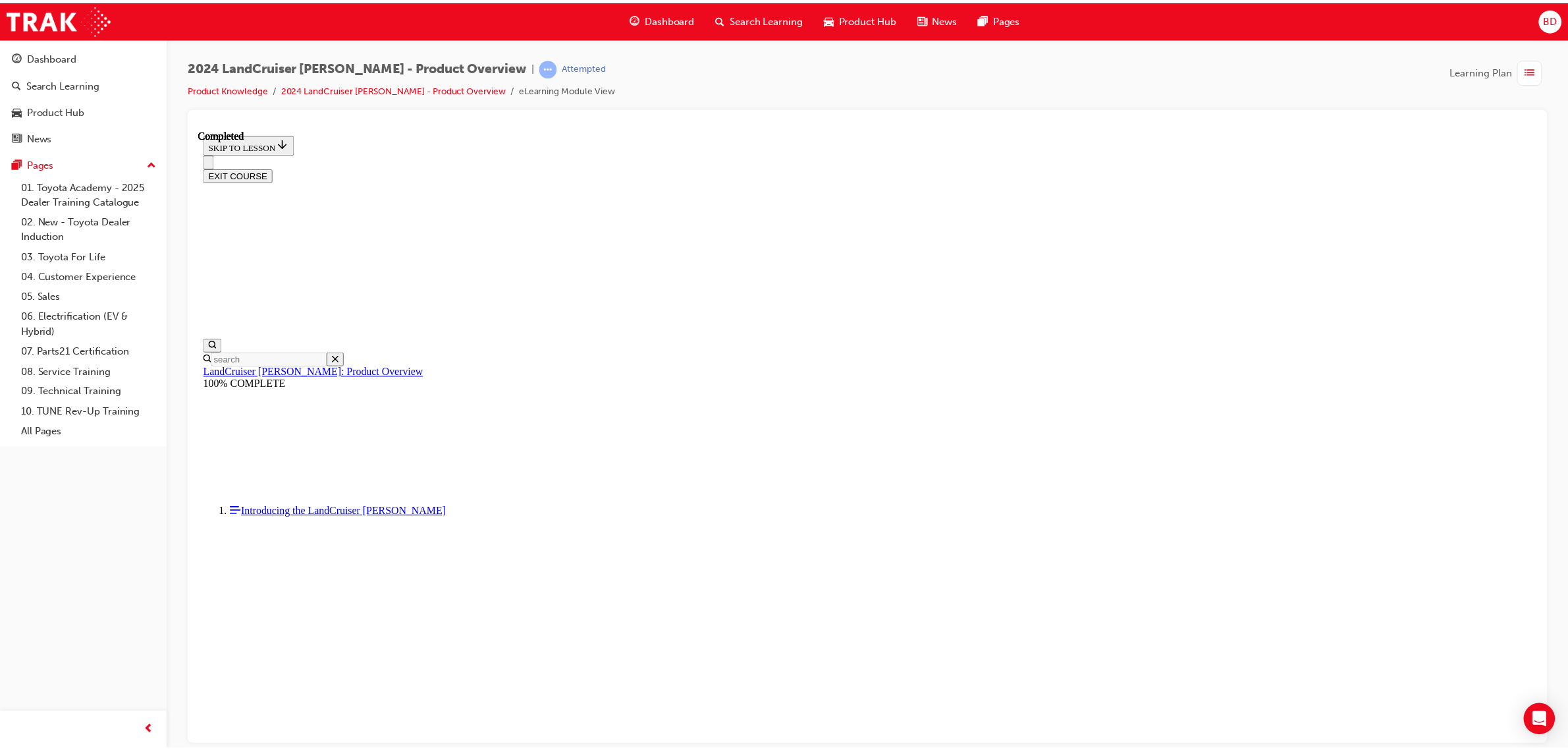
scroll to position [466, 0]
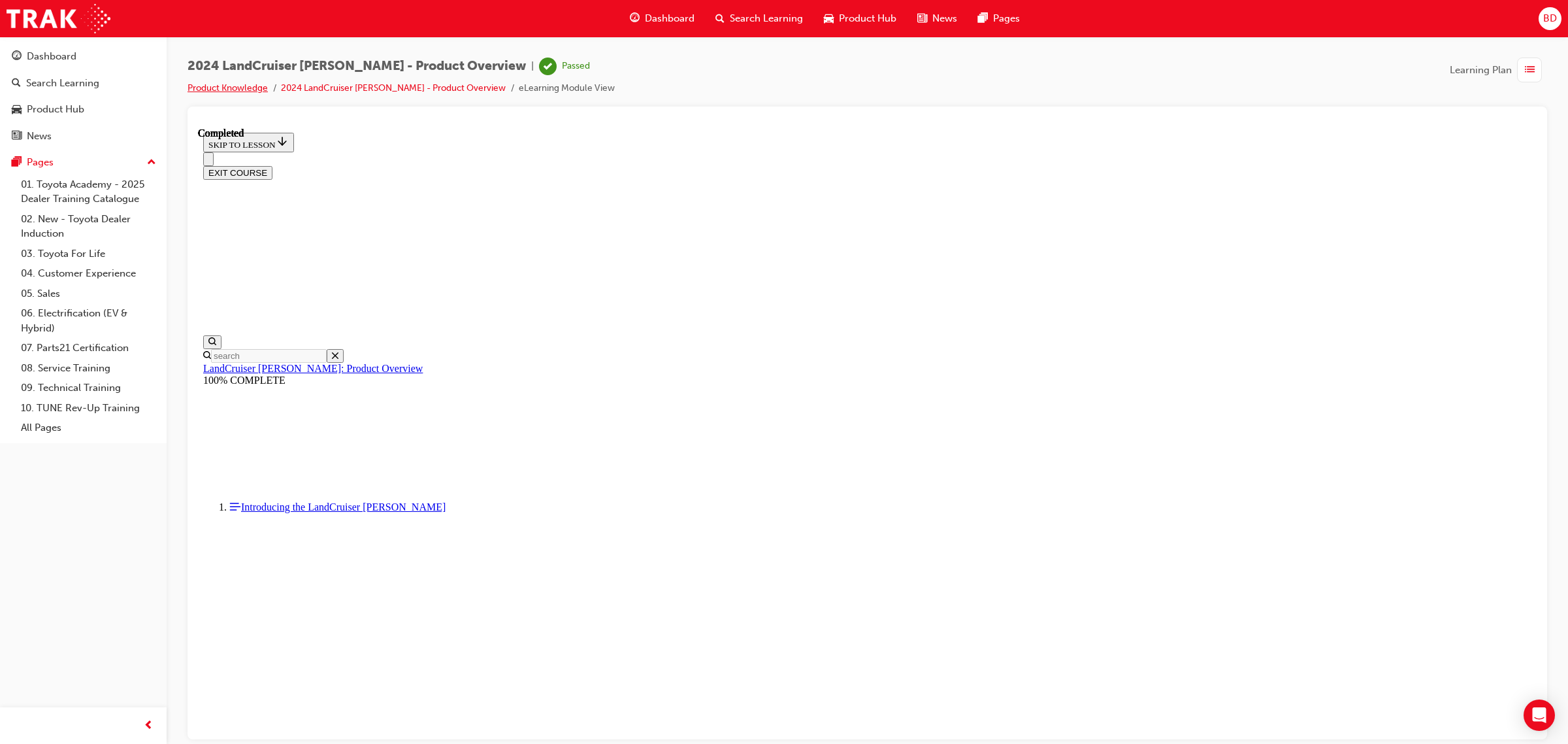
click at [258, 83] on link "Product Knowledge" at bounding box center [227, 88] width 80 height 11
